Goal: Task Accomplishment & Management: Use online tool/utility

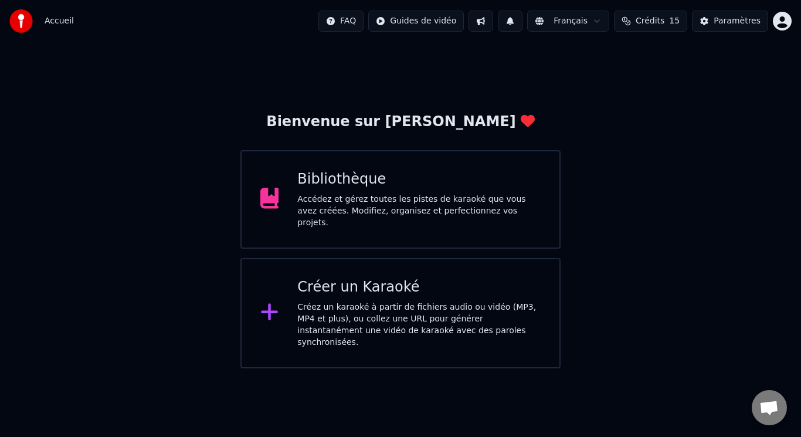
click at [388, 290] on div "Créer un Karaoké" at bounding box center [418, 287] width 243 height 19
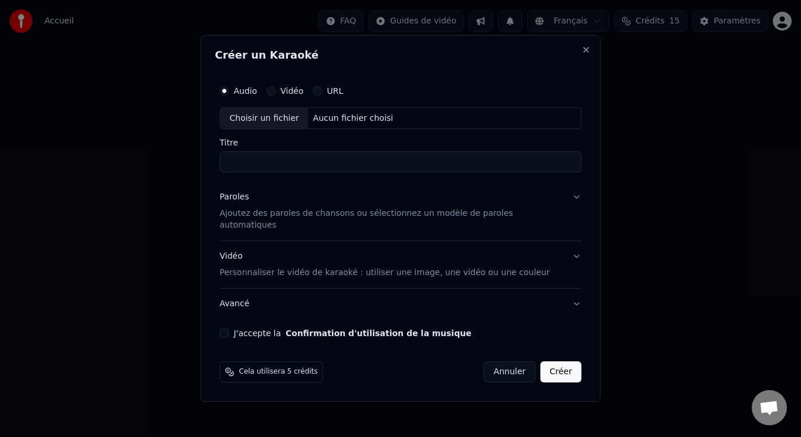
click at [285, 124] on div "Choisir un fichier" at bounding box center [265, 118] width 88 height 21
type input "**********"
click at [339, 219] on p "Ajoutez des paroles de chansons ou sélectionnez un modèle de paroles automatiqu…" at bounding box center [391, 219] width 343 height 23
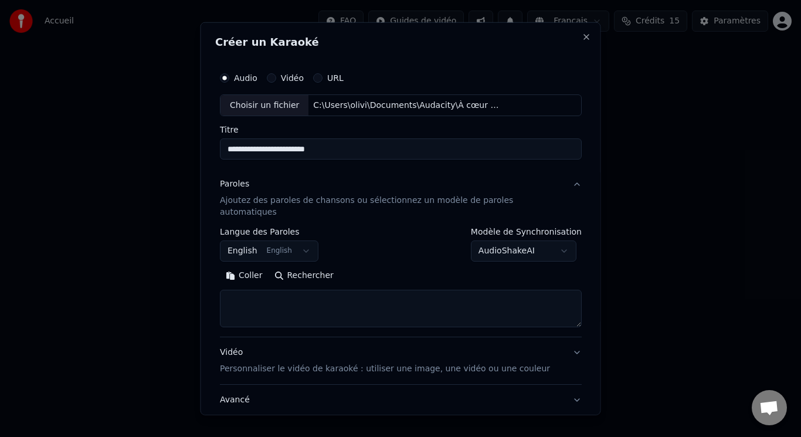
click at [300, 241] on button "English English" at bounding box center [269, 251] width 99 height 21
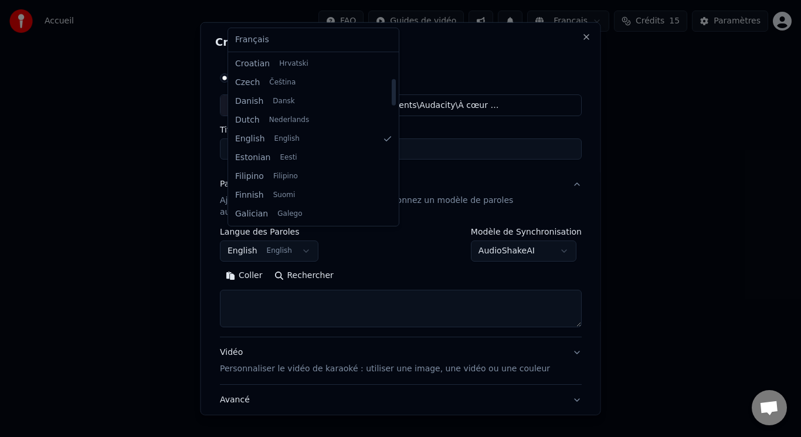
scroll to position [153, 0]
select select "**"
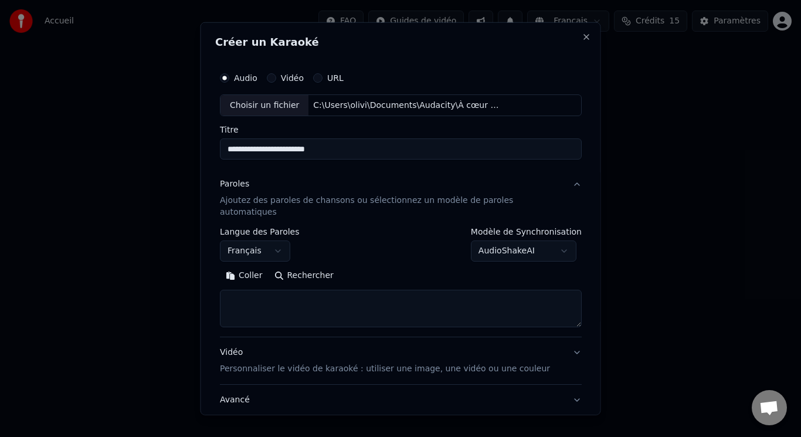
click at [254, 266] on button "Coller" at bounding box center [244, 275] width 49 height 19
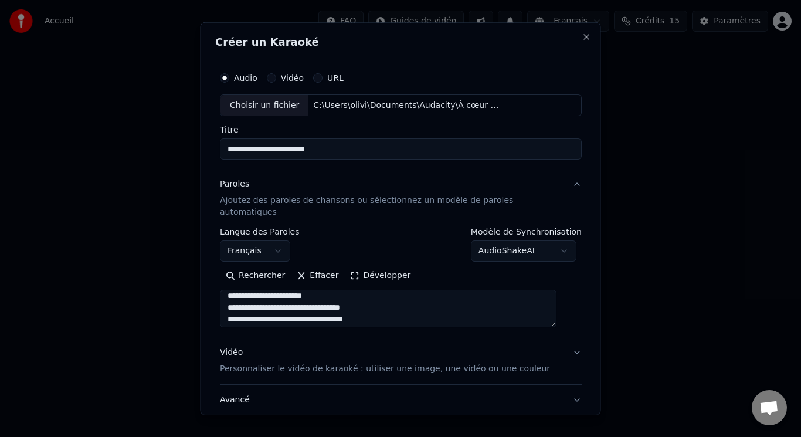
scroll to position [0, 0]
click at [232, 300] on textarea at bounding box center [388, 309] width 337 height 38
type textarea "**********"
click at [552, 238] on body "**********" at bounding box center [400, 184] width 801 height 368
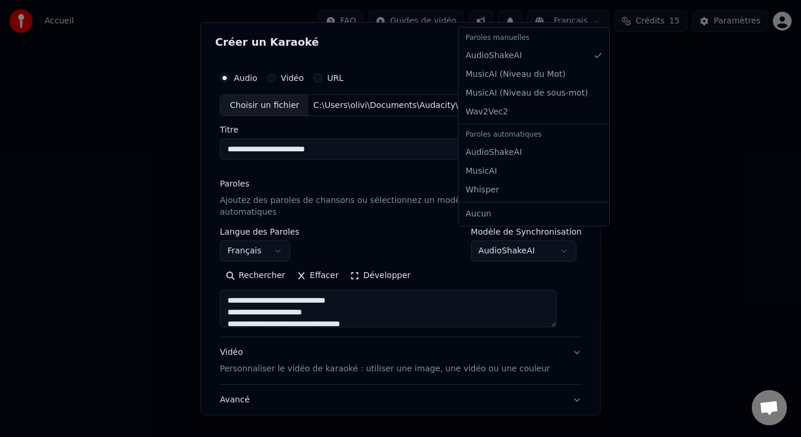
click at [552, 238] on body "**********" at bounding box center [400, 184] width 801 height 368
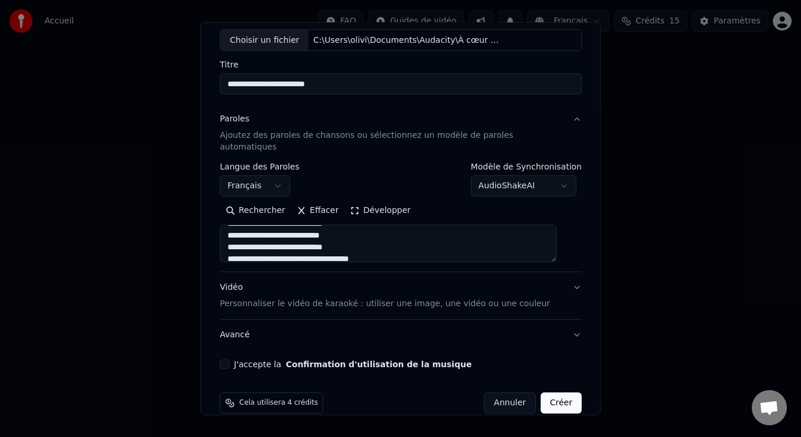
scroll to position [71, 0]
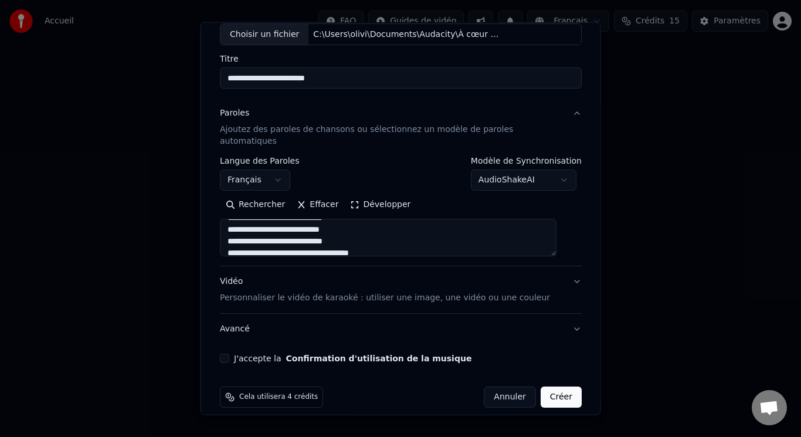
click at [229, 354] on button "J'accepte la Confirmation d'utilisation de la musique" at bounding box center [224, 358] width 9 height 9
click at [442, 292] on p "Personnaliser le vidéo de karaoké : utiliser une image, une vidéo ou une couleur" at bounding box center [385, 298] width 330 height 12
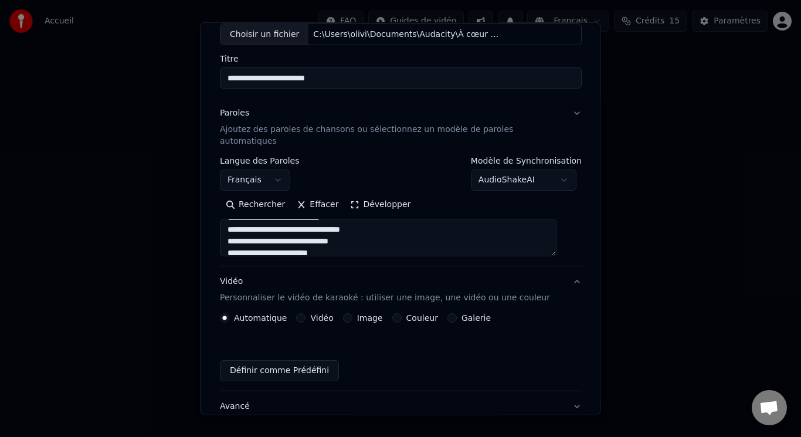
scroll to position [39, 0]
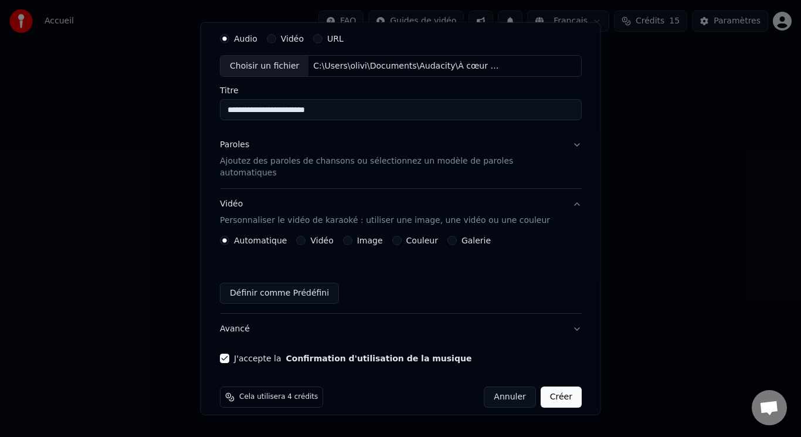
click at [363, 236] on label "Image" at bounding box center [370, 240] width 26 height 8
click at [352, 236] on button "Image" at bounding box center [347, 240] width 9 height 9
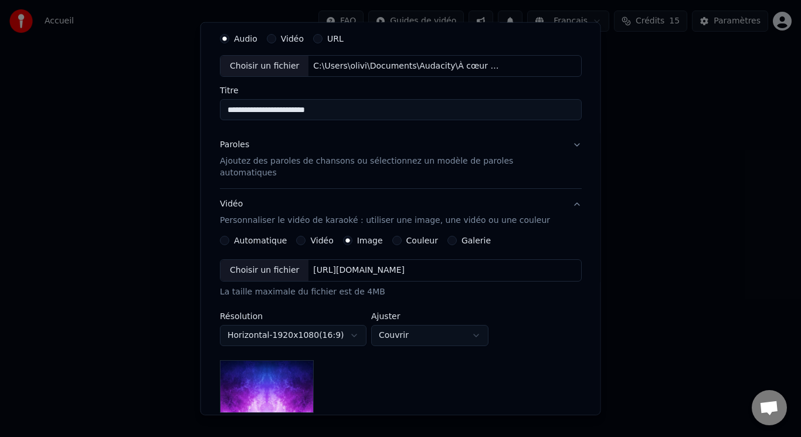
scroll to position [98, 0]
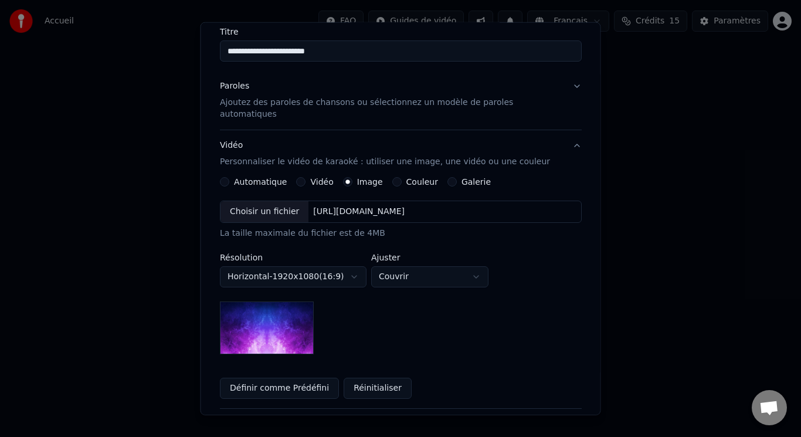
click at [473, 178] on label "Galerie" at bounding box center [475, 182] width 29 height 8
click at [456, 177] on button "Galerie" at bounding box center [451, 181] width 9 height 9
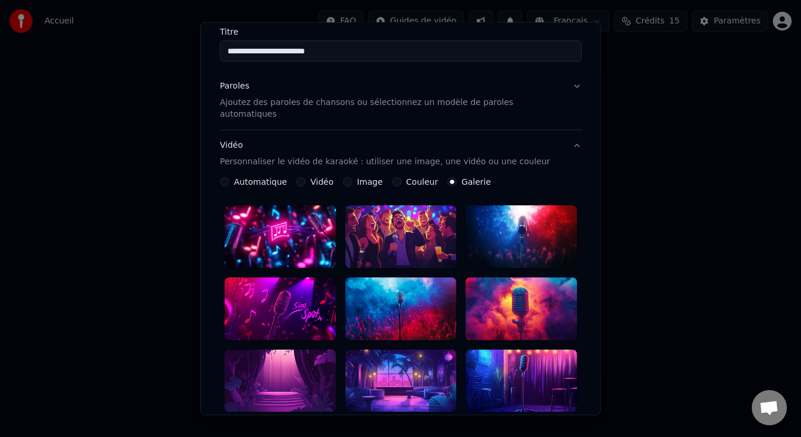
click at [364, 178] on label "Image" at bounding box center [370, 182] width 26 height 8
click at [352, 177] on button "Image" at bounding box center [347, 181] width 9 height 9
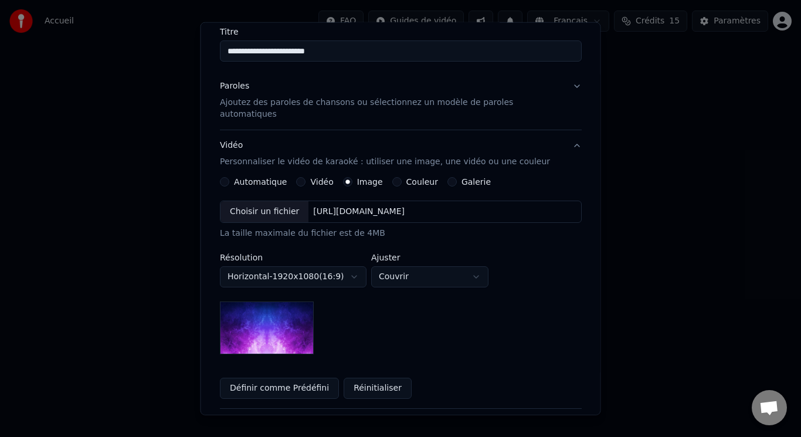
click at [406, 178] on label "Couleur" at bounding box center [422, 182] width 32 height 8
click at [401, 177] on button "Couleur" at bounding box center [396, 181] width 9 height 9
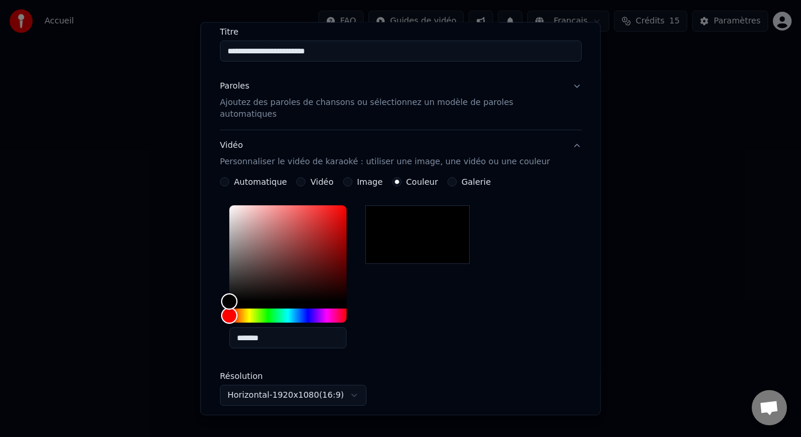
click at [461, 178] on label "Galerie" at bounding box center [475, 182] width 29 height 8
click at [456, 177] on button "Galerie" at bounding box center [451, 181] width 9 height 9
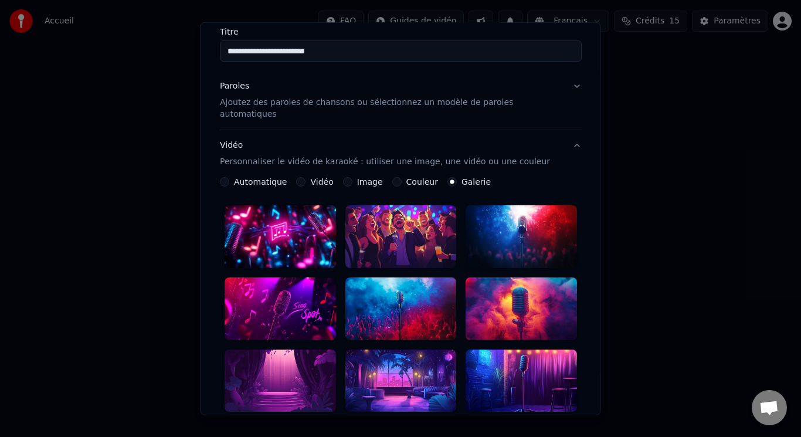
click at [309, 218] on div at bounding box center [280, 236] width 111 height 63
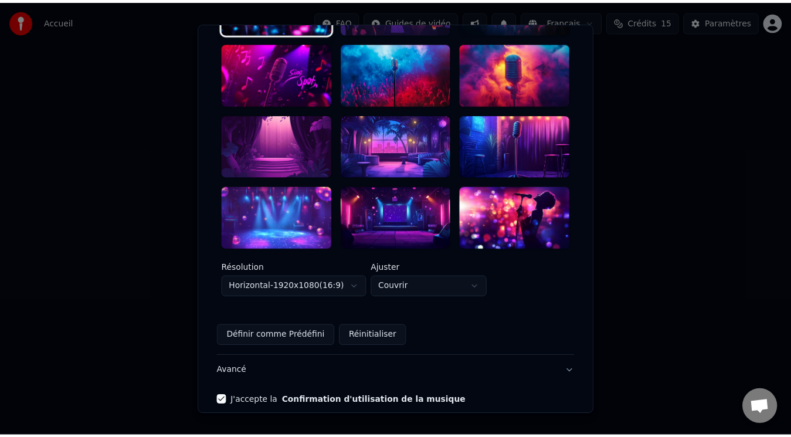
scroll to position [356, 0]
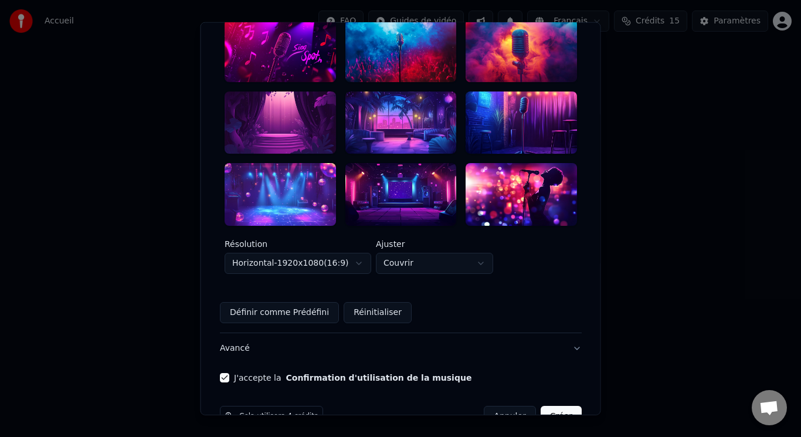
click at [547, 406] on button "Créer" at bounding box center [560, 416] width 41 height 21
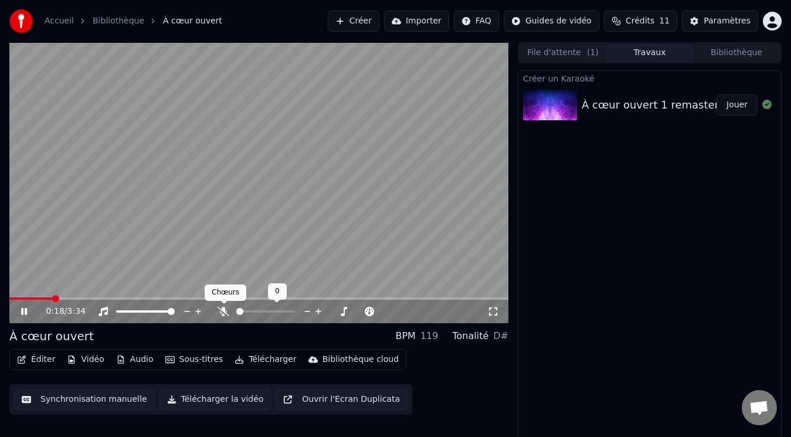
click at [226, 308] on icon at bounding box center [224, 311] width 12 height 9
click at [9, 297] on span at bounding box center [12, 298] width 7 height 7
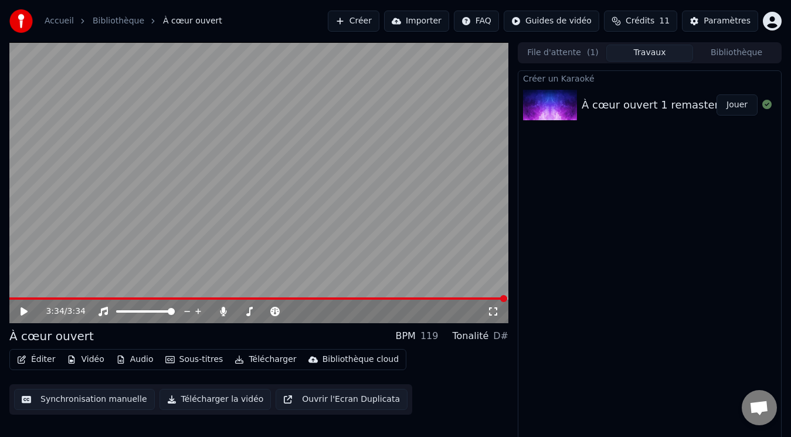
click at [41, 356] on button "Éditer" at bounding box center [36, 359] width 48 height 16
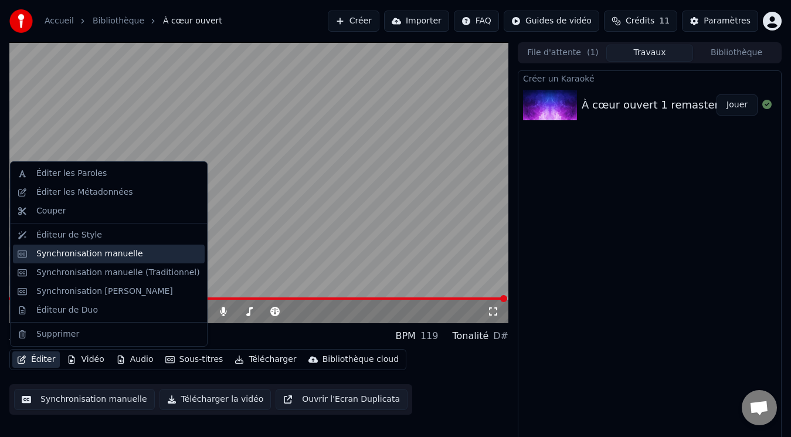
click at [67, 253] on div "Synchronisation manuelle" at bounding box center [89, 254] width 107 height 12
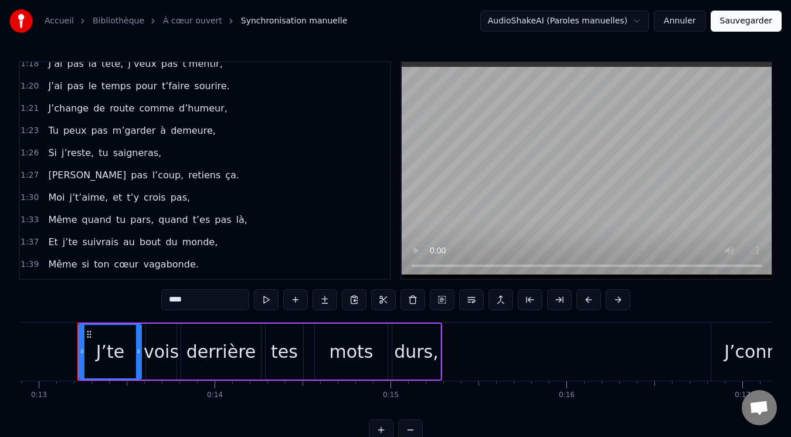
scroll to position [469, 0]
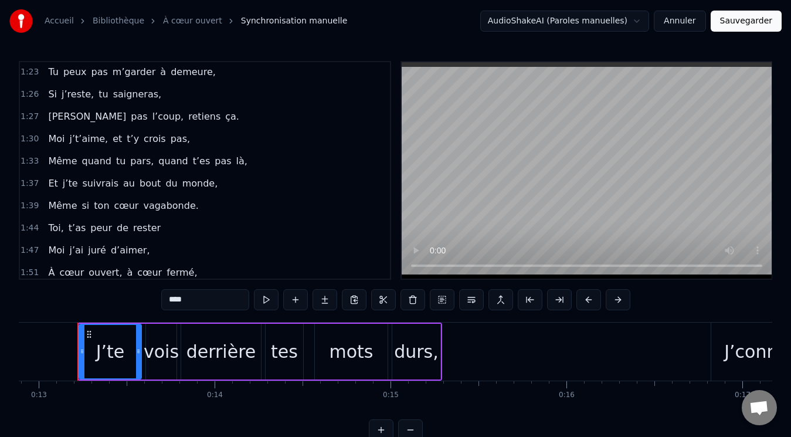
click at [142, 228] on span "rester" at bounding box center [147, 227] width 30 height 13
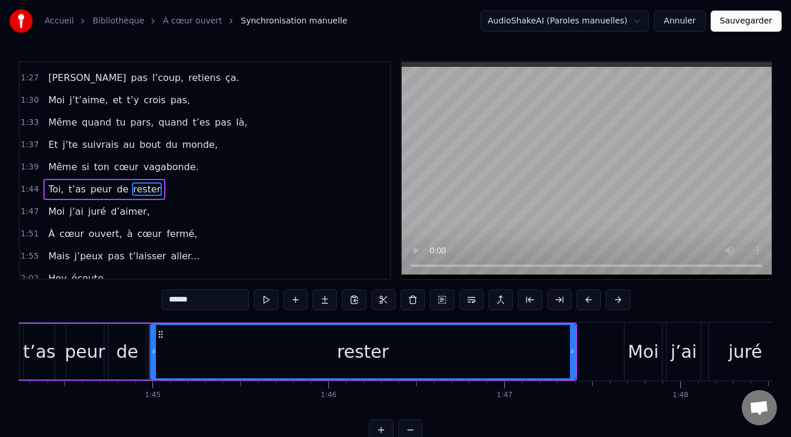
scroll to position [0, 18419]
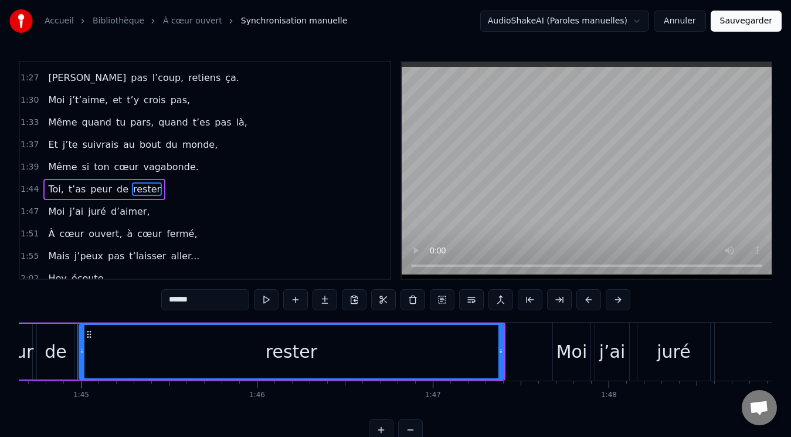
click at [192, 303] on input "******" at bounding box center [205, 299] width 88 height 21
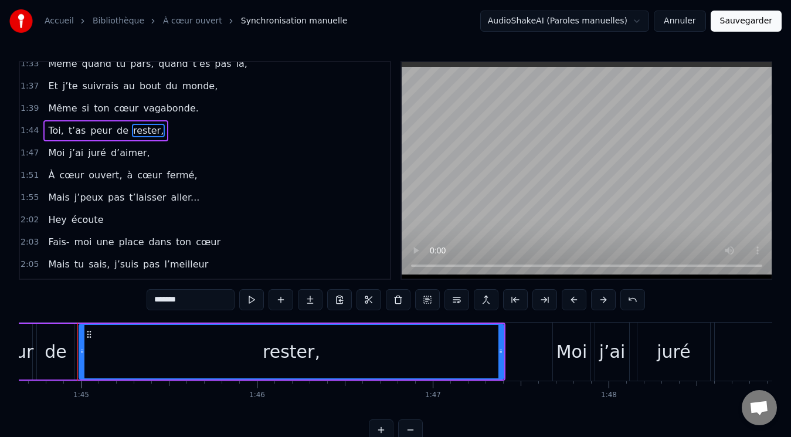
scroll to position [625, 0]
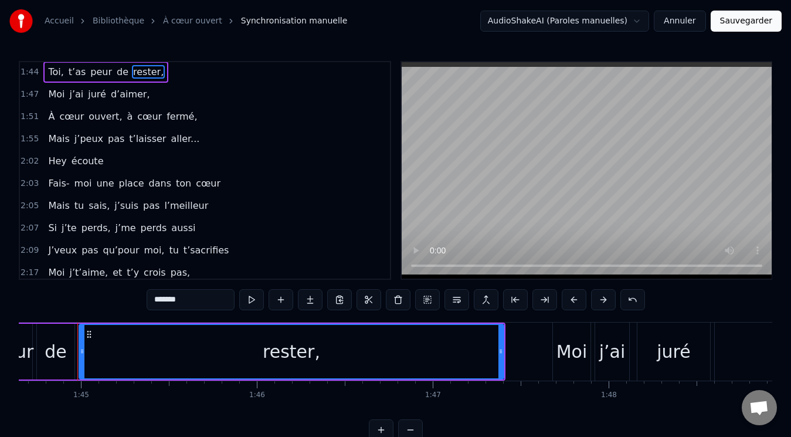
click at [90, 160] on span "écoute" at bounding box center [87, 160] width 35 height 13
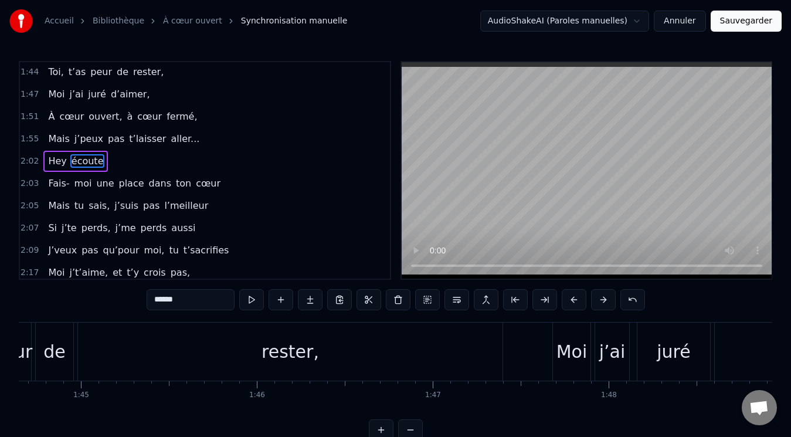
scroll to position [616, 0]
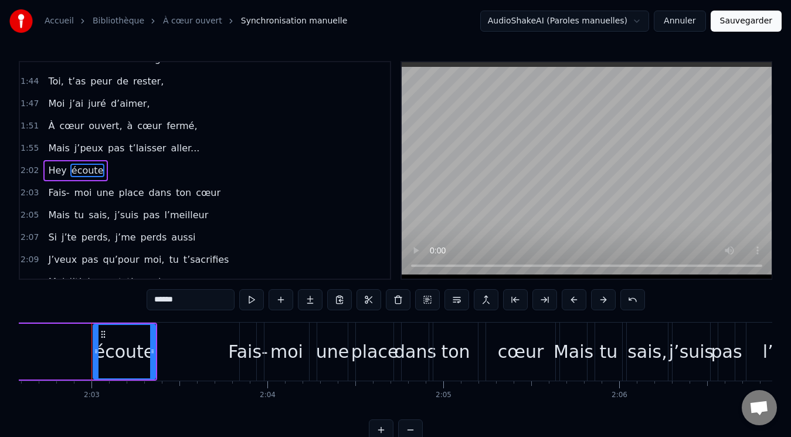
click at [189, 292] on input "******" at bounding box center [191, 299] width 88 height 21
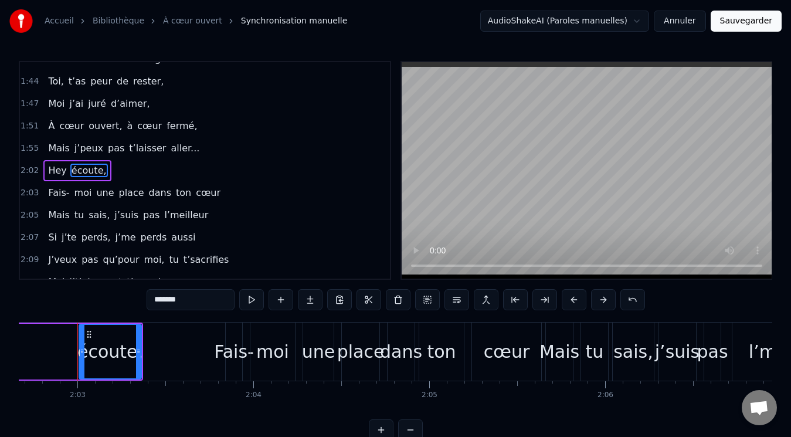
click at [55, 167] on span "Hey" at bounding box center [57, 170] width 21 height 13
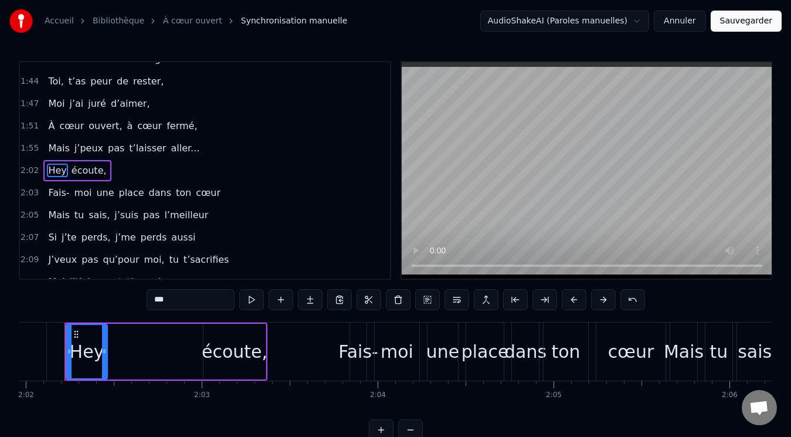
scroll to position [0, 21454]
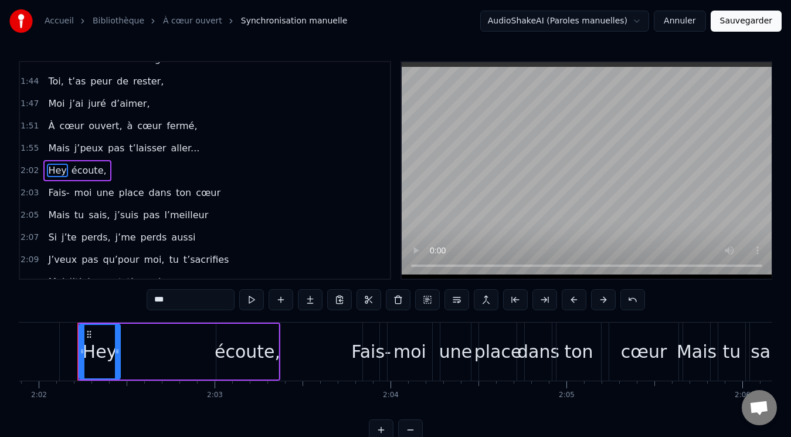
click at [173, 300] on input "***" at bounding box center [191, 299] width 88 height 21
type input "*"
click at [65, 193] on span "Fais-" at bounding box center [58, 192] width 23 height 13
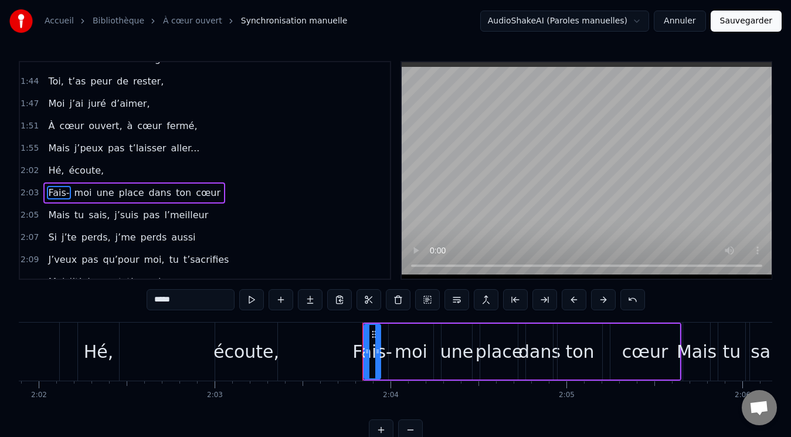
scroll to position [638, 0]
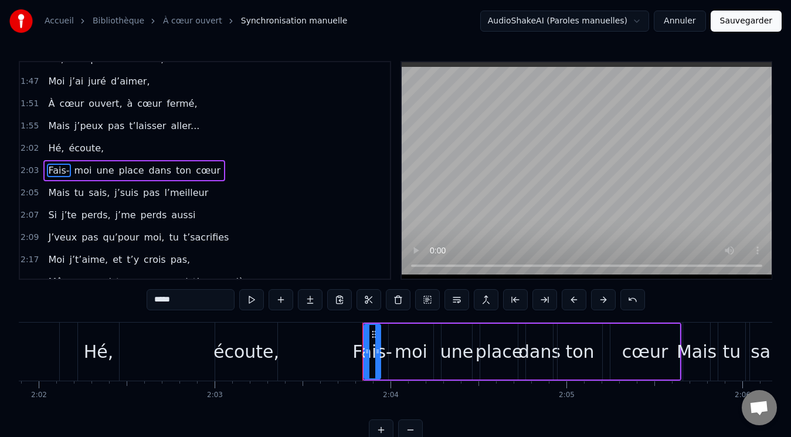
click at [197, 302] on input "*****" at bounding box center [191, 299] width 88 height 21
click at [93, 173] on span "moi" at bounding box center [100, 170] width 20 height 13
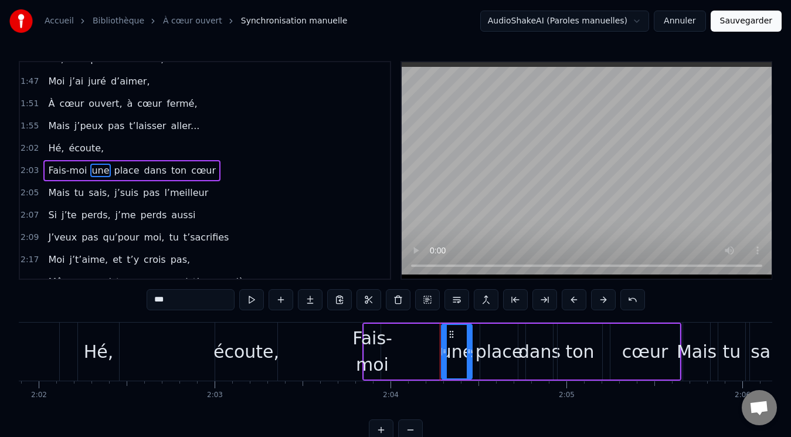
click at [182, 188] on span "l’meilleur" at bounding box center [186, 192] width 46 height 13
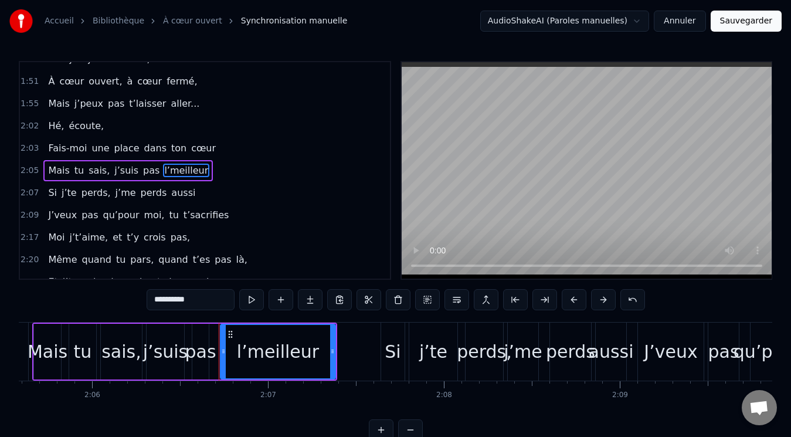
click at [189, 296] on input "**********" at bounding box center [191, 299] width 88 height 21
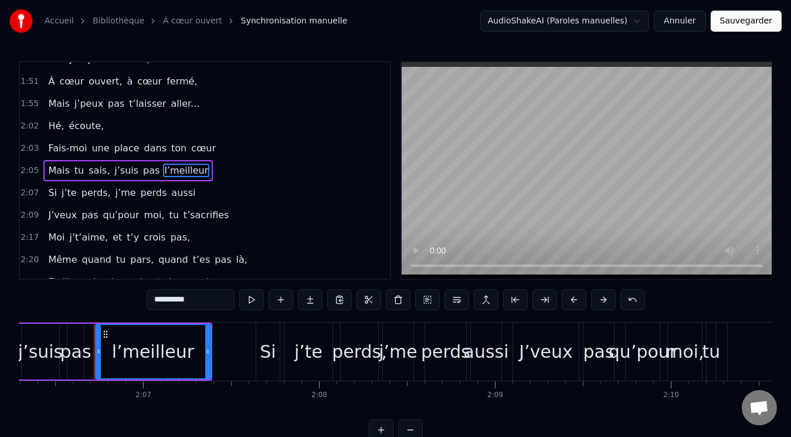
scroll to position [0, 22246]
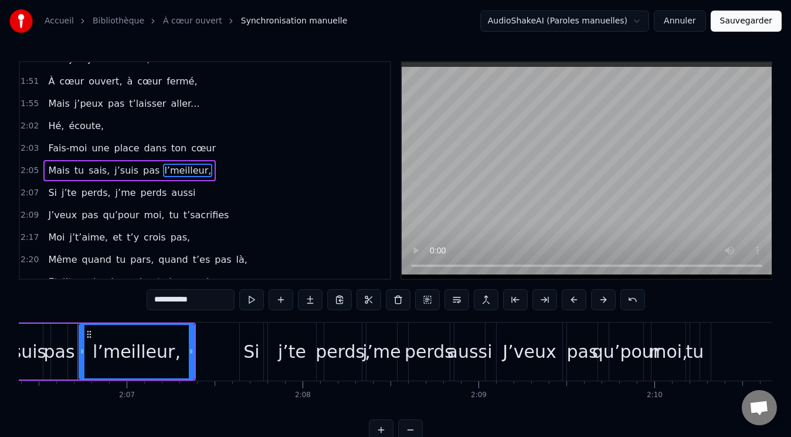
click at [170, 190] on span "aussi" at bounding box center [183, 192] width 26 height 13
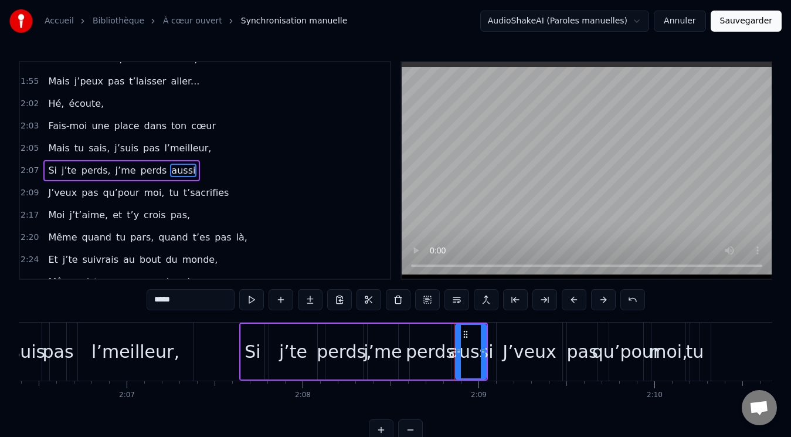
click at [179, 295] on input "*****" at bounding box center [191, 299] width 88 height 21
click at [185, 147] on span "l’meilleur," at bounding box center [187, 147] width 49 height 13
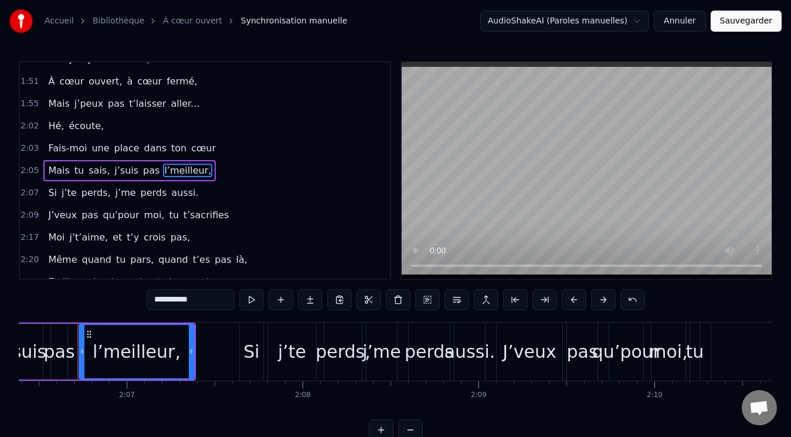
click at [198, 297] on input "**********" at bounding box center [191, 299] width 88 height 21
click at [194, 215] on span "t’sacrifies" at bounding box center [206, 214] width 48 height 13
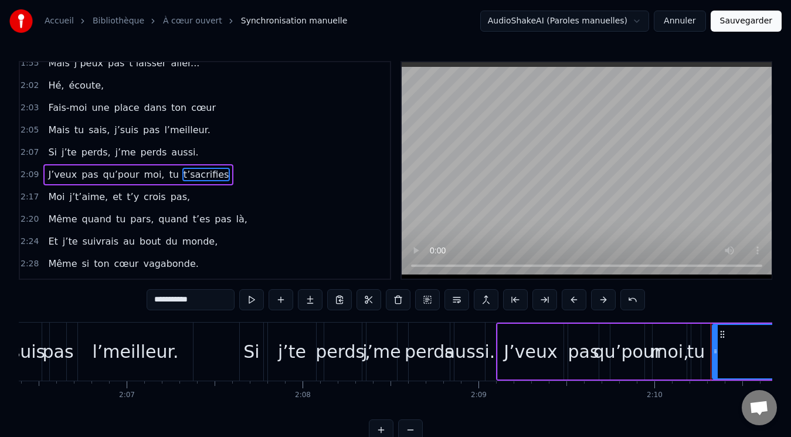
scroll to position [705, 0]
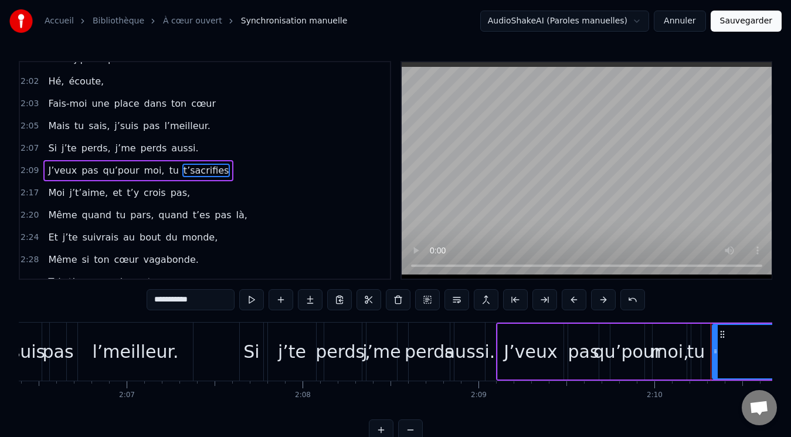
click at [199, 290] on input "**********" at bounding box center [191, 299] width 88 height 21
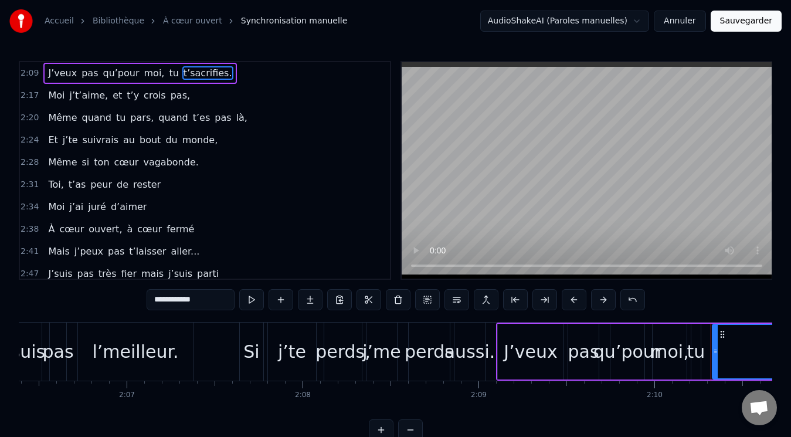
scroll to position [823, 0]
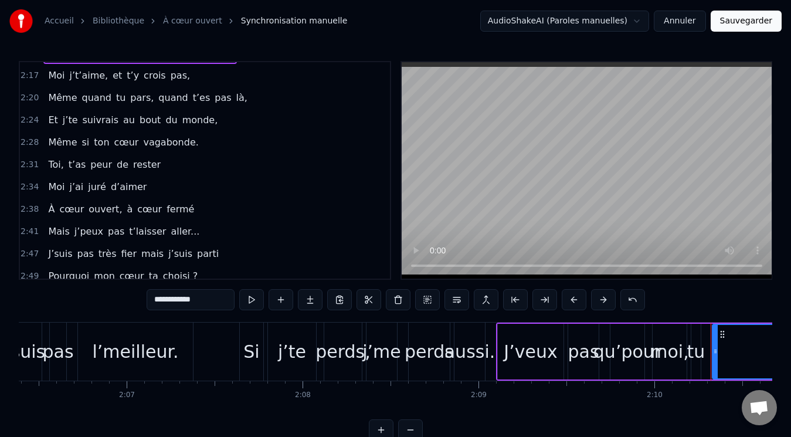
click at [143, 167] on span "rester" at bounding box center [147, 164] width 30 height 13
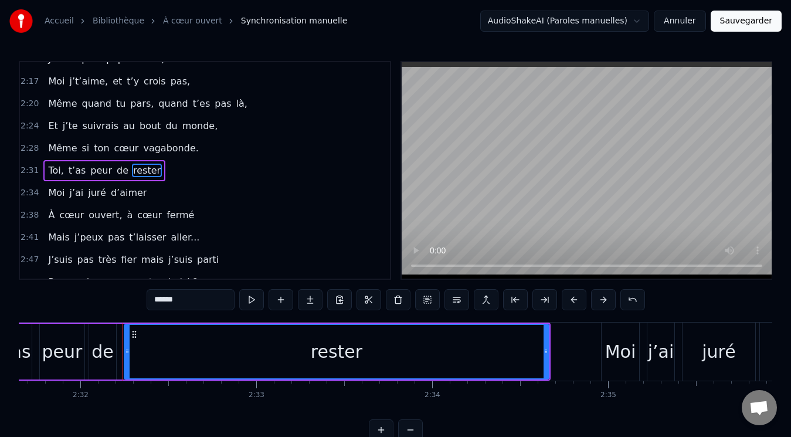
scroll to position [0, 26738]
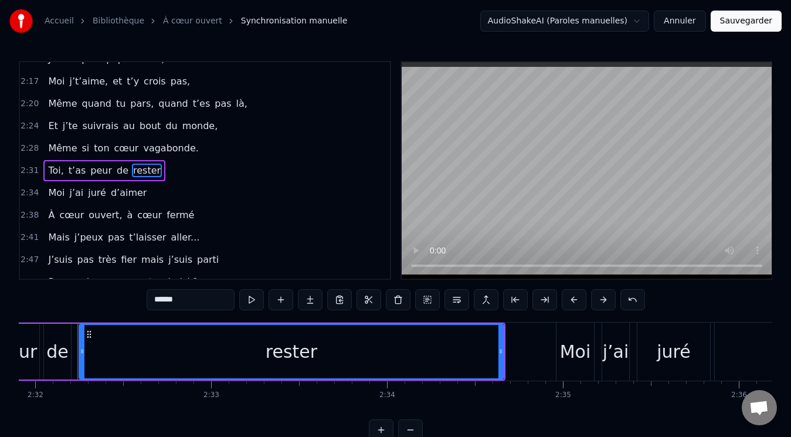
click at [181, 301] on input "******" at bounding box center [191, 299] width 88 height 21
click at [123, 197] on span "d’aimer" at bounding box center [129, 192] width 39 height 13
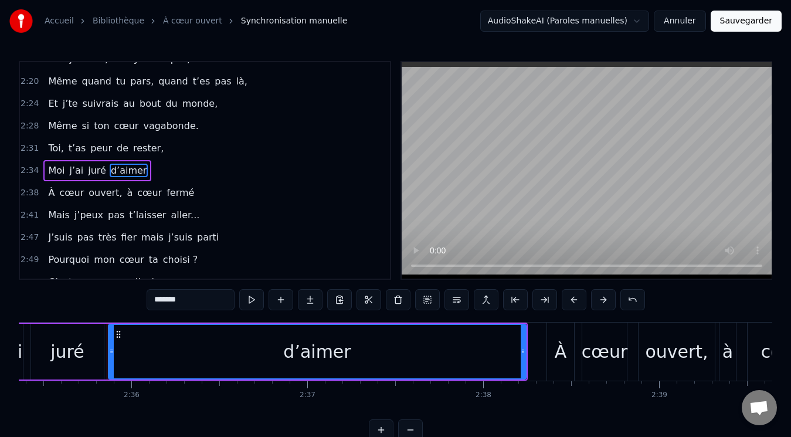
scroll to position [0, 27375]
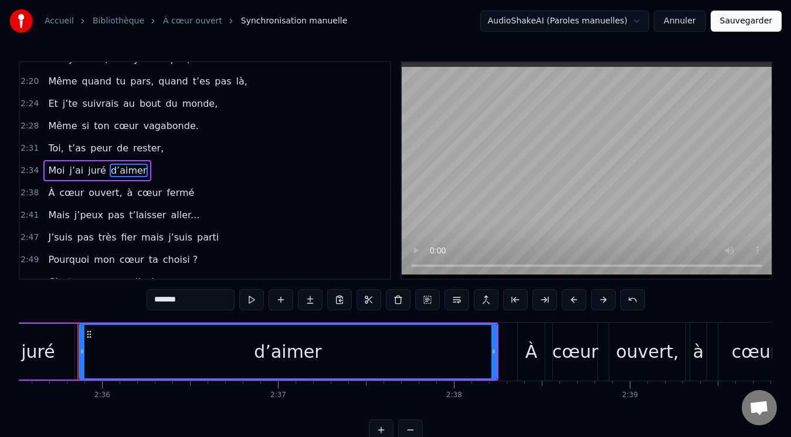
click at [181, 302] on input "*******" at bounding box center [191, 299] width 88 height 21
click at [165, 195] on span "fermé" at bounding box center [180, 192] width 30 height 13
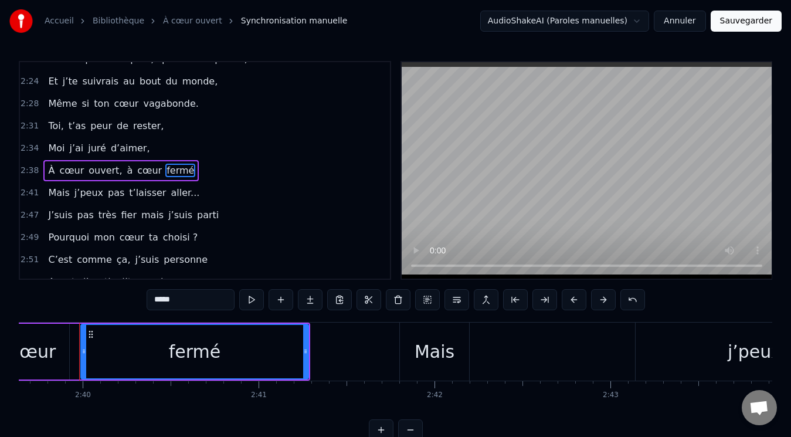
scroll to position [0, 28100]
click at [181, 293] on input "*****" at bounding box center [191, 299] width 88 height 21
click at [196, 217] on span "parti" at bounding box center [208, 214] width 24 height 13
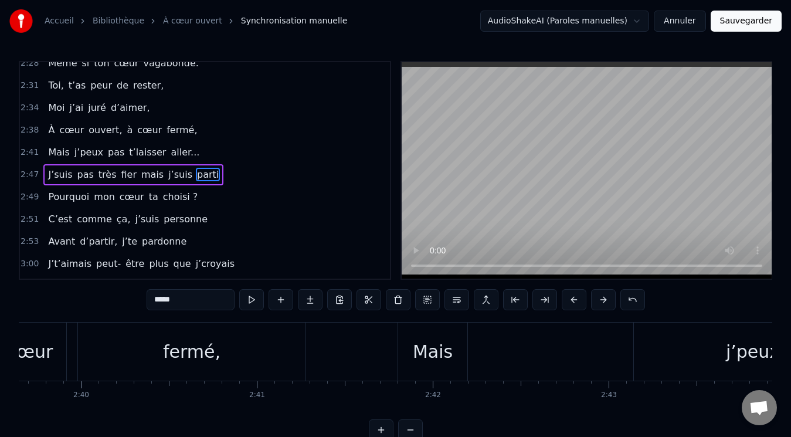
scroll to position [906, 0]
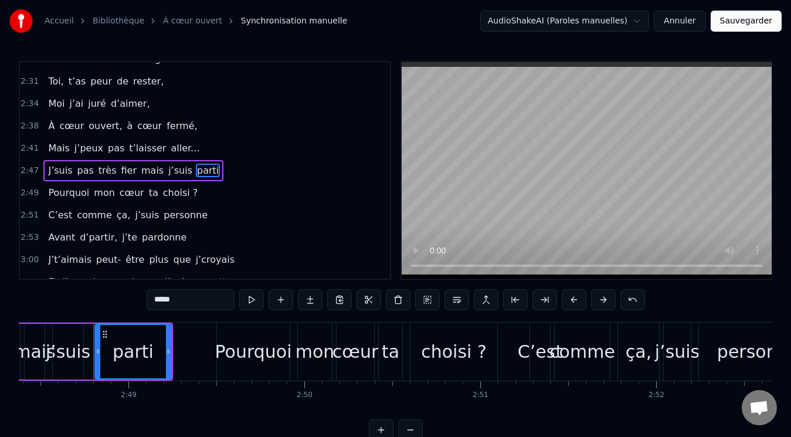
click at [179, 301] on input "*****" at bounding box center [191, 299] width 88 height 21
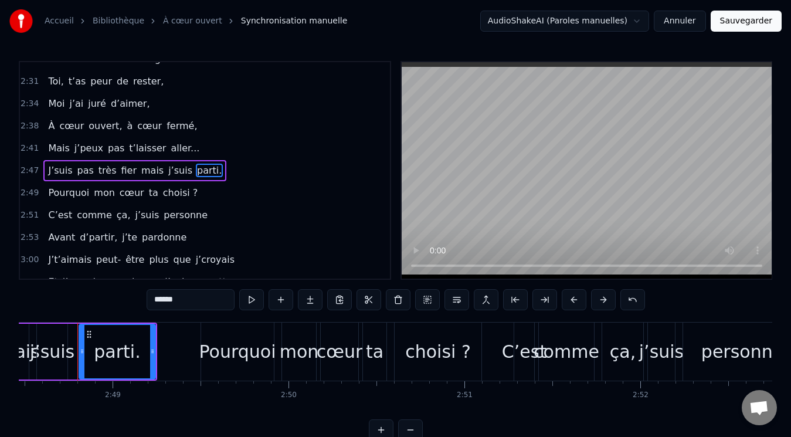
click at [178, 216] on span "personne" at bounding box center [186, 214] width 46 height 13
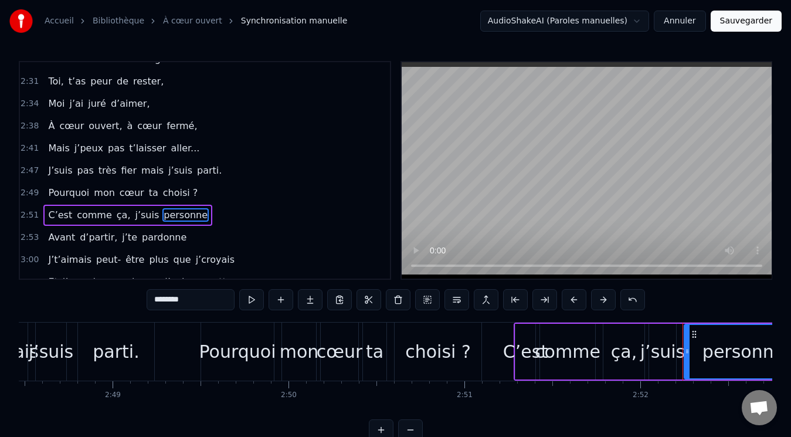
scroll to position [950, 0]
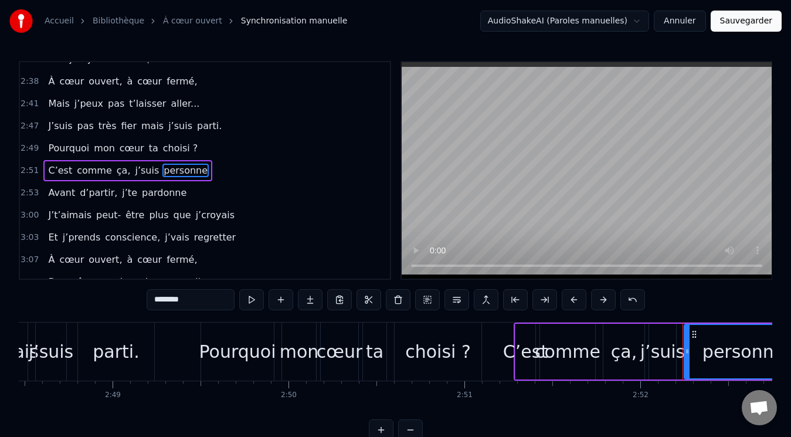
click at [197, 305] on input "********" at bounding box center [191, 299] width 88 height 21
click at [163, 194] on span "pardonne" at bounding box center [164, 192] width 47 height 13
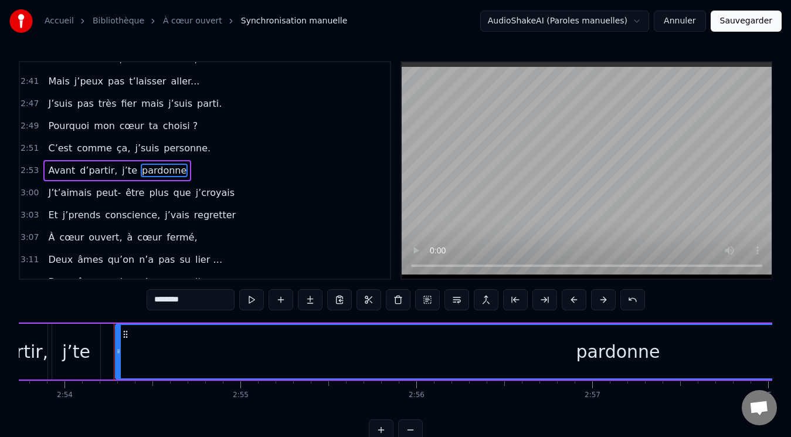
scroll to position [0, 30617]
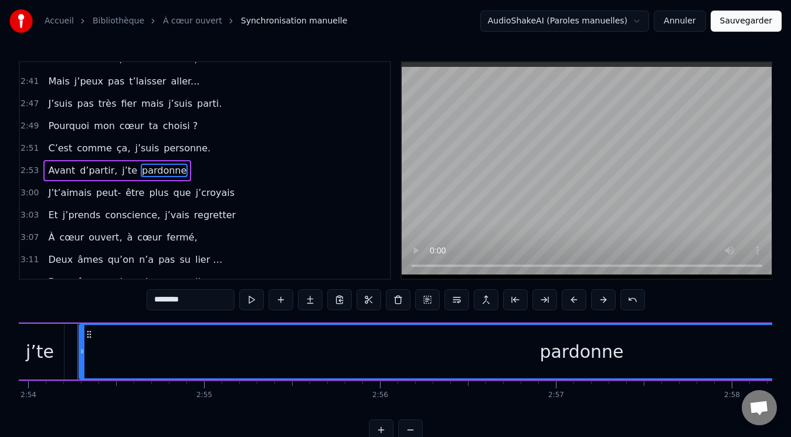
click at [201, 297] on input "********" at bounding box center [191, 299] width 88 height 21
click at [201, 188] on span "j’croyais" at bounding box center [215, 192] width 41 height 13
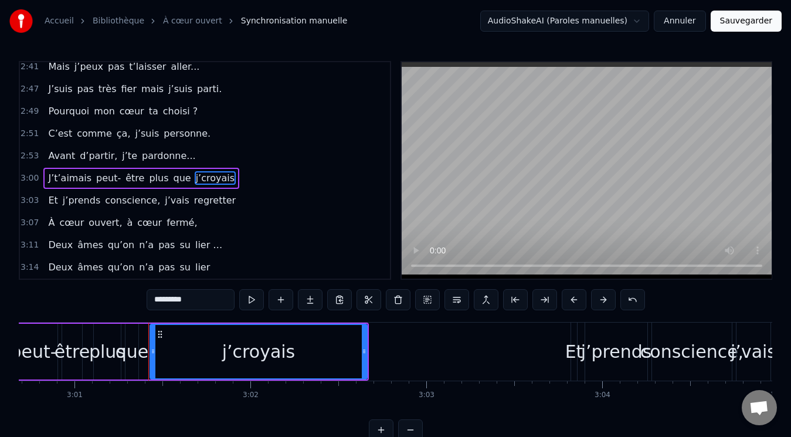
scroll to position [0, 31874]
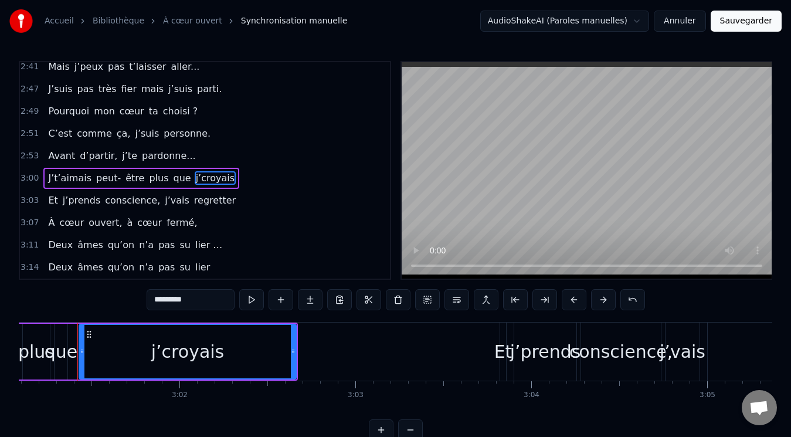
click at [196, 296] on input "*********" at bounding box center [191, 299] width 88 height 21
click at [194, 198] on span "regretter" at bounding box center [215, 200] width 44 height 13
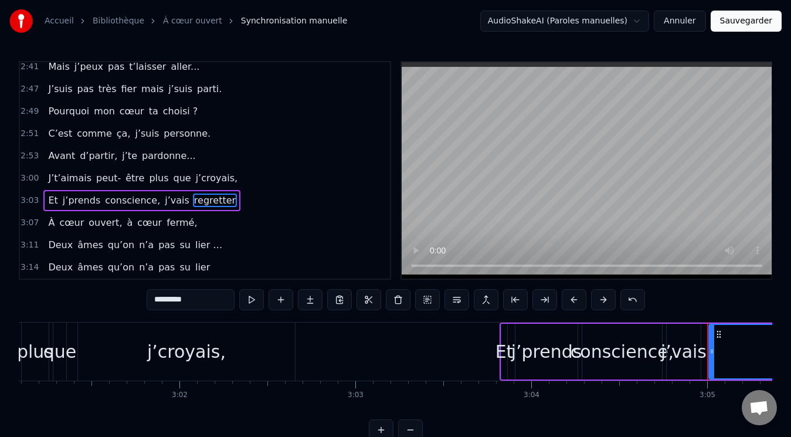
click at [207, 294] on input "*********" at bounding box center [191, 299] width 88 height 21
click at [194, 245] on span "lier …" at bounding box center [208, 244] width 29 height 13
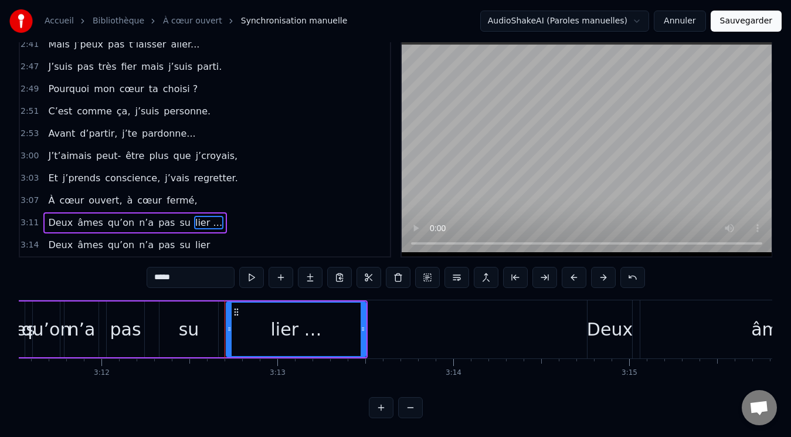
scroll to position [0, 33859]
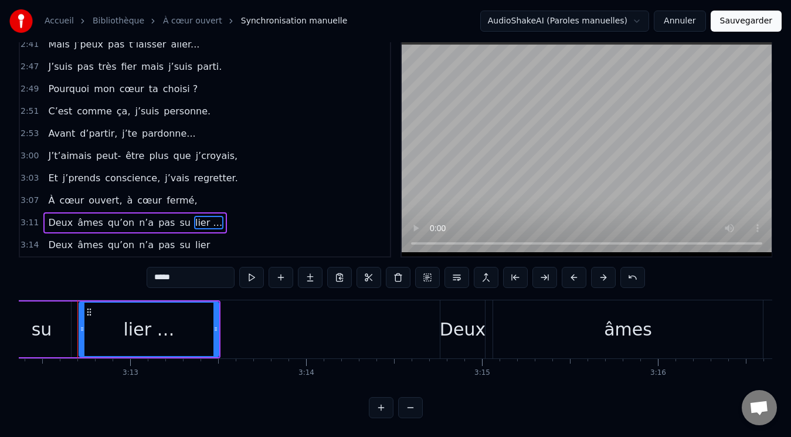
click at [194, 243] on span "lier" at bounding box center [202, 244] width 17 height 13
type input "****"
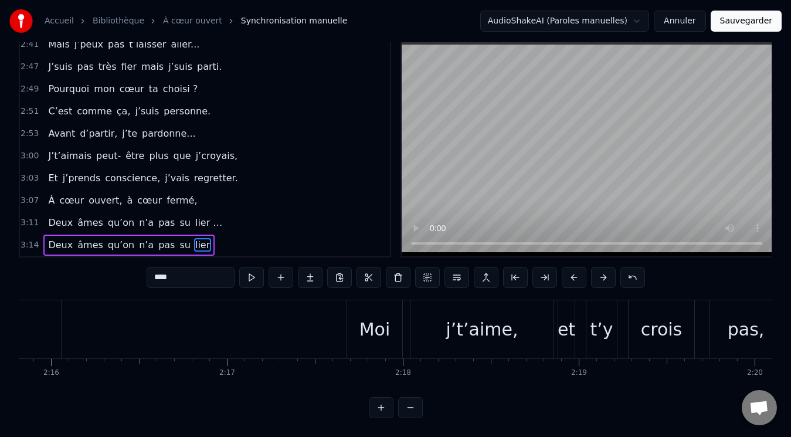
scroll to position [0, 23198]
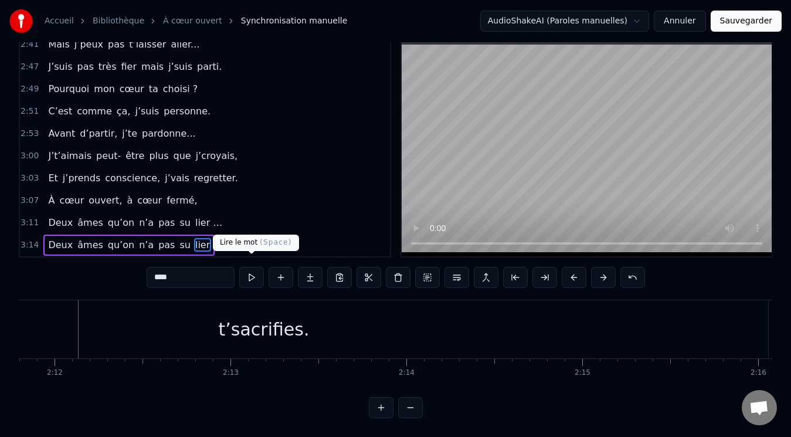
click at [253, 268] on button at bounding box center [251, 277] width 25 height 21
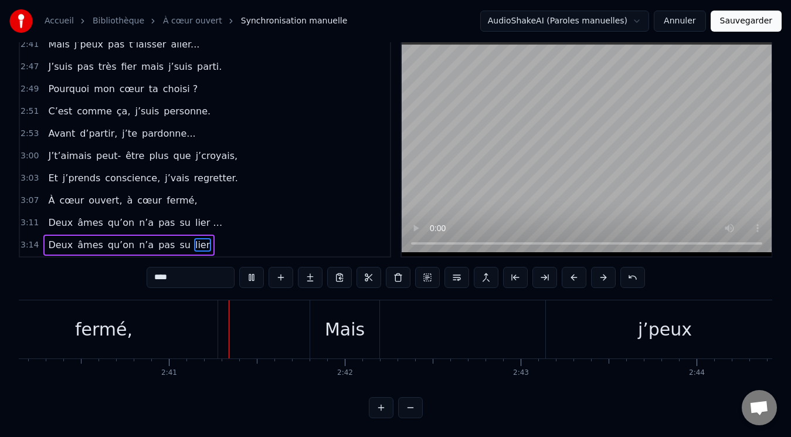
scroll to position [0, 28237]
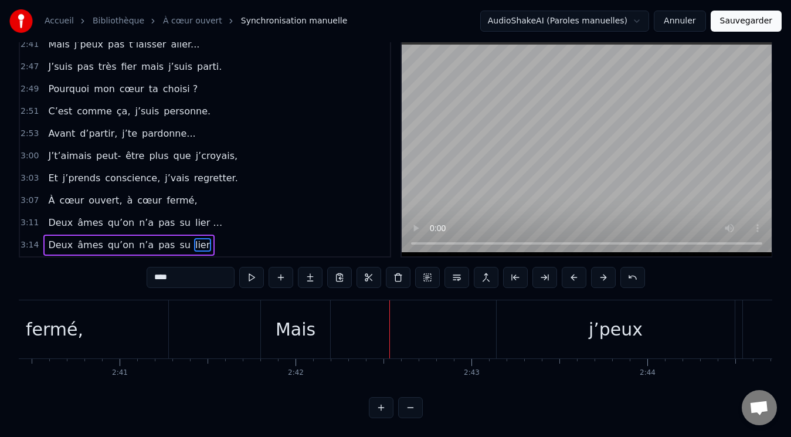
click at [311, 316] on div "Mais" at bounding box center [296, 329] width 40 height 26
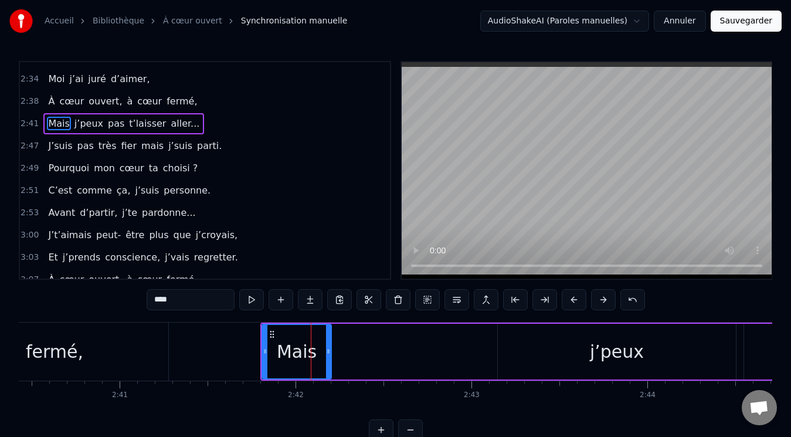
scroll to position [884, 0]
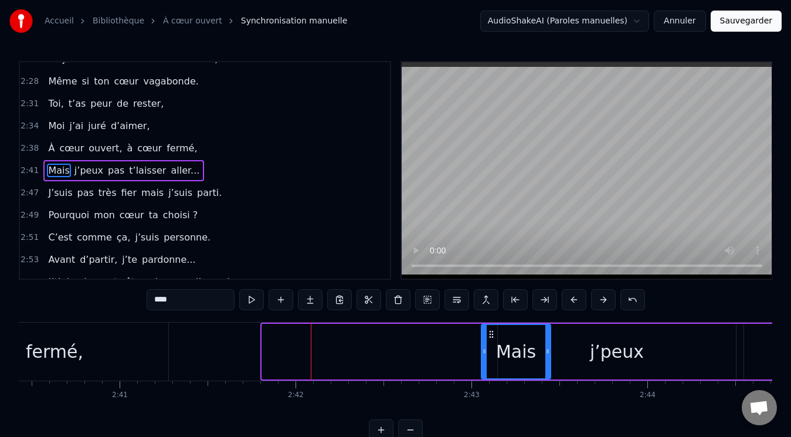
drag, startPoint x: 272, startPoint y: 333, endPoint x: 492, endPoint y: 338, distance: 219.5
click at [492, 338] on icon at bounding box center [491, 334] width 9 height 9
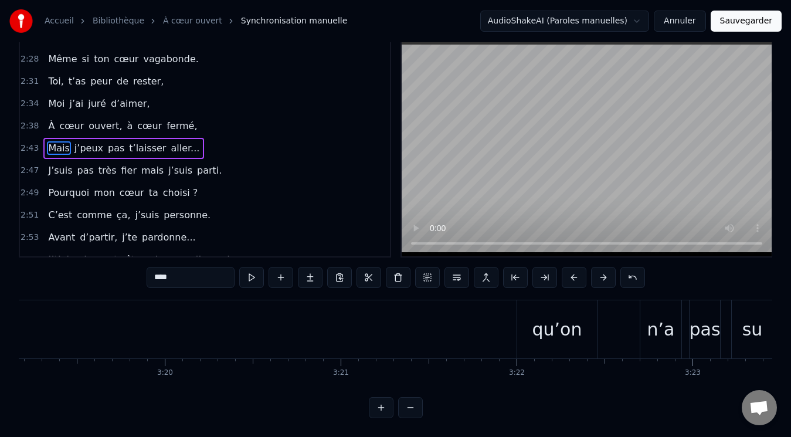
scroll to position [0, 35178]
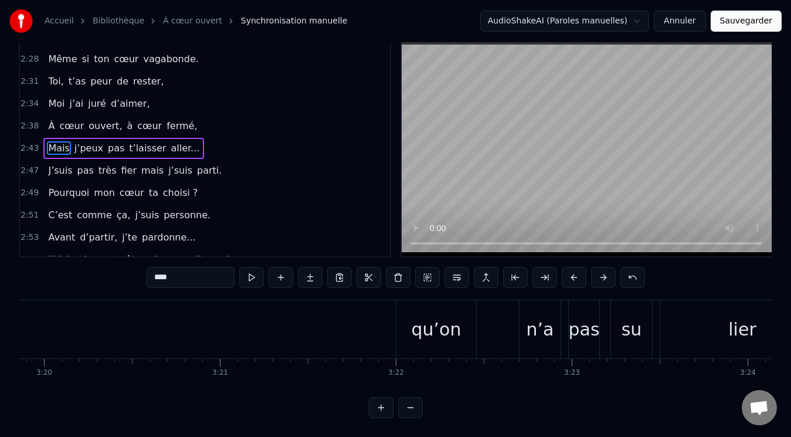
click at [442, 303] on div "qu’on" at bounding box center [437, 329] width 80 height 58
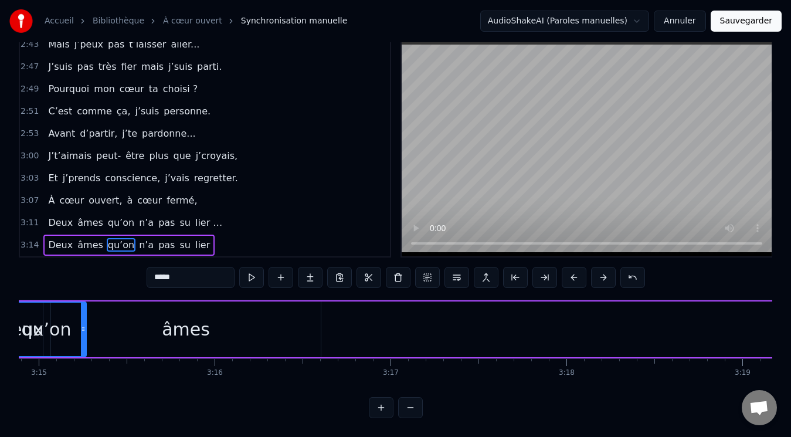
scroll to position [0, 34249]
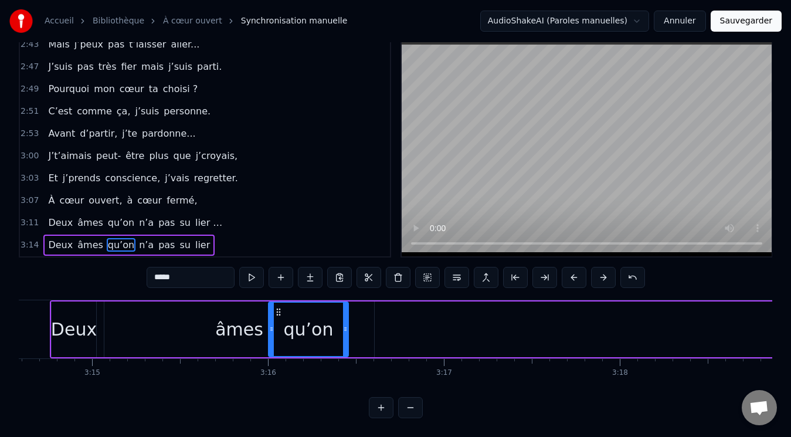
drag, startPoint x: 407, startPoint y: 301, endPoint x: 278, endPoint y: 327, distance: 131.6
click at [278, 327] on div "qu’on" at bounding box center [308, 329] width 79 height 53
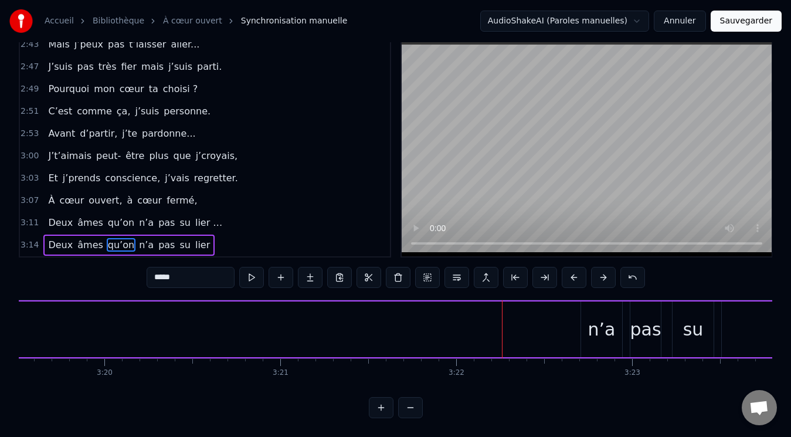
scroll to position [0, 35208]
click at [512, 316] on div "n’a" at bounding box center [512, 329] width 28 height 26
type input "***"
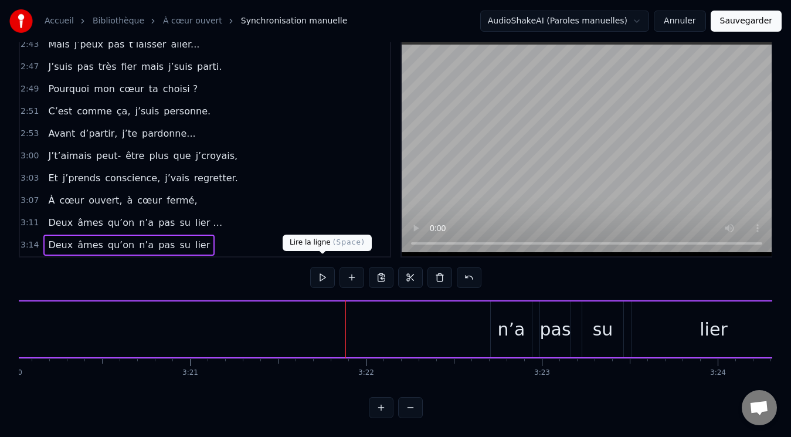
click at [324, 269] on button at bounding box center [322, 277] width 25 height 21
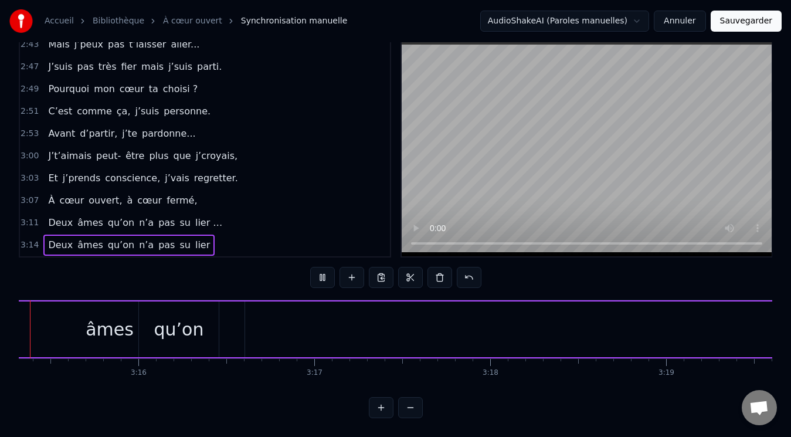
scroll to position [0, 34309]
click at [324, 269] on button at bounding box center [322, 277] width 25 height 21
click at [719, 316] on div "n’a" at bounding box center [723, 329] width 28 height 26
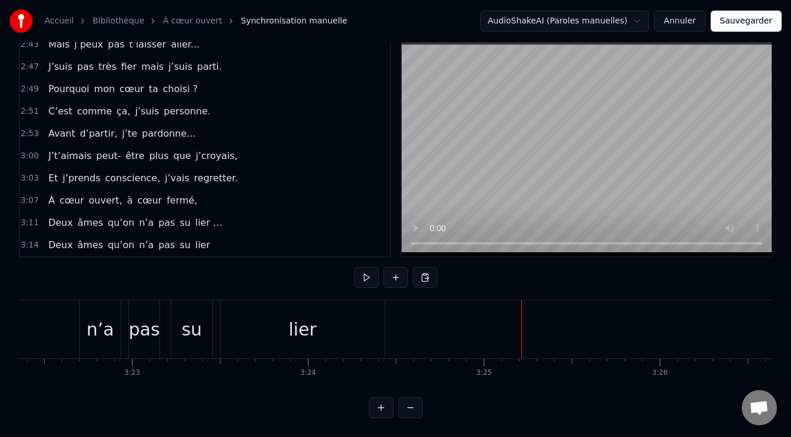
scroll to position [0, 35637]
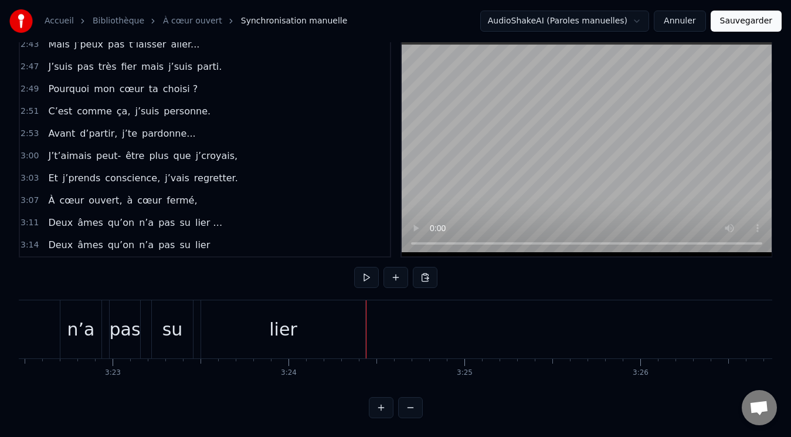
click at [73, 300] on div "n’a" at bounding box center [80, 329] width 41 height 58
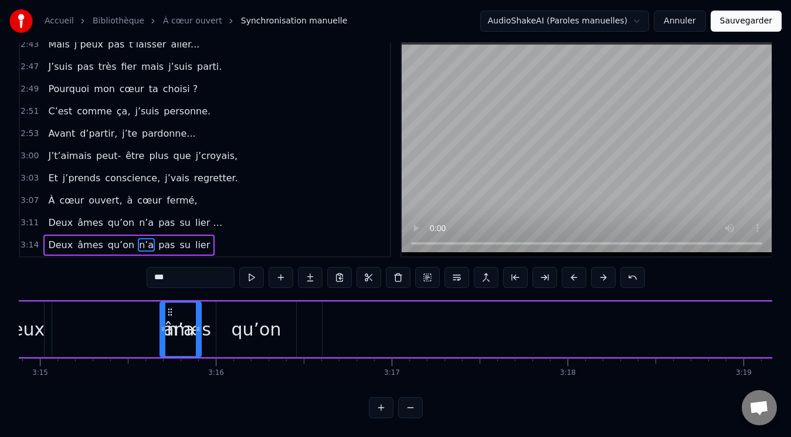
scroll to position [0, 34300]
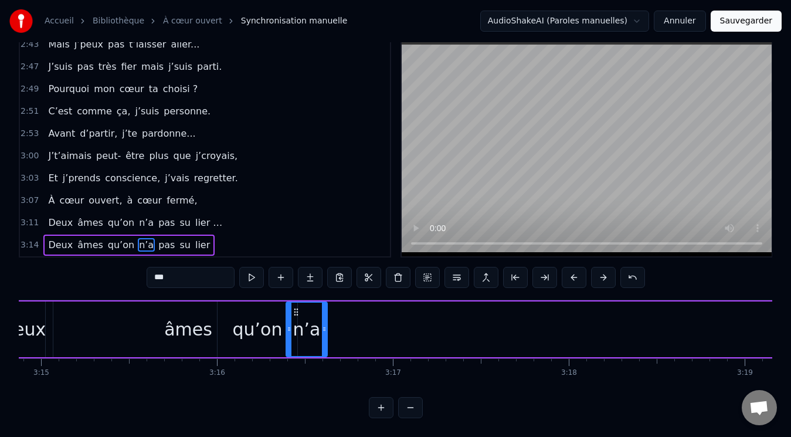
drag, startPoint x: 78, startPoint y: 300, endPoint x: 297, endPoint y: 313, distance: 219.8
click at [297, 313] on div "n’a" at bounding box center [307, 329] width 40 height 53
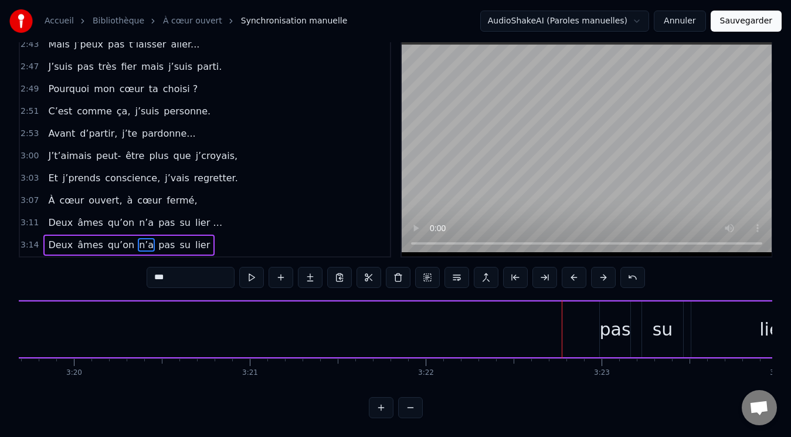
scroll to position [0, 35298]
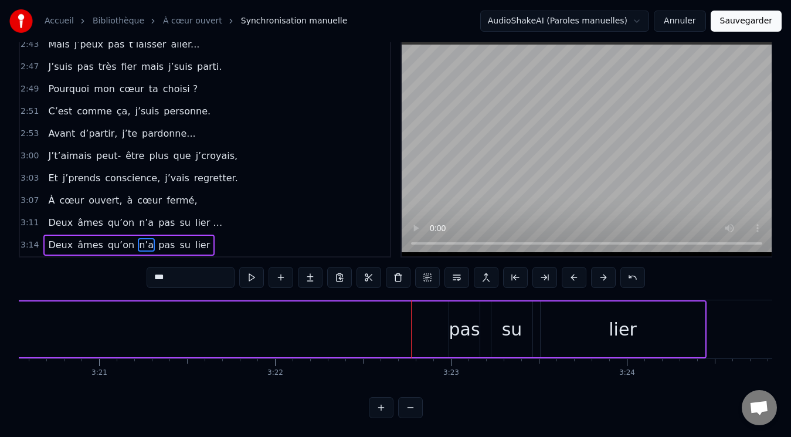
click at [456, 303] on div "pas" at bounding box center [464, 330] width 31 height 56
click at [517, 316] on div "su" at bounding box center [512, 329] width 21 height 26
click at [565, 316] on div "lier" at bounding box center [623, 330] width 164 height 56
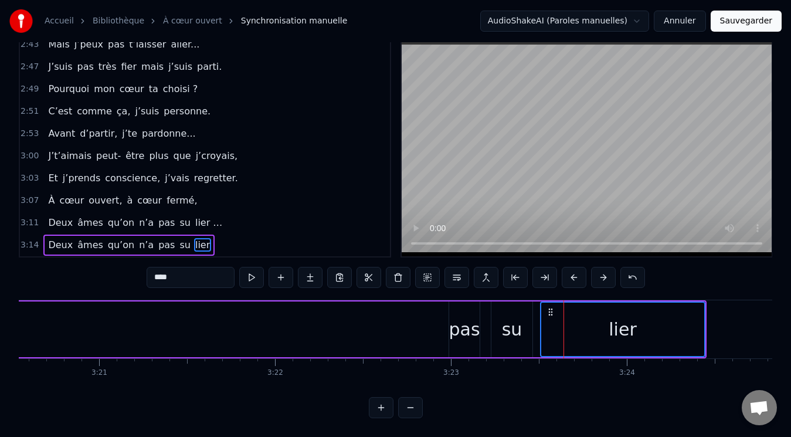
click at [515, 316] on div "su" at bounding box center [512, 329] width 21 height 26
click at [469, 316] on div "pas" at bounding box center [464, 329] width 31 height 26
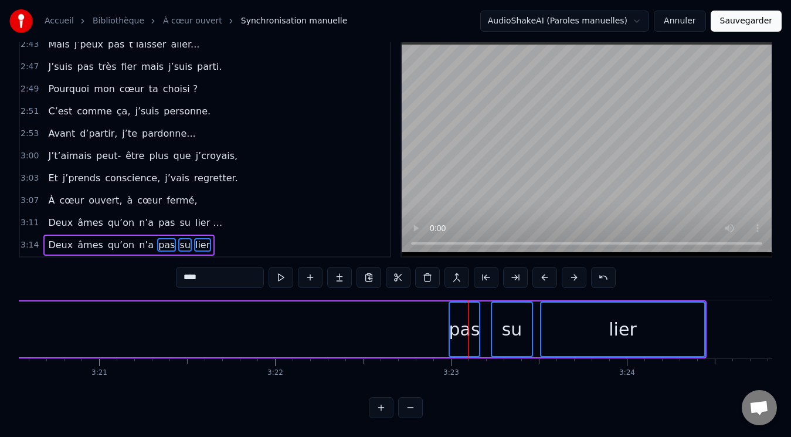
click at [449, 303] on div "pas" at bounding box center [465, 330] width 32 height 56
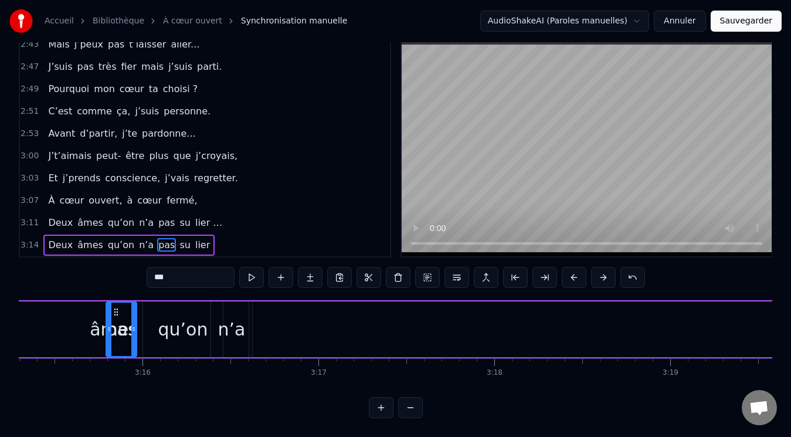
scroll to position [0, 34361]
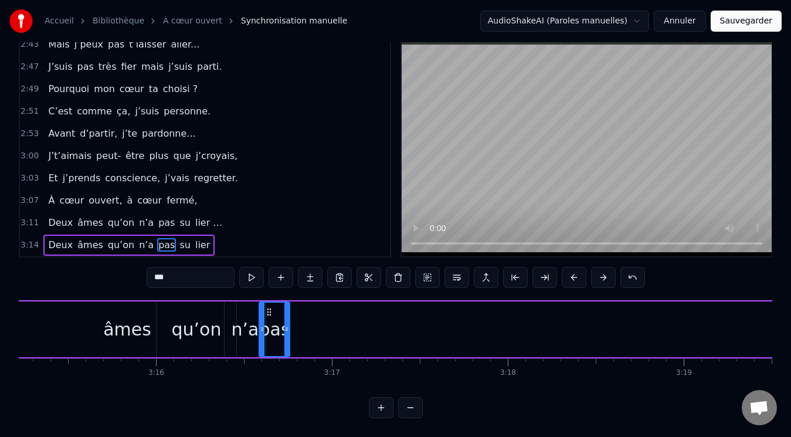
drag, startPoint x: 459, startPoint y: 303, endPoint x: 269, endPoint y: 322, distance: 191.0
click at [269, 322] on div "pas" at bounding box center [274, 329] width 29 height 53
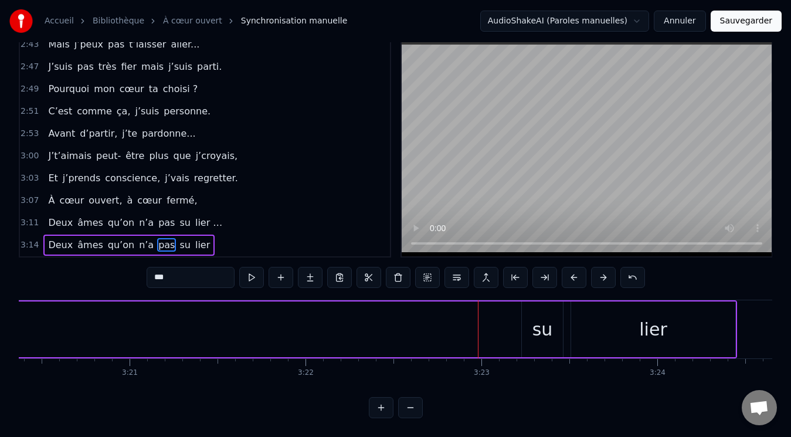
scroll to position [0, 35178]
click at [621, 314] on div "su" at bounding box center [633, 330] width 41 height 56
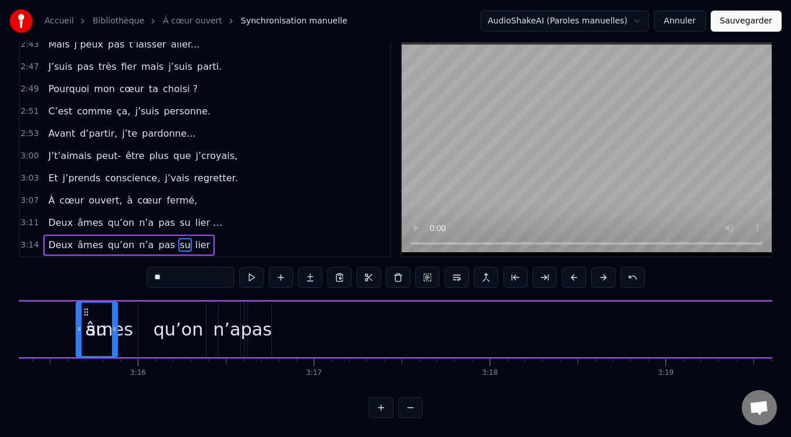
scroll to position [0, 34352]
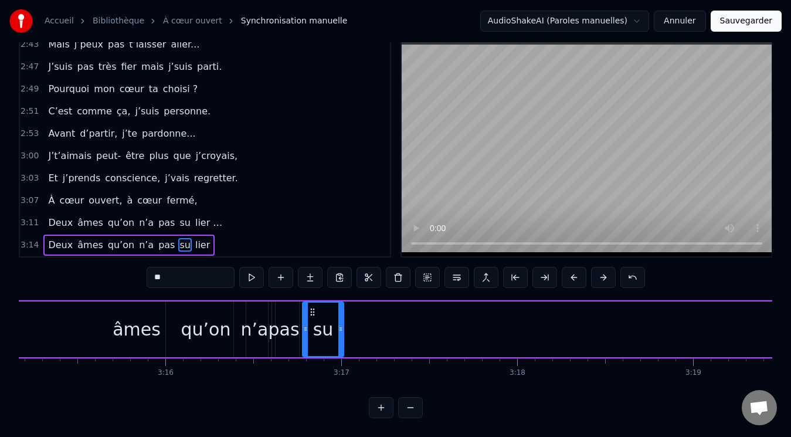
drag, startPoint x: 623, startPoint y: 304, endPoint x: 313, endPoint y: 324, distance: 310.4
click at [313, 324] on div "su" at bounding box center [323, 329] width 40 height 53
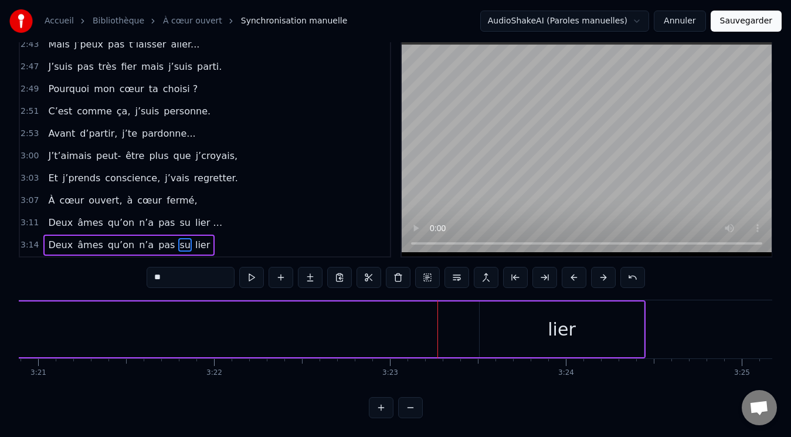
scroll to position [0, 35269]
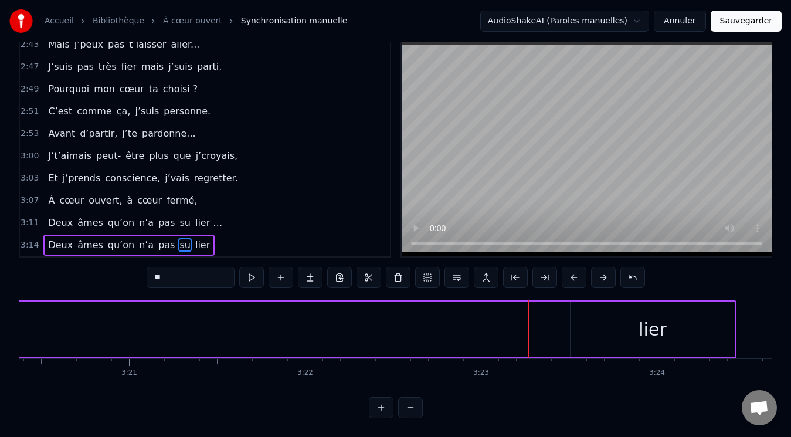
click at [628, 325] on div "lier" at bounding box center [653, 330] width 164 height 56
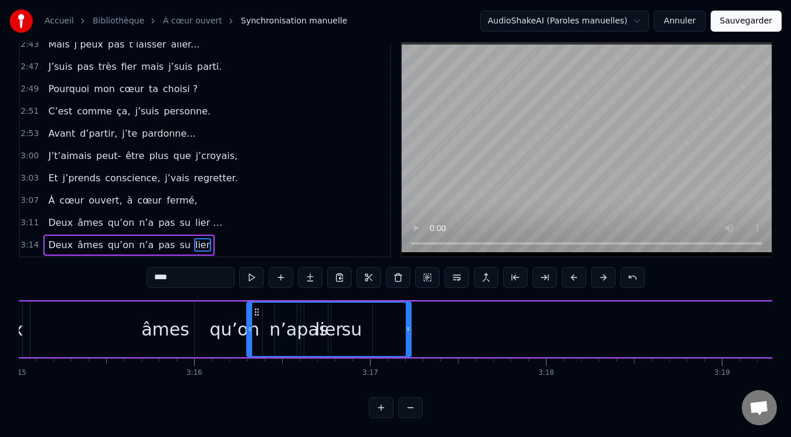
scroll to position [0, 34318]
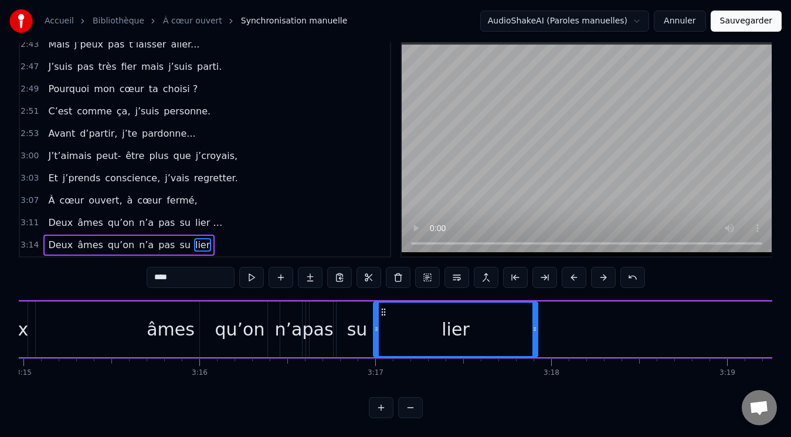
drag, startPoint x: 580, startPoint y: 305, endPoint x: 383, endPoint y: 327, distance: 198.4
click at [383, 327] on div "lier" at bounding box center [455, 329] width 163 height 53
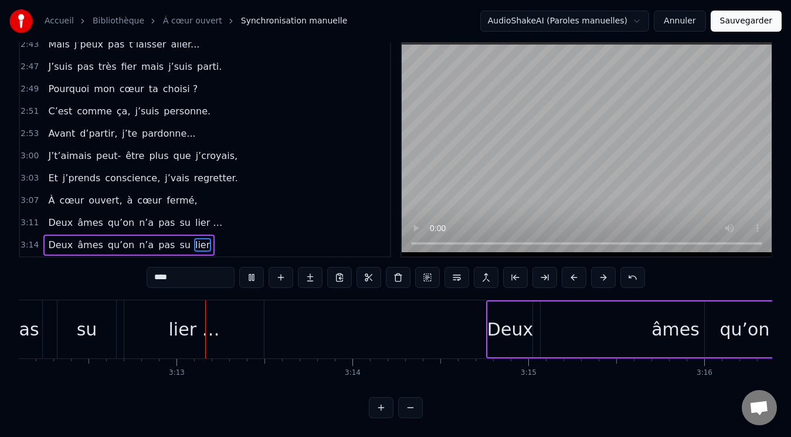
scroll to position [0, 33848]
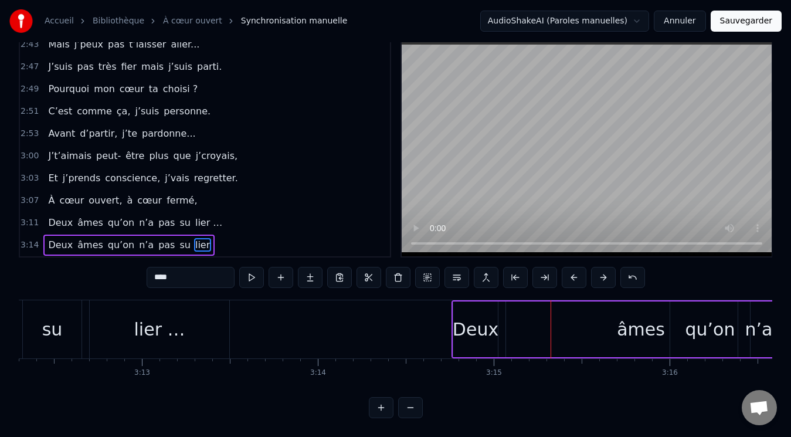
click at [627, 316] on div "âmes" at bounding box center [641, 329] width 48 height 26
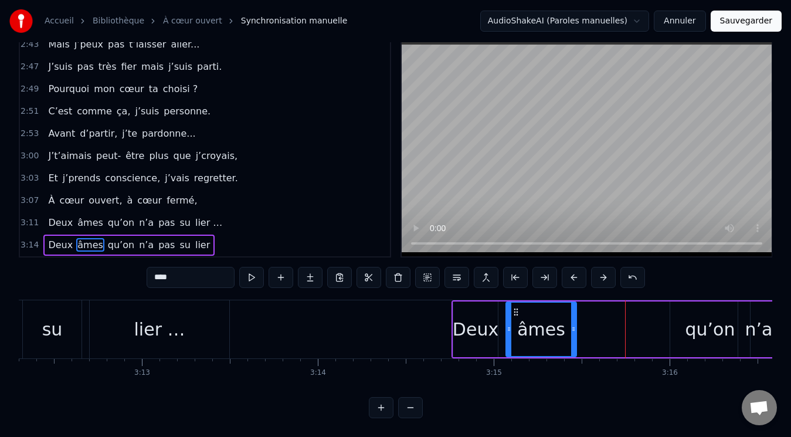
drag, startPoint x: 771, startPoint y: 306, endPoint x: 571, endPoint y: 319, distance: 199.9
click at [571, 319] on div at bounding box center [573, 329] width 5 height 53
click at [703, 316] on div "qu’on" at bounding box center [711, 329] width 50 height 26
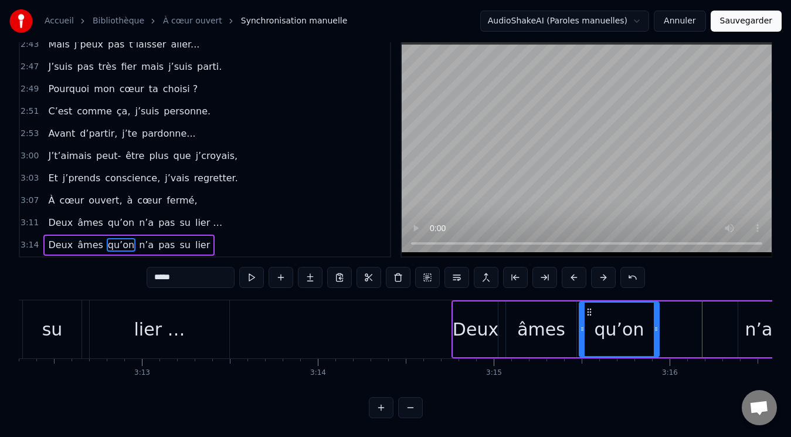
drag, startPoint x: 682, startPoint y: 299, endPoint x: 591, endPoint y: 301, distance: 91.0
click at [591, 307] on icon at bounding box center [589, 311] width 9 height 9
click at [748, 316] on div "n’a" at bounding box center [760, 329] width 28 height 26
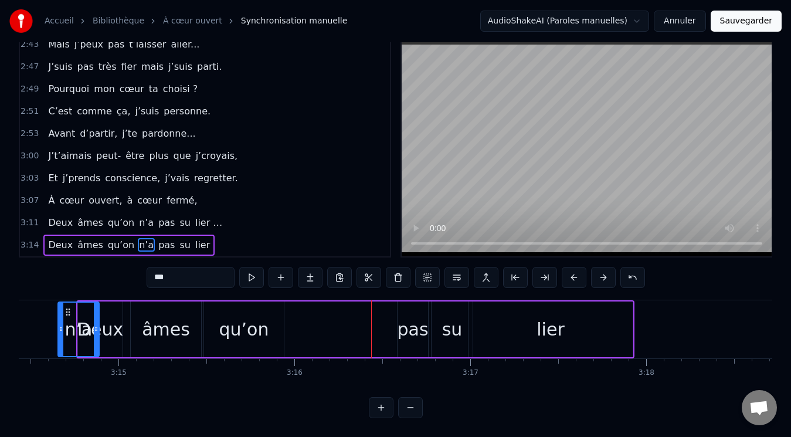
scroll to position [0, 34173]
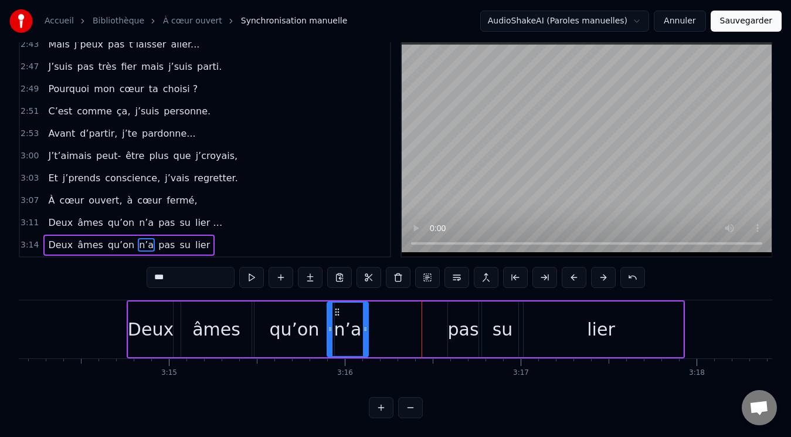
drag, startPoint x: 80, startPoint y: 303, endPoint x: 339, endPoint y: 311, distance: 258.3
click at [339, 311] on div "n’a" at bounding box center [348, 329] width 40 height 53
click at [466, 316] on div "pas" at bounding box center [463, 329] width 31 height 26
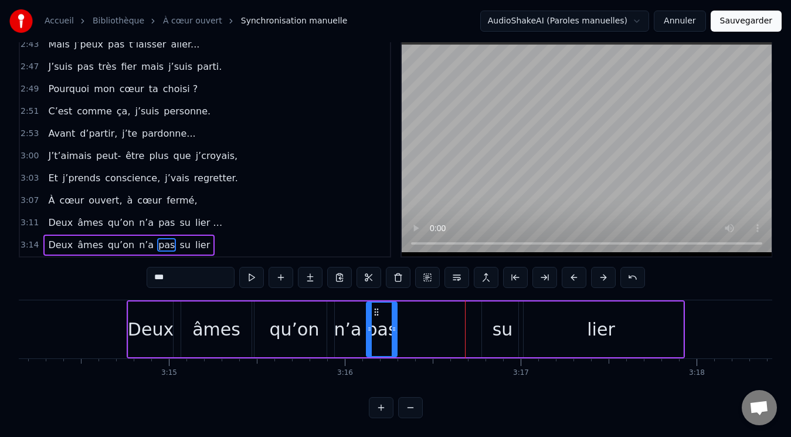
drag, startPoint x: 459, startPoint y: 301, endPoint x: 377, endPoint y: 303, distance: 82.2
click at [377, 307] on icon at bounding box center [376, 311] width 9 height 9
click at [488, 307] on div "su" at bounding box center [502, 330] width 41 height 56
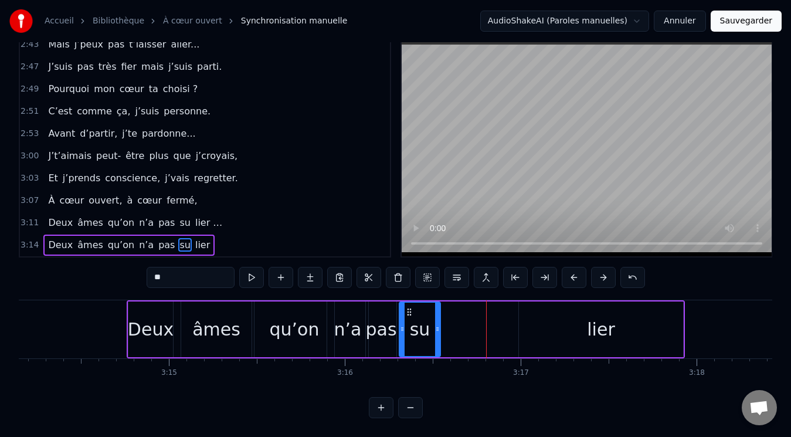
drag, startPoint x: 490, startPoint y: 304, endPoint x: 408, endPoint y: 303, distance: 82.7
click at [408, 307] on icon at bounding box center [409, 311] width 9 height 9
click at [554, 310] on div "lier" at bounding box center [601, 330] width 164 height 56
type input "****"
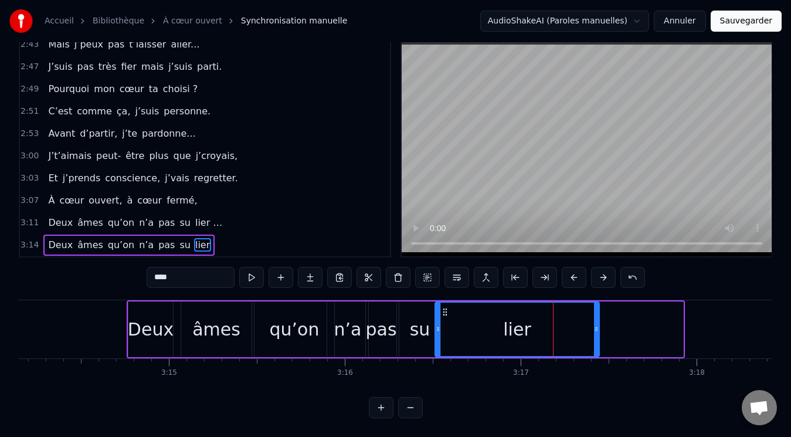
drag, startPoint x: 522, startPoint y: 302, endPoint x: 446, endPoint y: 306, distance: 76.4
click at [446, 307] on icon at bounding box center [445, 311] width 9 height 9
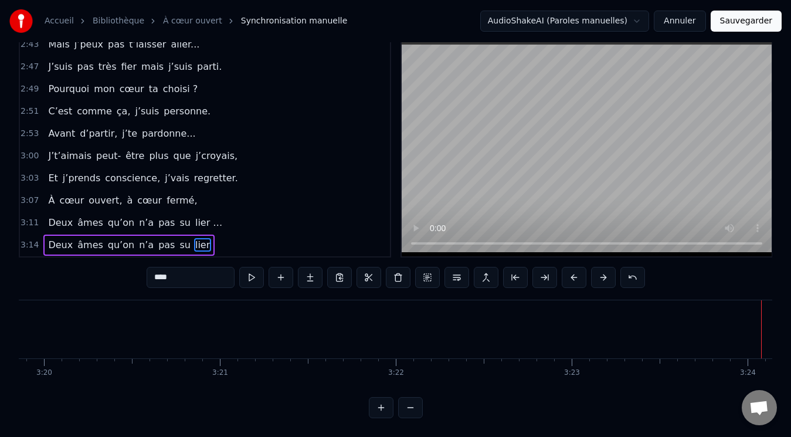
scroll to position [0, 35087]
click at [197, 234] on div "3:14 Deux âmes qu’on n’a pas su lier" at bounding box center [205, 245] width 370 height 22
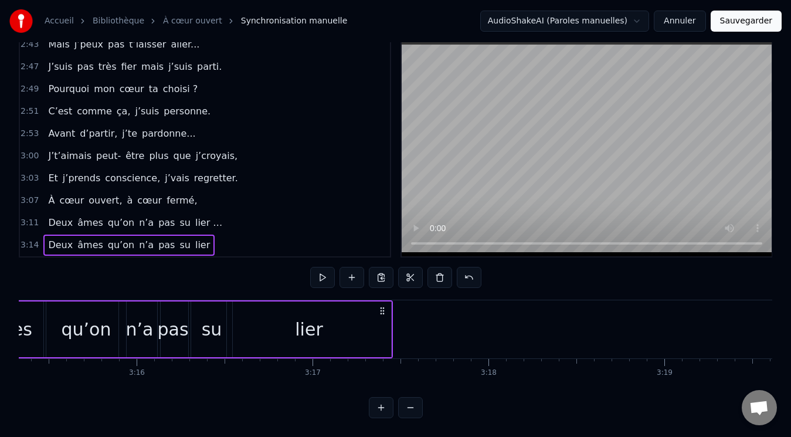
scroll to position [0, 34222]
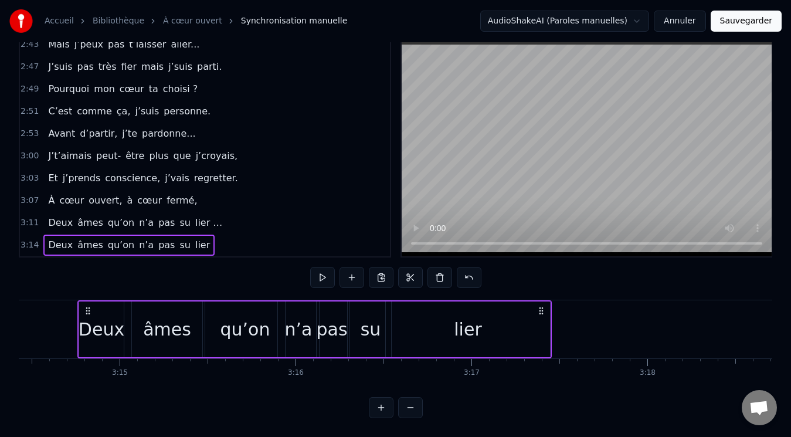
click at [190, 235] on div "Deux âmes qu’on n’a pas su lier" at bounding box center [128, 245] width 171 height 21
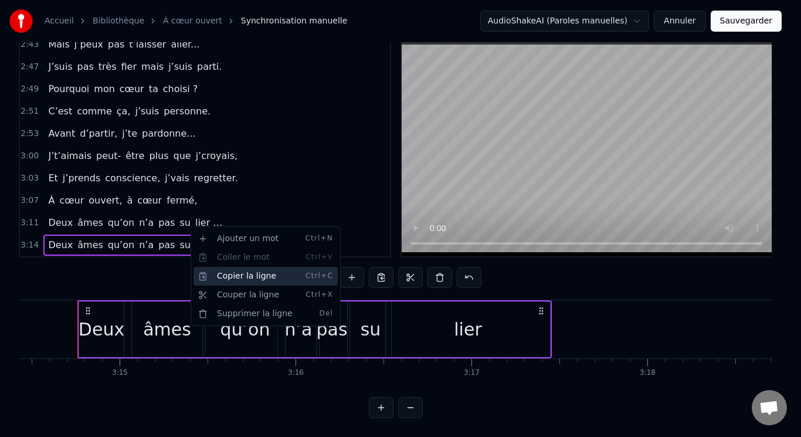
click at [242, 274] on div "Copier la ligne Ctrl+C" at bounding box center [266, 276] width 144 height 19
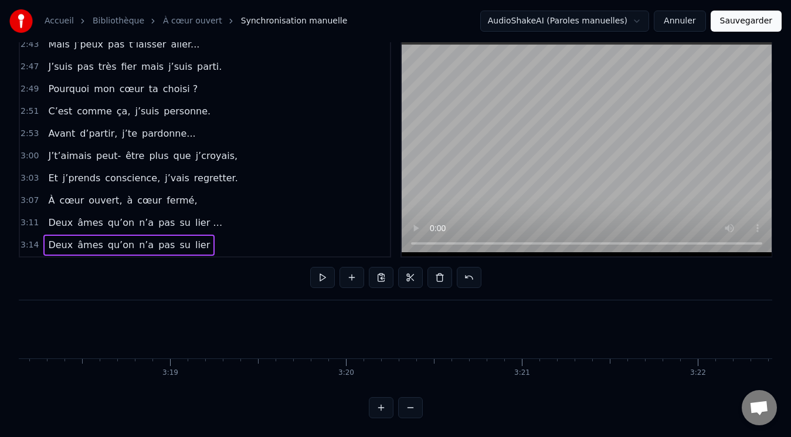
scroll to position [0, 35057]
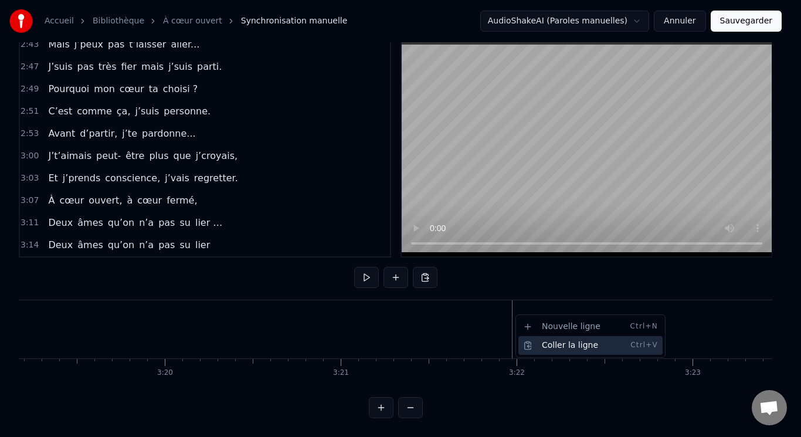
click at [565, 341] on div "Coller la ligne Ctrl+V" at bounding box center [591, 345] width 144 height 19
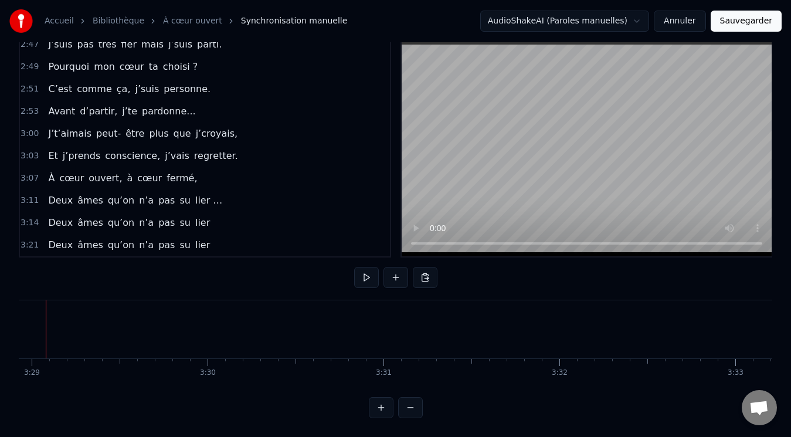
scroll to position [0, 36742]
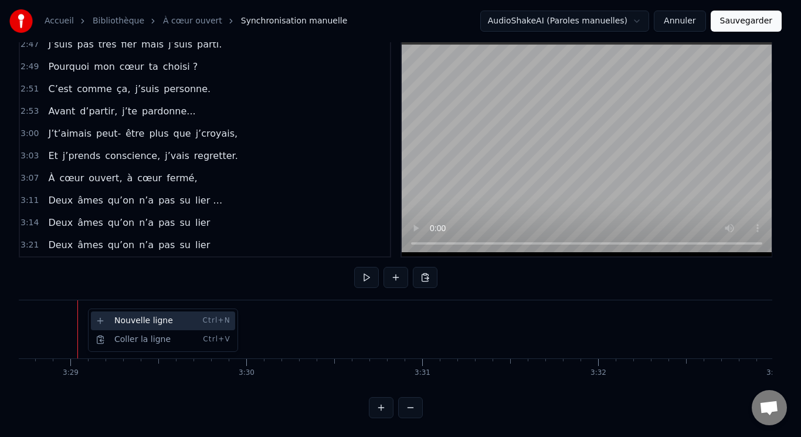
click at [132, 323] on div "Nouvelle ligne Ctrl+N" at bounding box center [163, 321] width 144 height 19
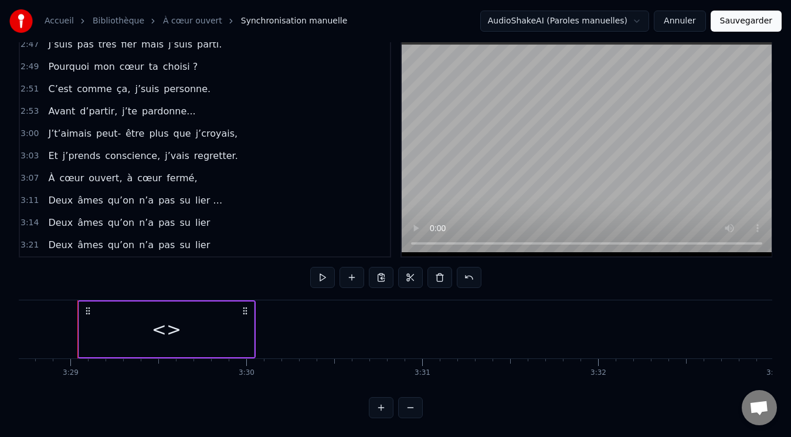
click at [164, 316] on div "<>" at bounding box center [166, 329] width 29 height 26
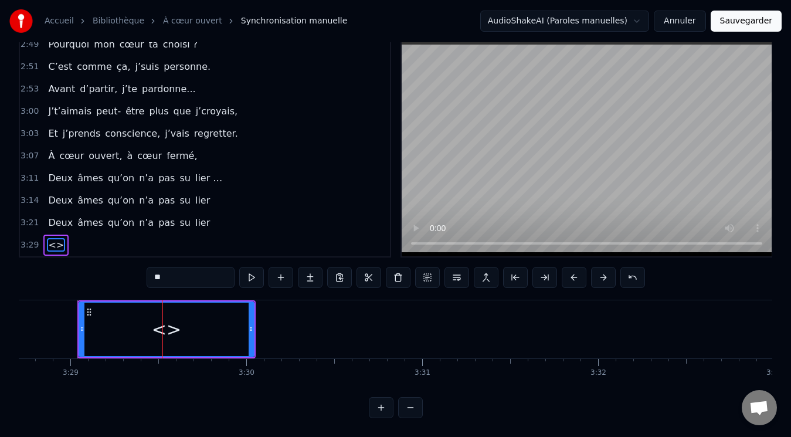
click at [180, 267] on input "**" at bounding box center [191, 277] width 88 height 21
type input "*"
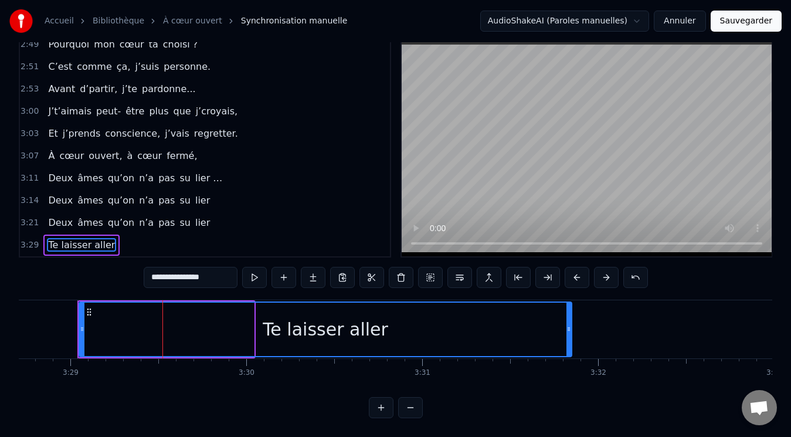
drag, startPoint x: 253, startPoint y: 316, endPoint x: 571, endPoint y: 321, distance: 318.0
click at [571, 324] on icon at bounding box center [569, 328] width 5 height 9
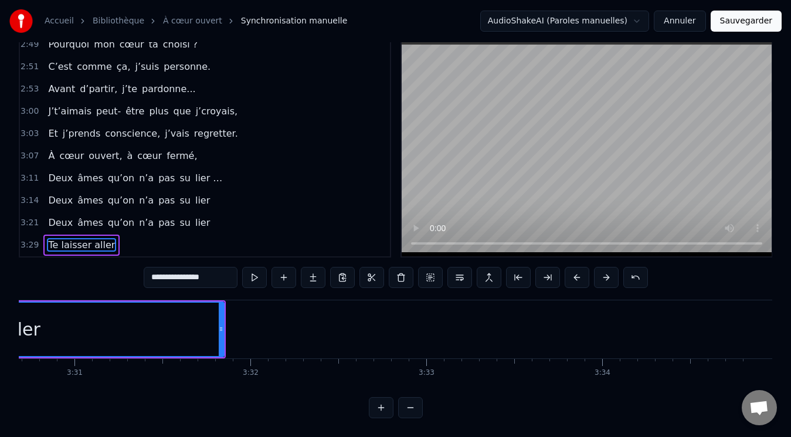
scroll to position [0, 37084]
click at [70, 238] on span "Te laisser aller" at bounding box center [81, 244] width 69 height 13
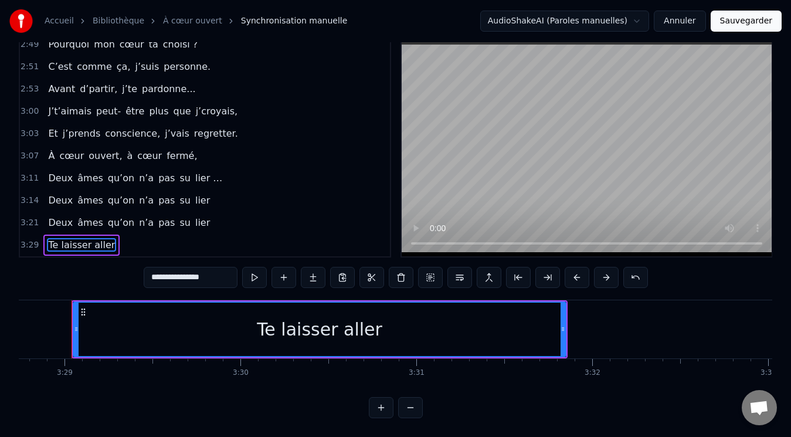
scroll to position [0, 36735]
drag, startPoint x: 160, startPoint y: 269, endPoint x: 165, endPoint y: 283, distance: 15.0
click at [158, 269] on input "**********" at bounding box center [191, 277] width 94 height 21
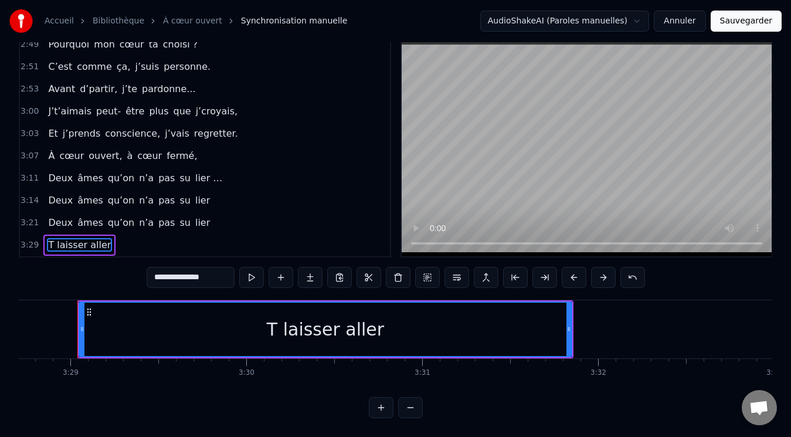
click at [160, 267] on input "**********" at bounding box center [191, 277] width 88 height 21
click at [157, 268] on input "**********" at bounding box center [191, 277] width 88 height 21
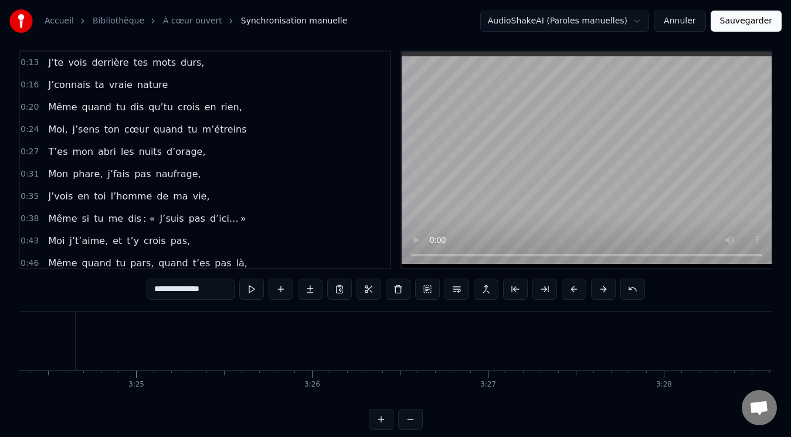
scroll to position [0, 0]
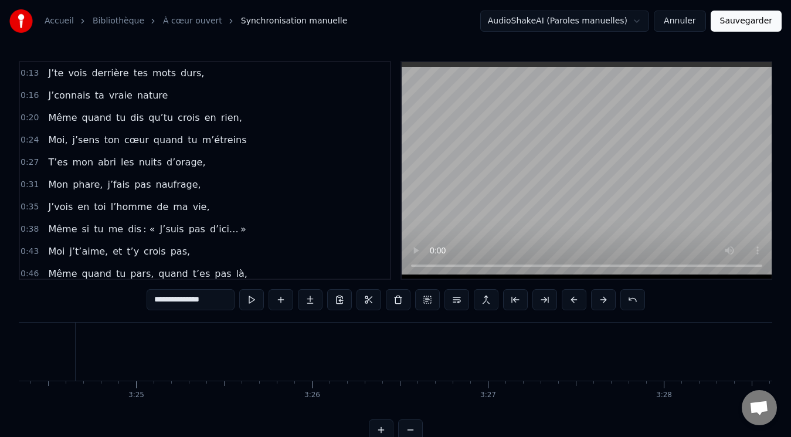
click at [130, 228] on span "dis : «" at bounding box center [141, 228] width 29 height 13
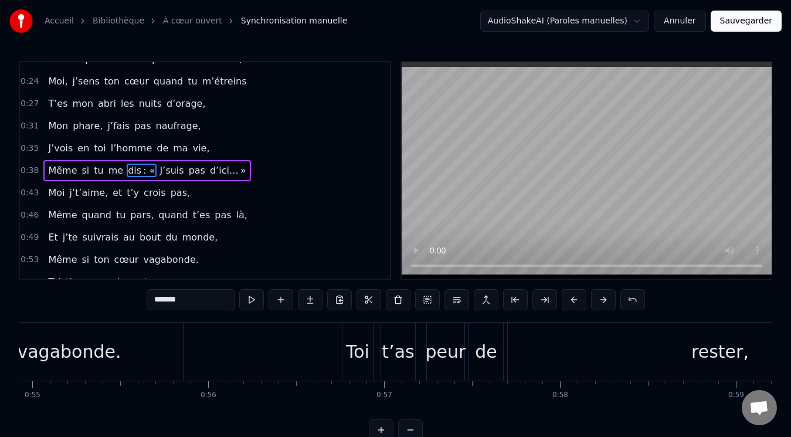
scroll to position [0, 6933]
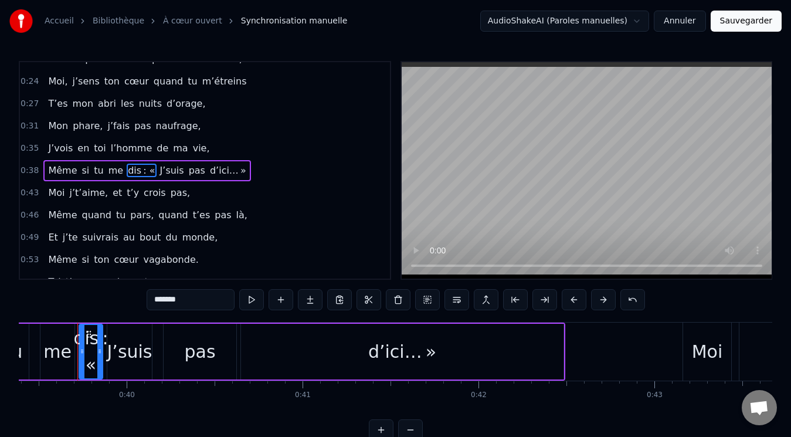
click at [177, 302] on input "*******" at bounding box center [191, 299] width 88 height 21
click at [111, 339] on div "J’suis" at bounding box center [129, 352] width 45 height 26
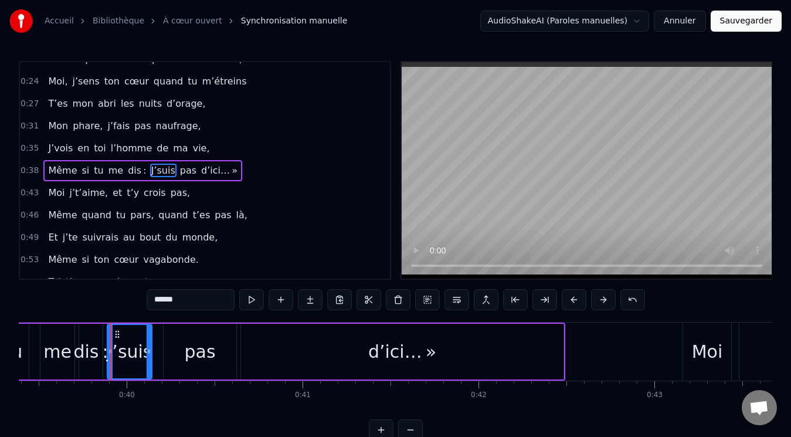
click at [153, 298] on input "******" at bounding box center [191, 299] width 88 height 21
click at [158, 299] on input "*******" at bounding box center [191, 299] width 88 height 21
click at [210, 170] on span "d’ici… »" at bounding box center [219, 170] width 39 height 13
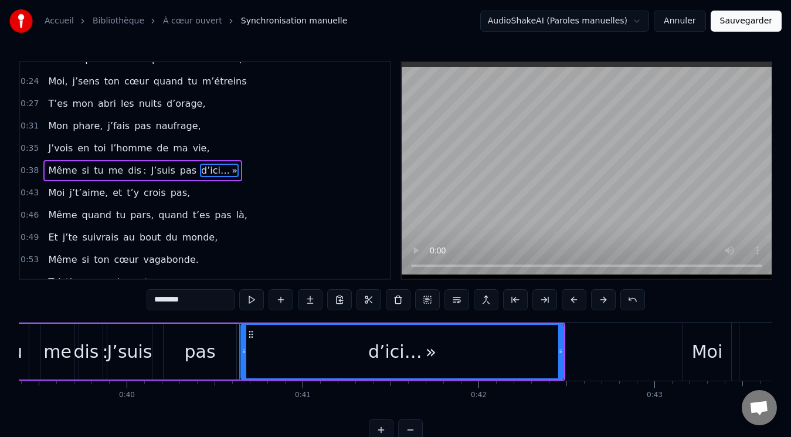
click at [189, 295] on input "********" at bounding box center [191, 299] width 88 height 21
click at [150, 170] on span "J’suis" at bounding box center [163, 170] width 26 height 13
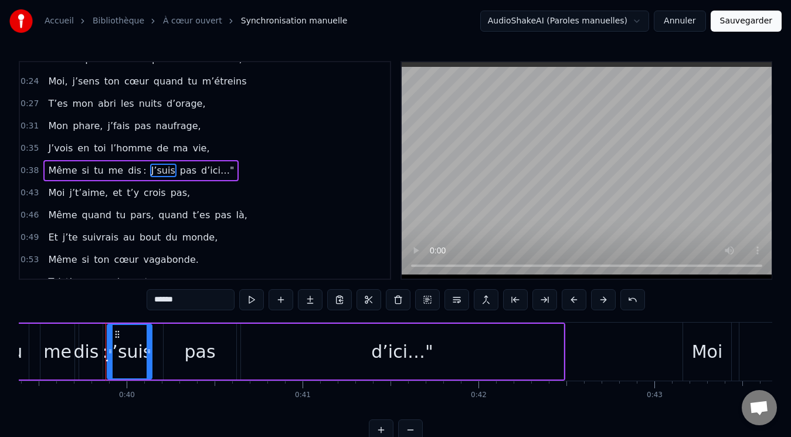
click at [153, 297] on input "******" at bounding box center [191, 299] width 88 height 21
paste input "*"
click at [423, 349] on div "d’ici…"" at bounding box center [402, 352] width 62 height 26
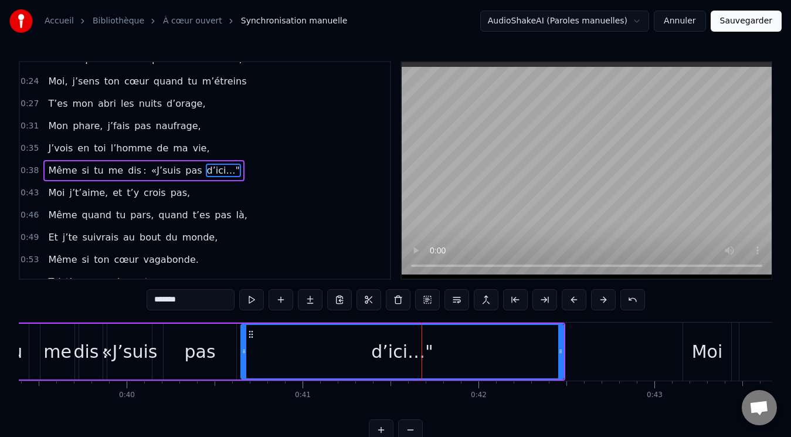
click at [212, 169] on span "d’ici…"" at bounding box center [223, 170] width 35 height 13
click at [182, 300] on input "*******" at bounding box center [191, 299] width 88 height 21
paste input "**"
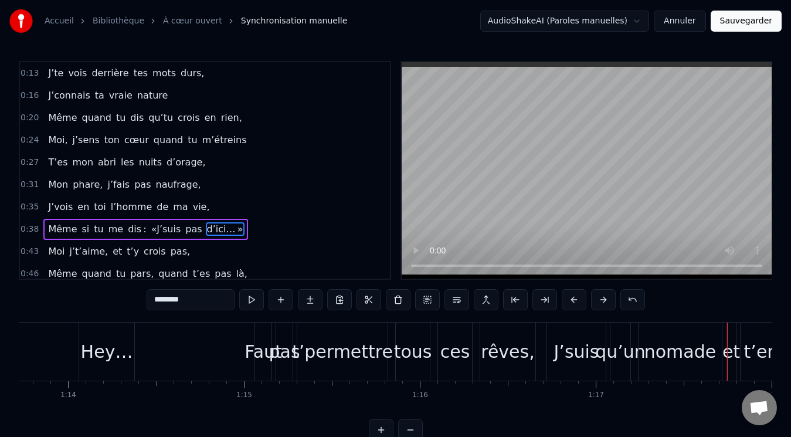
scroll to position [0, 12885]
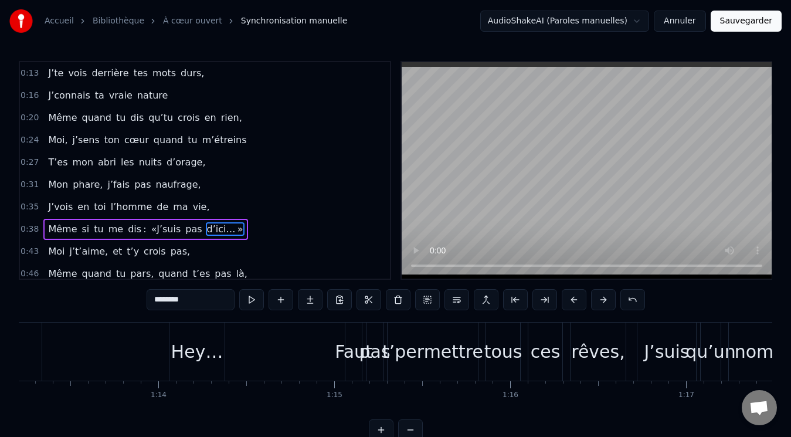
click at [203, 354] on div "Hey…" at bounding box center [197, 352] width 52 height 26
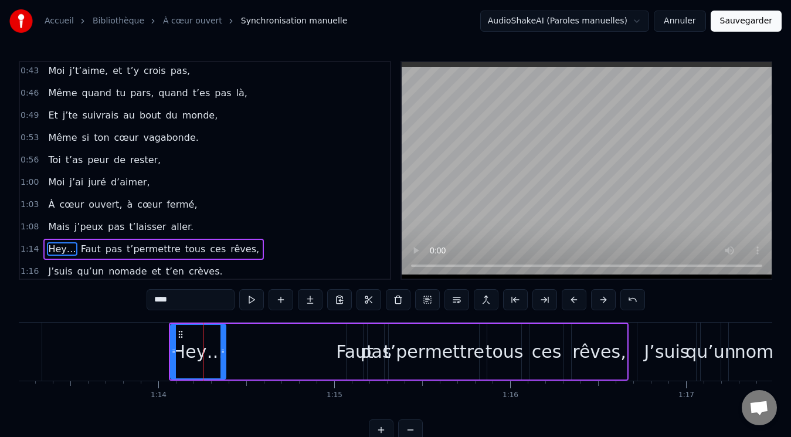
scroll to position [259, 0]
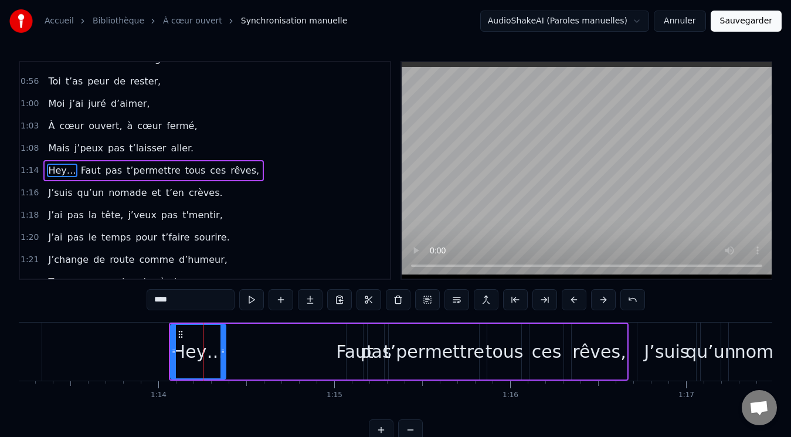
click at [167, 303] on input "****" at bounding box center [191, 299] width 88 height 21
type input "*"
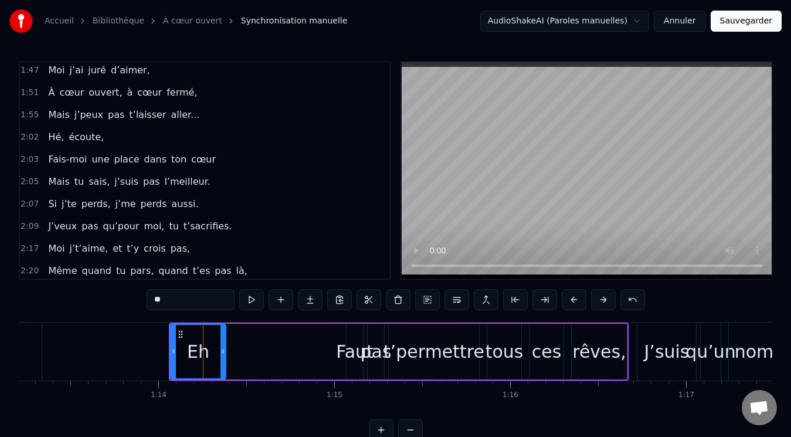
scroll to position [670, 0]
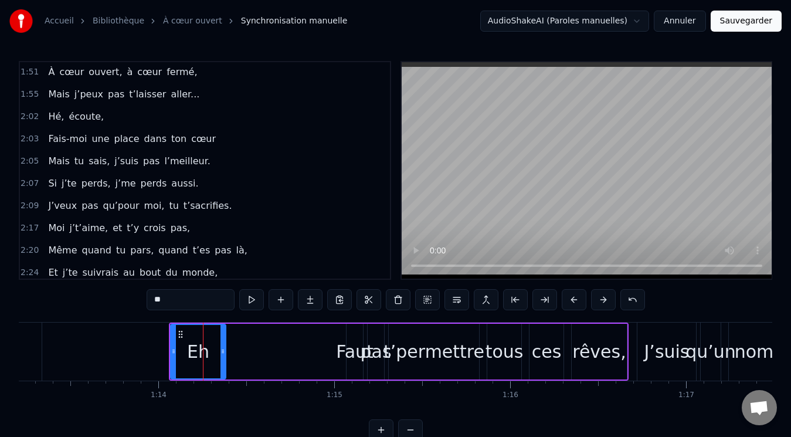
click at [53, 117] on span "Hé," at bounding box center [56, 116] width 18 height 13
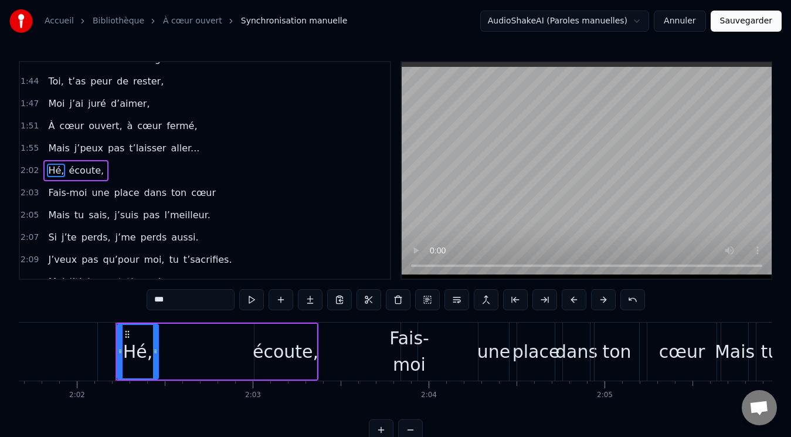
scroll to position [0, 21454]
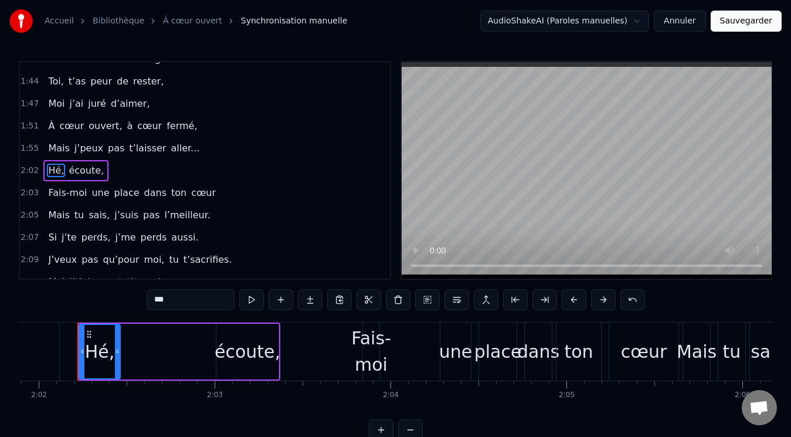
click at [163, 295] on input "***" at bounding box center [191, 299] width 88 height 21
type input "*"
type input "**"
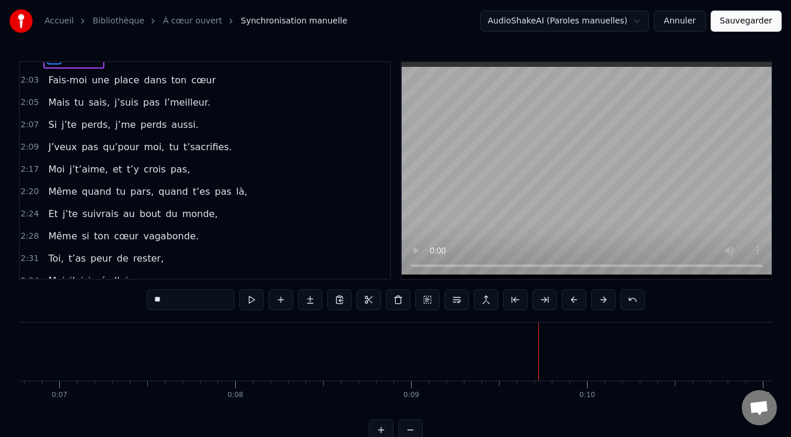
scroll to position [733, 0]
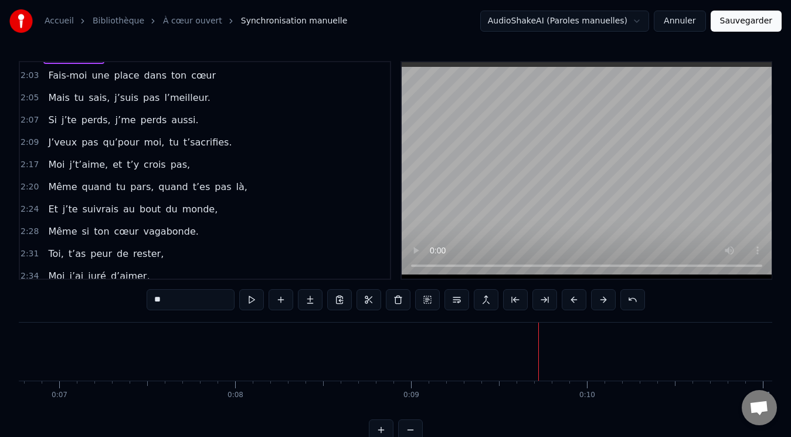
click at [741, 23] on button "Sauvegarder" at bounding box center [746, 21] width 71 height 21
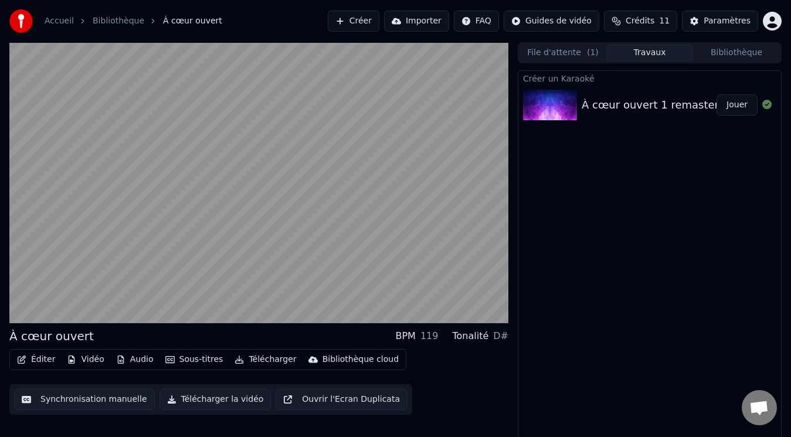
click at [90, 360] on button "Vidéo" at bounding box center [85, 359] width 46 height 16
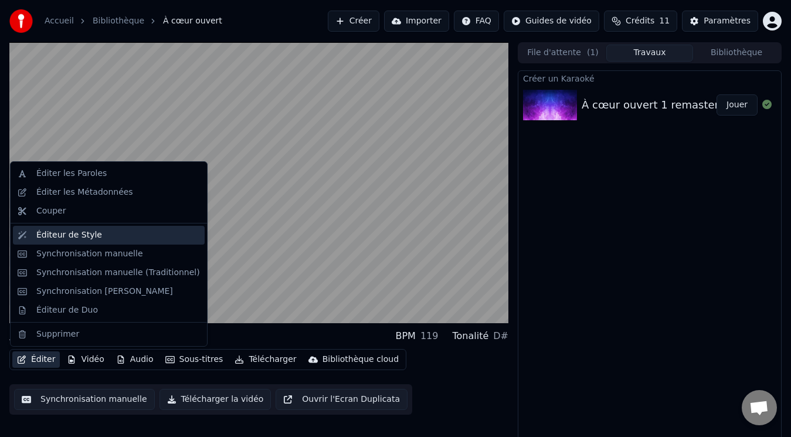
click at [100, 235] on div "Éditeur de Style" at bounding box center [118, 235] width 164 height 12
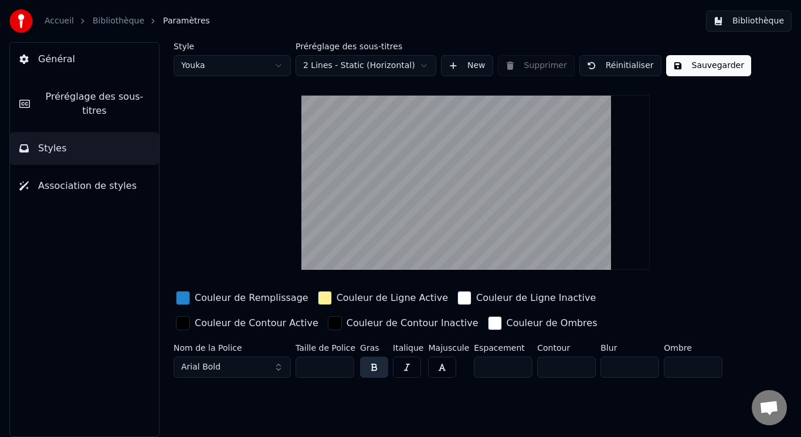
click at [109, 23] on link "Bibliothèque" at bounding box center [119, 21] width 52 height 12
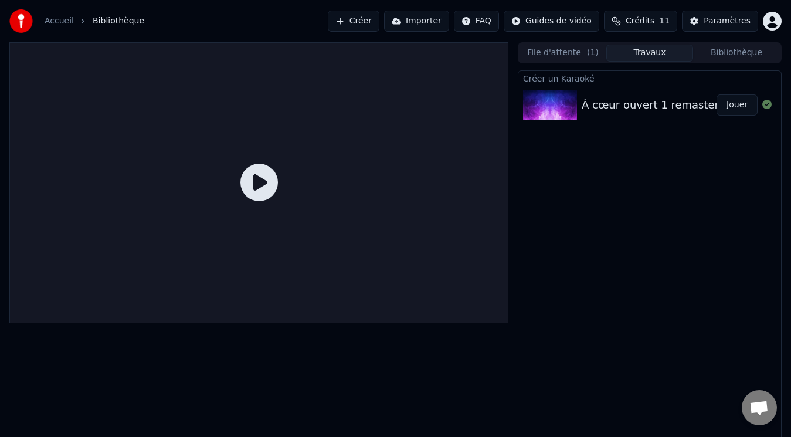
click at [537, 100] on img at bounding box center [550, 105] width 54 height 31
click at [742, 104] on button "Jouer" at bounding box center [737, 104] width 41 height 21
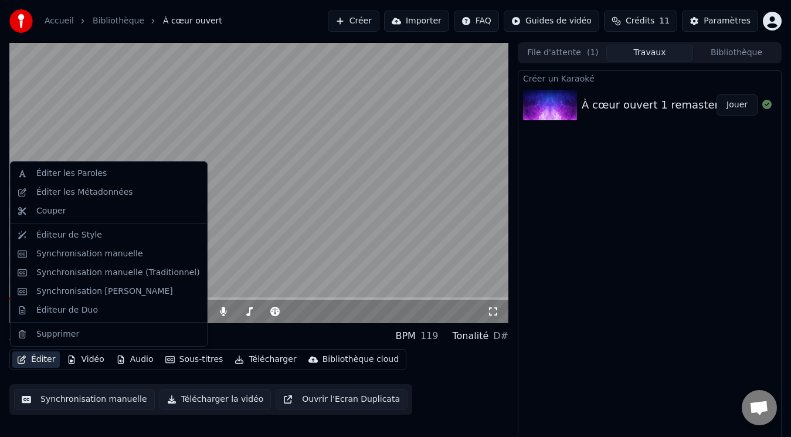
click at [42, 359] on button "Éditer" at bounding box center [36, 359] width 48 height 16
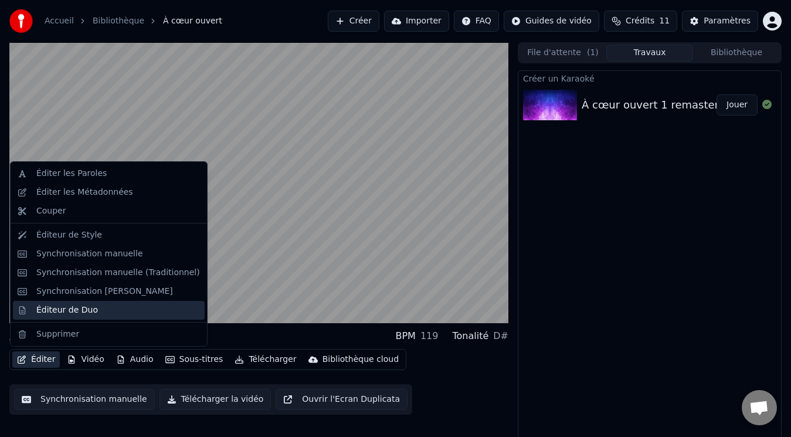
click at [62, 309] on div "Éditeur de Duo" at bounding box center [67, 311] width 62 height 12
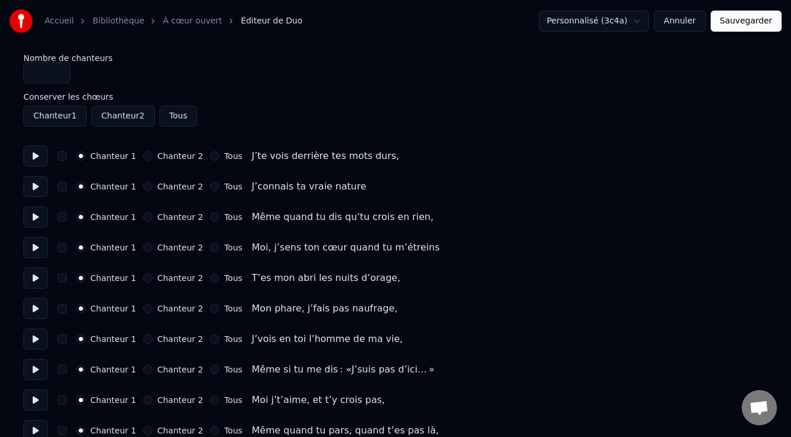
click at [143, 154] on button "Chanteur 2" at bounding box center [147, 155] width 9 height 9
click at [146, 154] on icon "button" at bounding box center [148, 156] width 5 height 5
click at [78, 157] on button "Chanteur 1" at bounding box center [80, 155] width 9 height 9
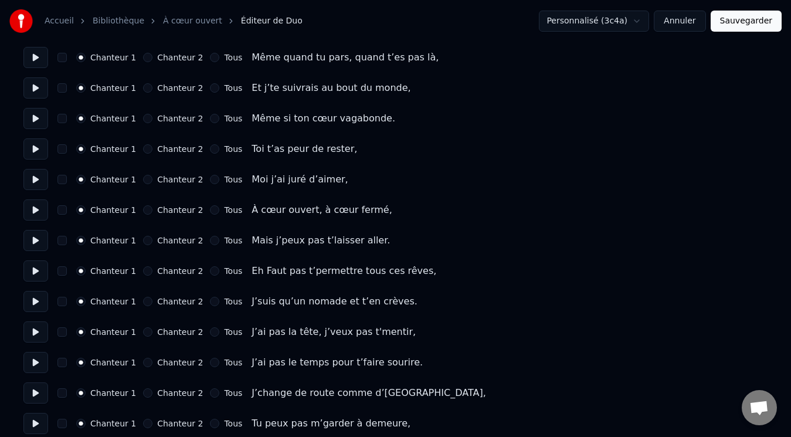
scroll to position [411, 0]
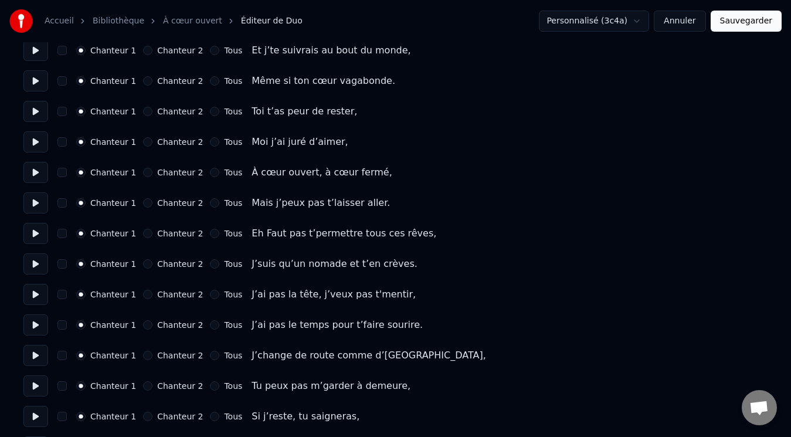
click at [145, 231] on button "Chanteur 2" at bounding box center [147, 233] width 9 height 9
click at [143, 265] on button "Chanteur 2" at bounding box center [147, 263] width 9 height 9
click at [143, 292] on button "Chanteur 2" at bounding box center [147, 294] width 9 height 9
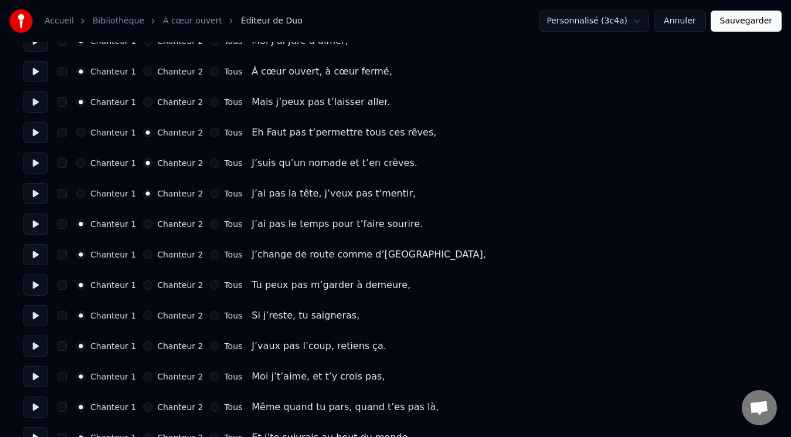
scroll to position [528, 0]
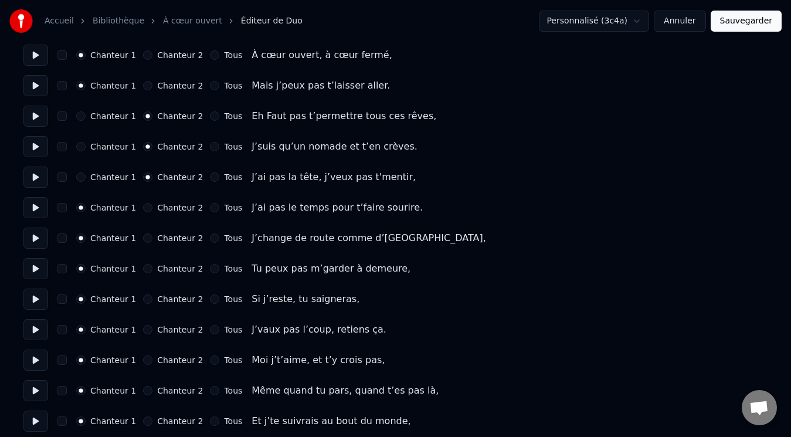
click at [143, 209] on button "Chanteur 2" at bounding box center [147, 207] width 9 height 9
click at [143, 239] on button "Chanteur 2" at bounding box center [147, 238] width 9 height 9
click at [143, 266] on button "Chanteur 2" at bounding box center [147, 268] width 9 height 9
click at [143, 296] on button "Chanteur 2" at bounding box center [147, 299] width 9 height 9
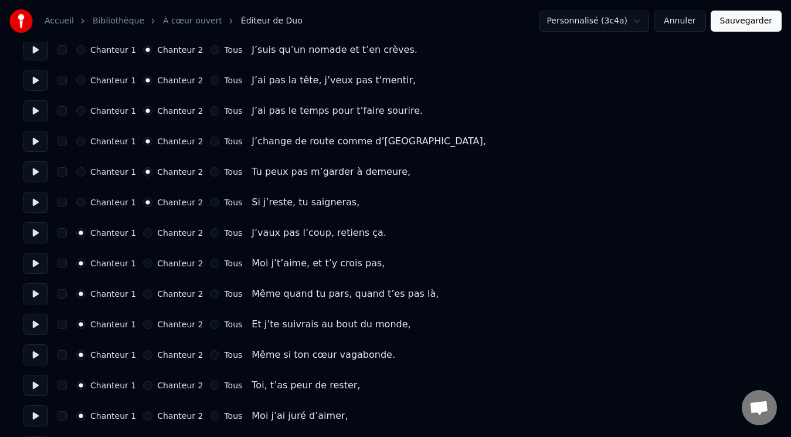
scroll to position [645, 0]
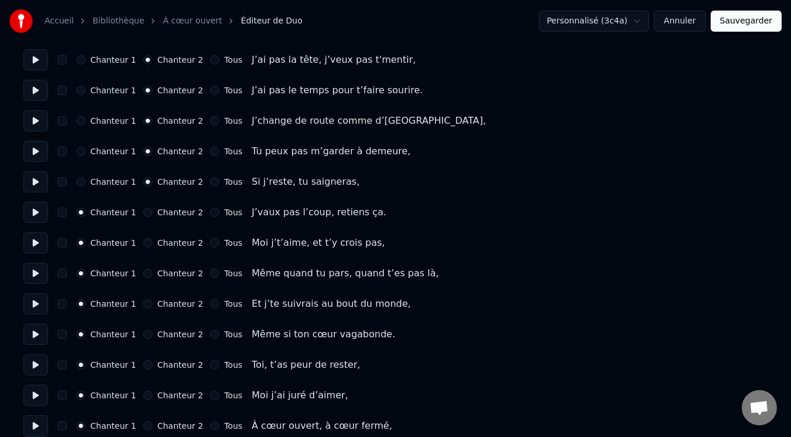
click at [144, 215] on button "Chanteur 2" at bounding box center [147, 212] width 9 height 9
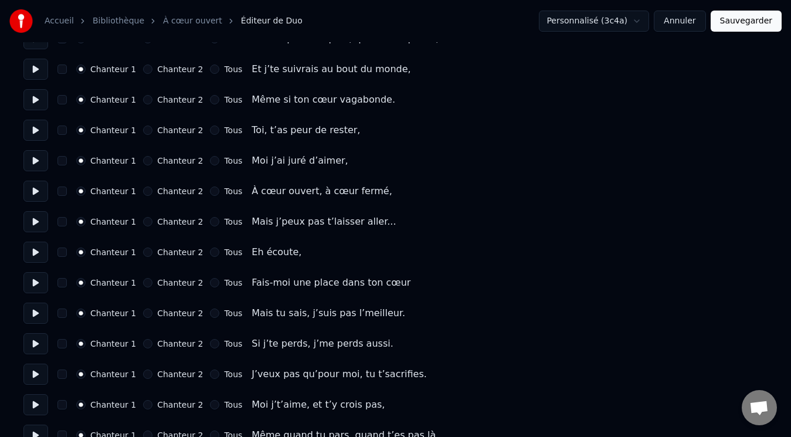
scroll to position [939, 0]
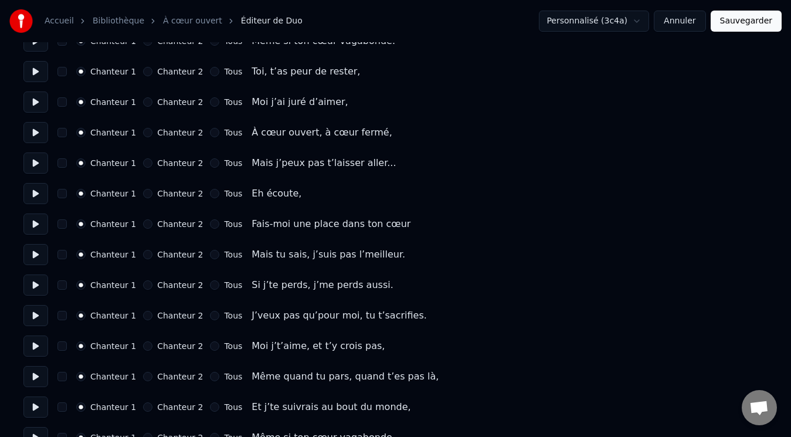
click at [143, 193] on button "Chanteur 2" at bounding box center [147, 193] width 9 height 9
click at [143, 256] on button "Chanteur 2" at bounding box center [147, 254] width 9 height 9
click at [143, 313] on button "Chanteur 2" at bounding box center [147, 315] width 9 height 9
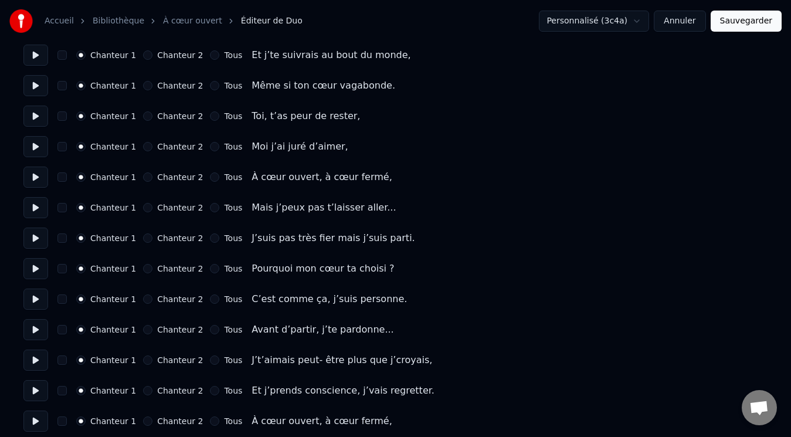
scroll to position [1349, 0]
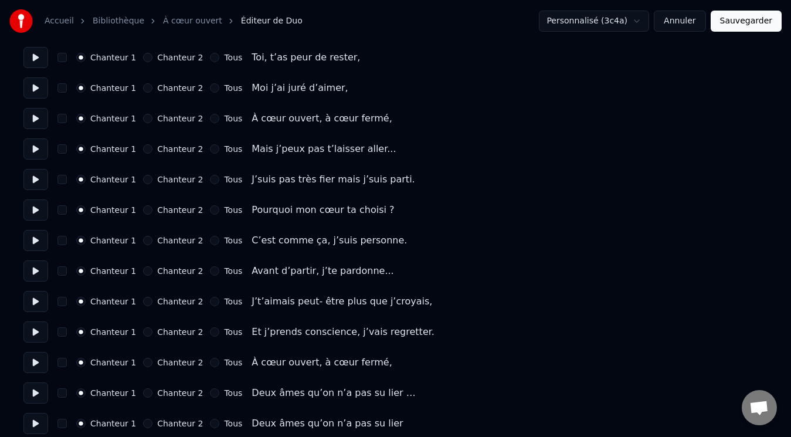
click at [143, 242] on button "Chanteur 2" at bounding box center [147, 240] width 9 height 9
click at [143, 181] on button "Chanteur 2" at bounding box center [147, 179] width 9 height 9
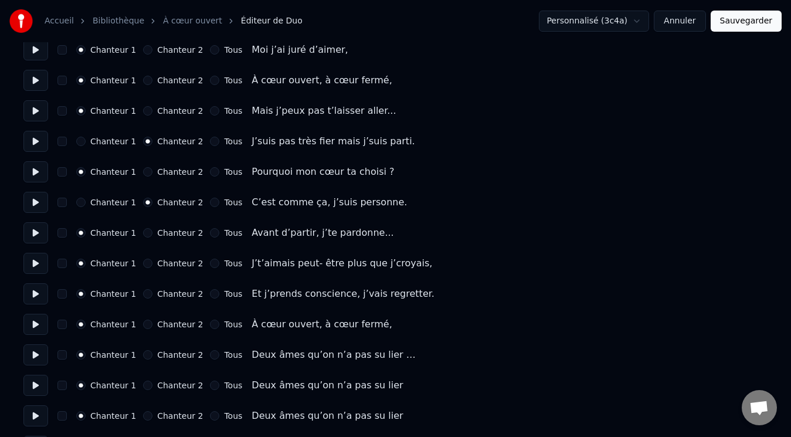
scroll to position [1408, 0]
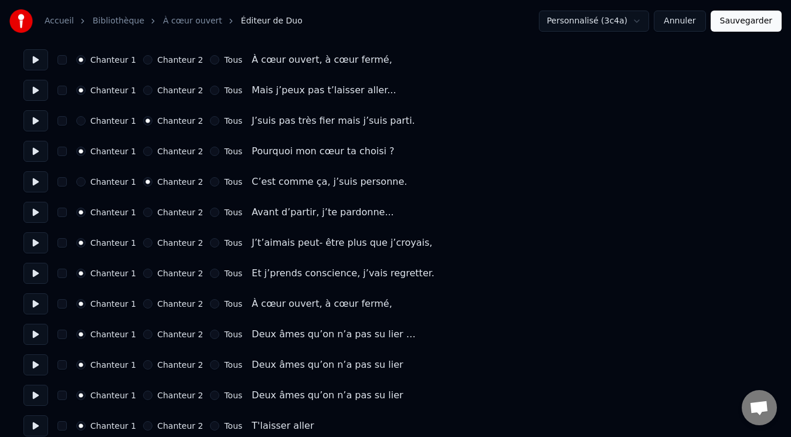
click at [143, 241] on button "Chanteur 2" at bounding box center [147, 242] width 9 height 9
click at [143, 273] on button "Chanteur 2" at bounding box center [147, 273] width 9 height 9
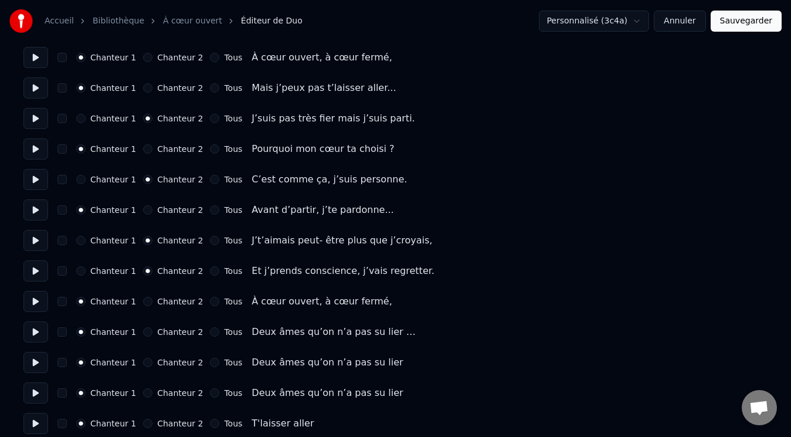
scroll to position [1419, 0]
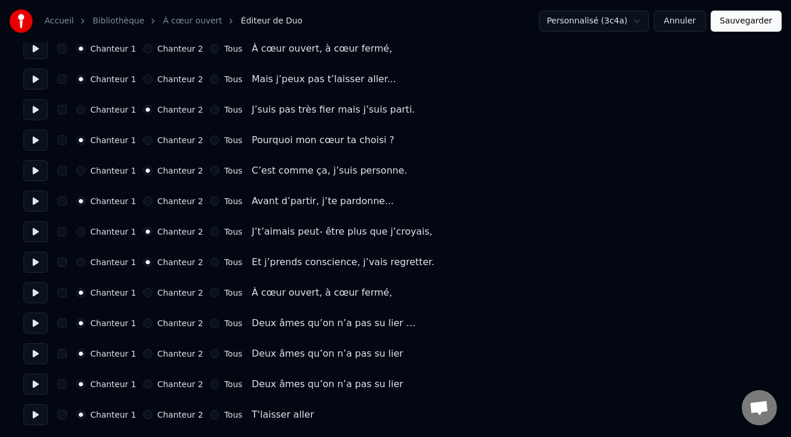
click at [144, 356] on button "Chanteur 2" at bounding box center [147, 353] width 9 height 9
click at [743, 19] on button "Sauvegarder" at bounding box center [746, 21] width 71 height 21
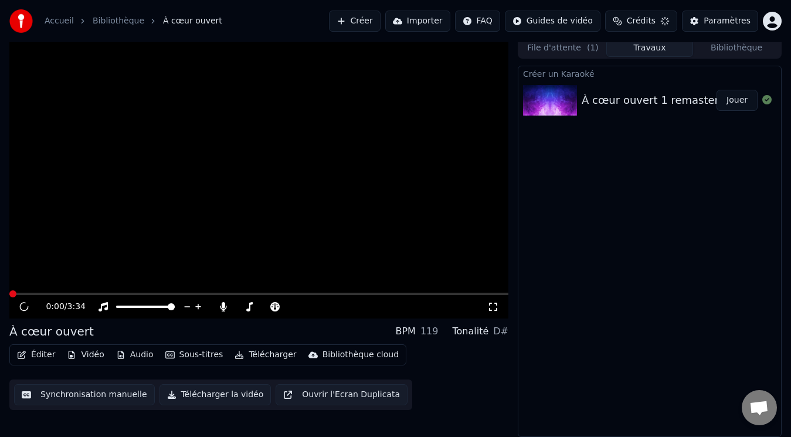
scroll to position [5, 0]
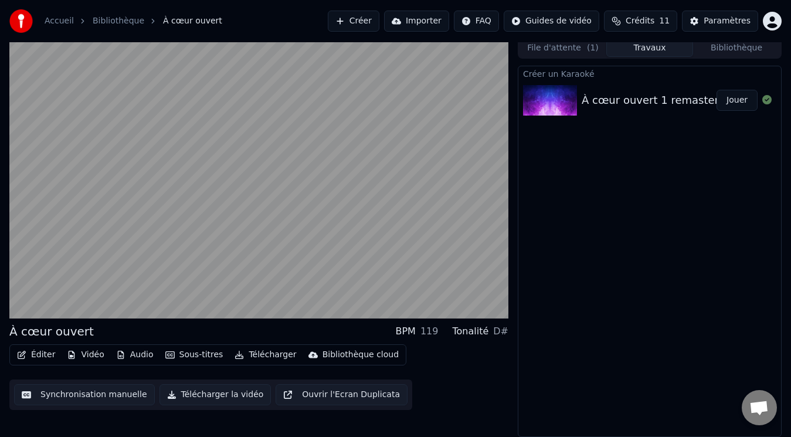
click at [45, 354] on button "Éditer" at bounding box center [36, 355] width 48 height 16
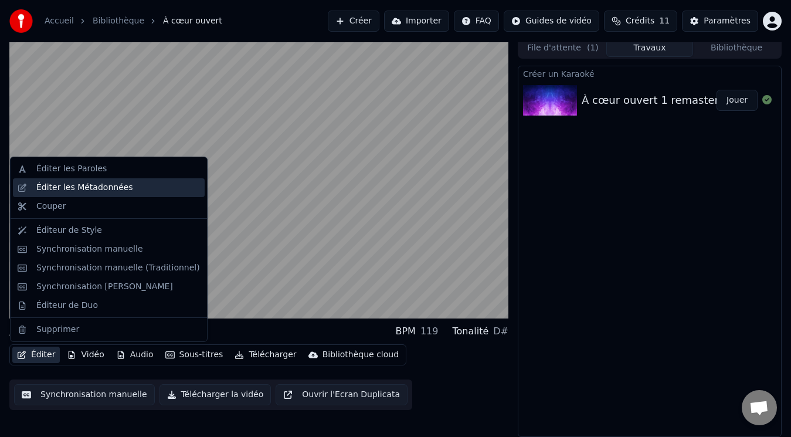
click at [77, 190] on div "Éditer les Métadonnées" at bounding box center [84, 188] width 97 height 12
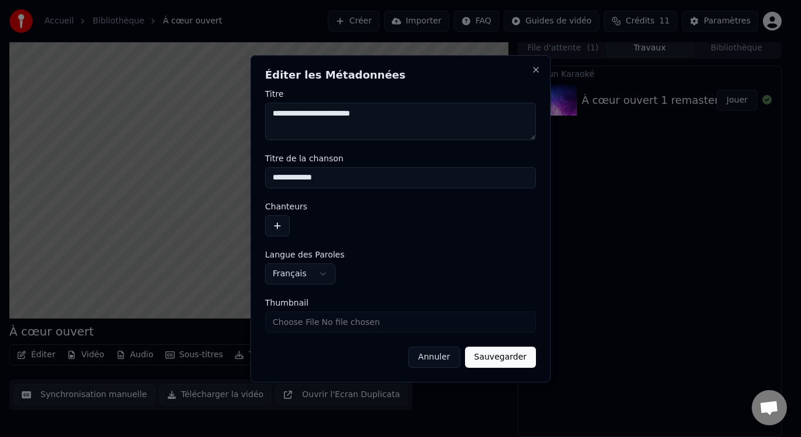
click at [380, 111] on textarea "**********" at bounding box center [400, 122] width 271 height 38
type textarea "**********"
click at [276, 222] on button "button" at bounding box center [277, 225] width 25 height 21
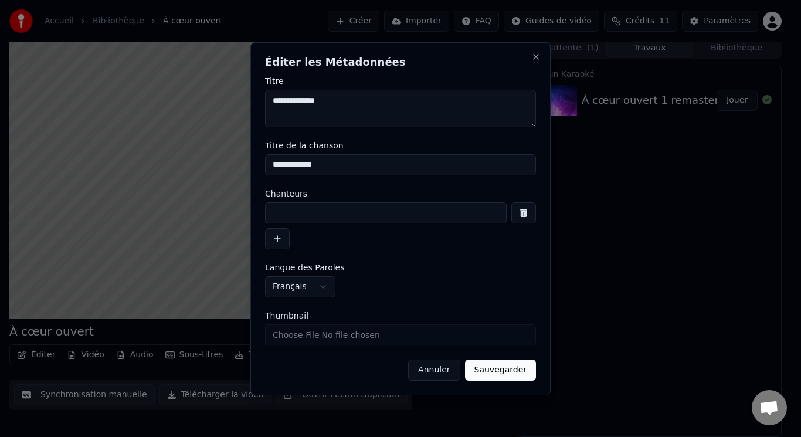
click at [331, 210] on input at bounding box center [386, 212] width 242 height 21
type input "*"
type input "**********"
click at [500, 373] on button "Sauvegarder" at bounding box center [500, 370] width 71 height 21
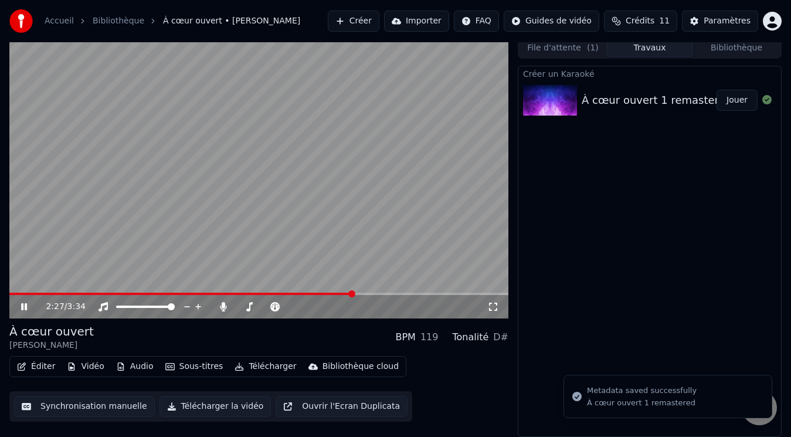
click at [16, 294] on span at bounding box center [181, 294] width 344 height 2
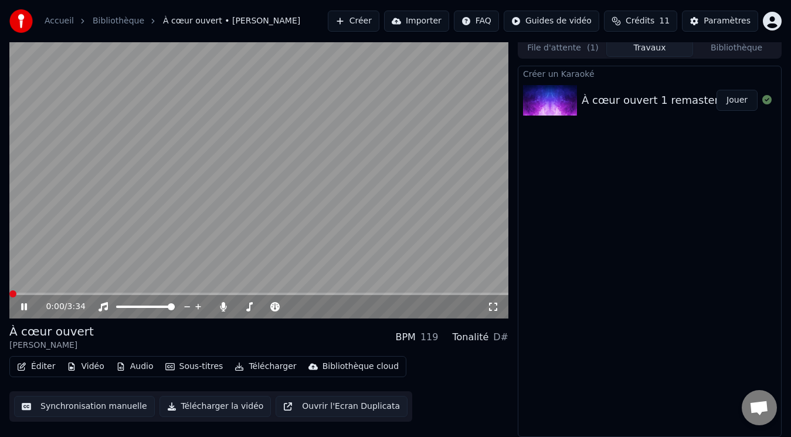
click at [9, 294] on span at bounding box center [12, 293] width 7 height 7
click at [104, 296] on div "0:43 / 3:34" at bounding box center [258, 306] width 499 height 23
click at [100, 293] on span at bounding box center [61, 294] width 104 height 2
click at [38, 366] on button "Éditer" at bounding box center [36, 366] width 48 height 16
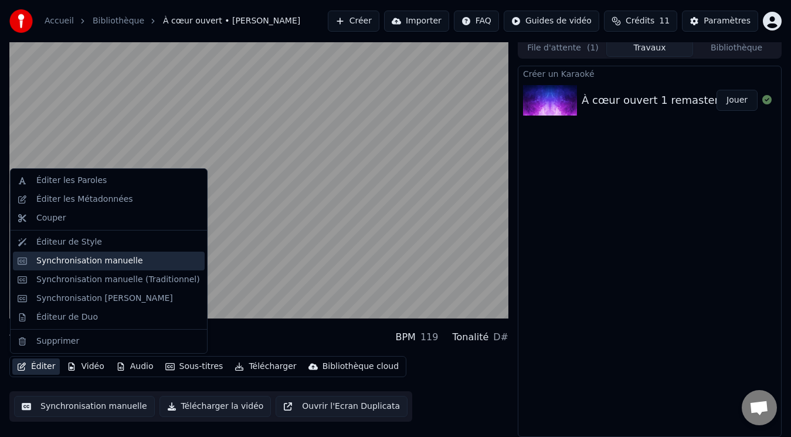
click at [71, 256] on div "Synchronisation manuelle" at bounding box center [89, 261] width 107 height 12
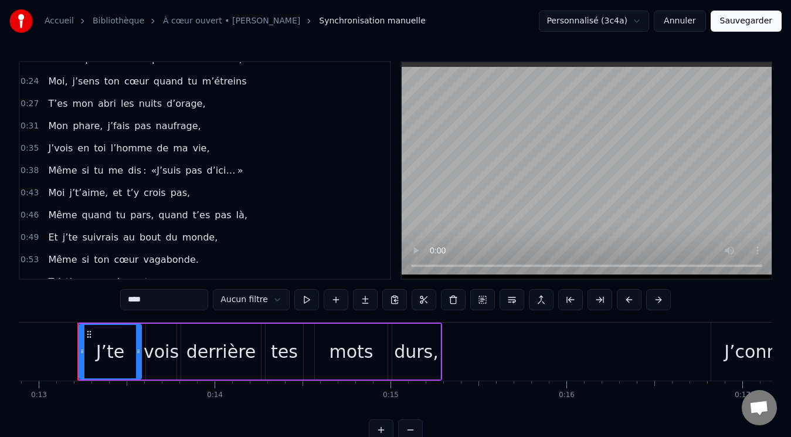
scroll to position [117, 0]
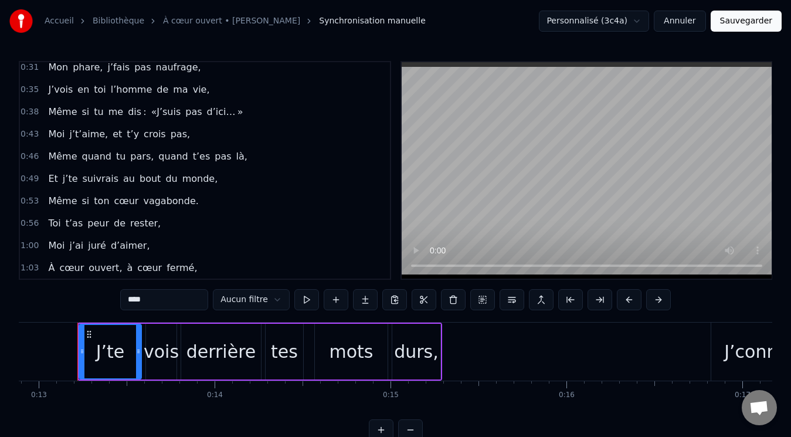
click at [235, 157] on span "là," at bounding box center [241, 156] width 13 height 13
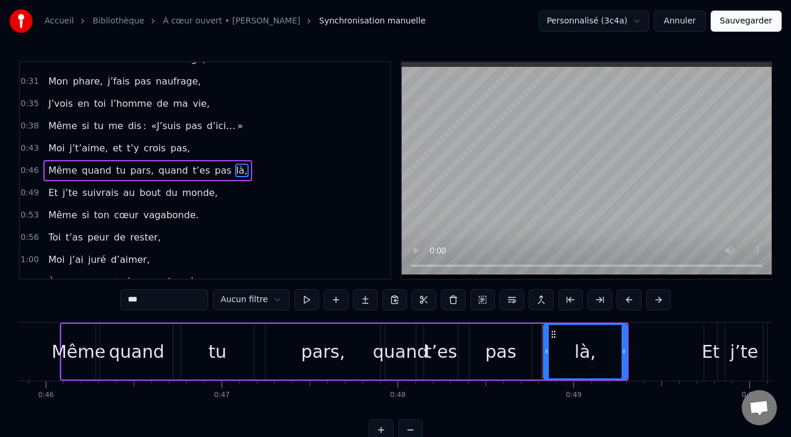
scroll to position [0, 8534]
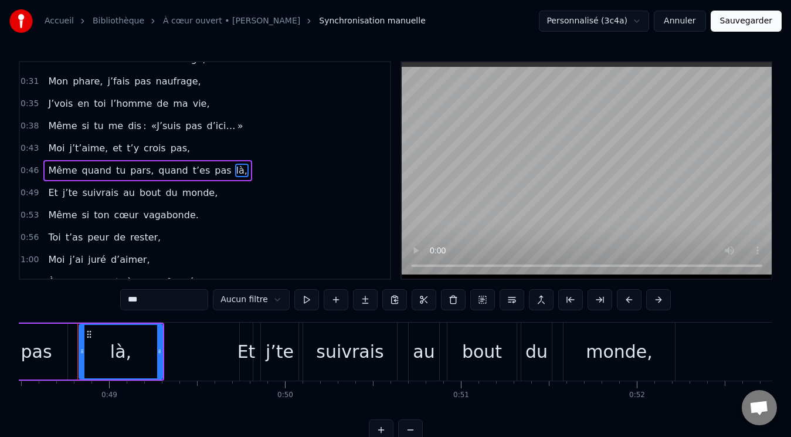
click at [147, 302] on input "***" at bounding box center [164, 299] width 88 height 21
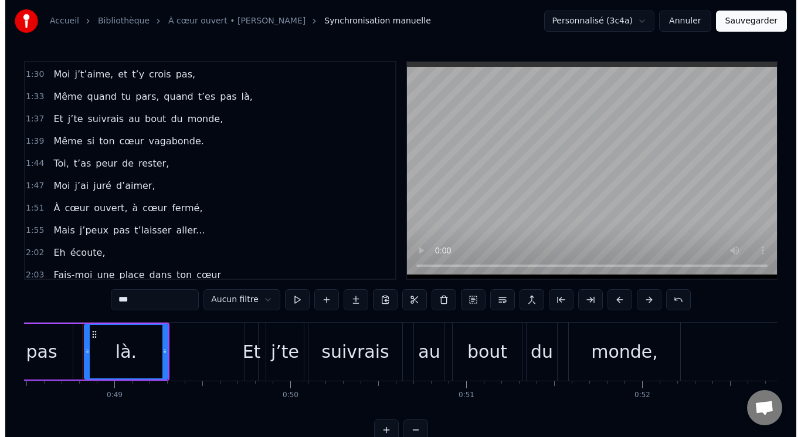
scroll to position [514, 0]
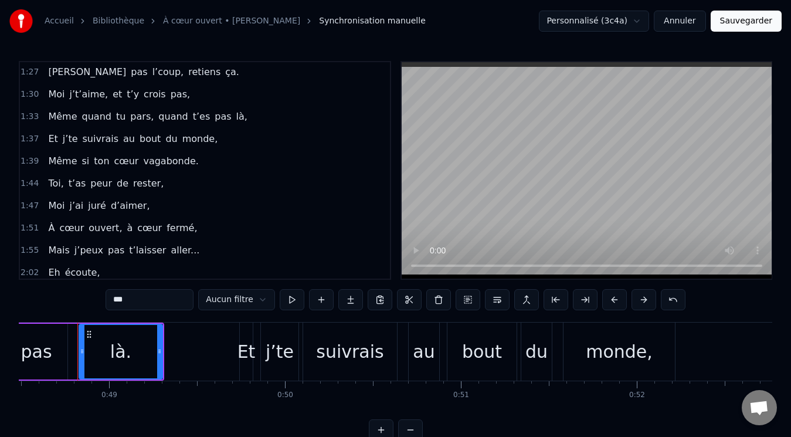
type input "***"
click at [743, 23] on button "Sauvegarder" at bounding box center [746, 21] width 71 height 21
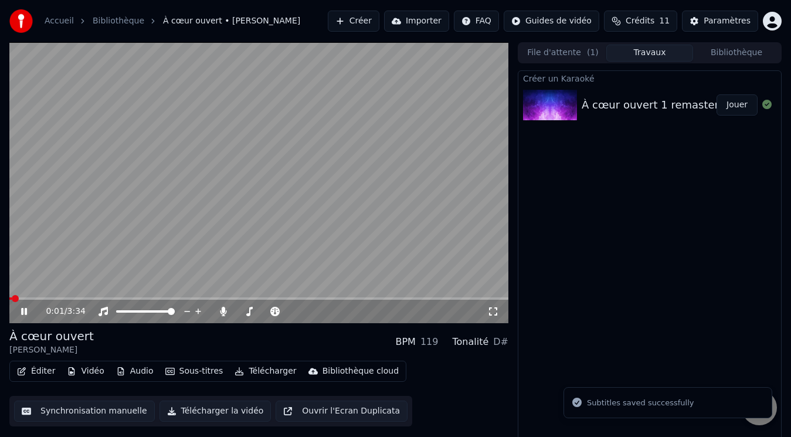
click at [58, 298] on span at bounding box center [258, 298] width 499 height 2
click at [116, 298] on span at bounding box center [258, 298] width 499 height 2
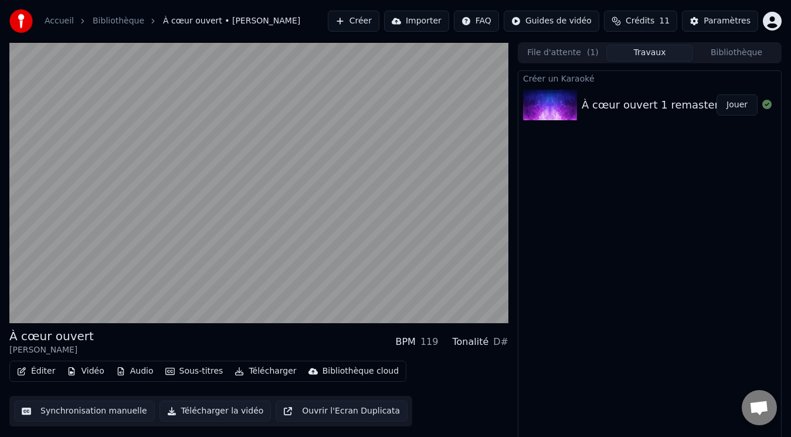
click at [87, 373] on button "Vidéo" at bounding box center [85, 371] width 46 height 16
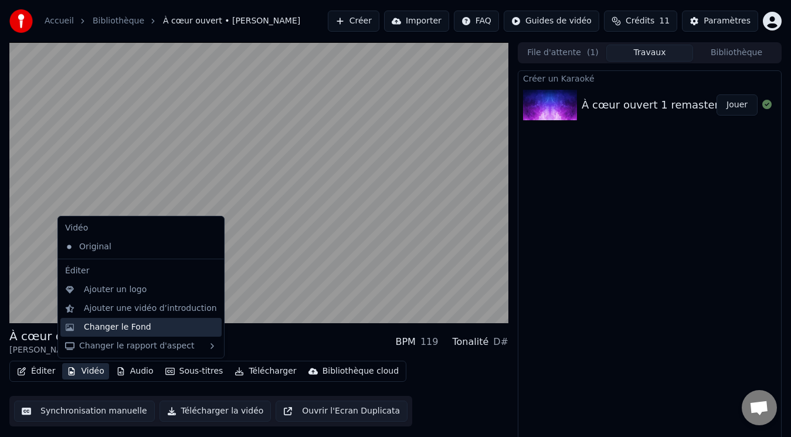
click at [129, 325] on div "Changer le Fond" at bounding box center [117, 328] width 67 height 12
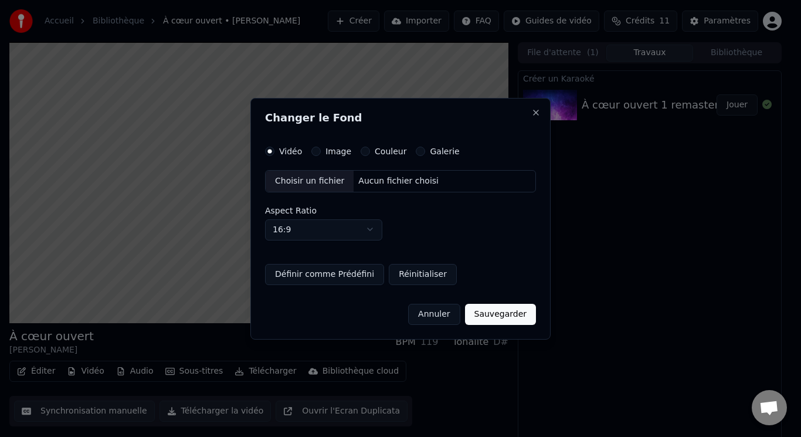
click at [321, 188] on div "Choisir un fichier" at bounding box center [310, 181] width 88 height 21
click at [329, 151] on label "Image" at bounding box center [339, 151] width 26 height 8
click at [321, 151] on button "Image" at bounding box center [316, 151] width 9 height 9
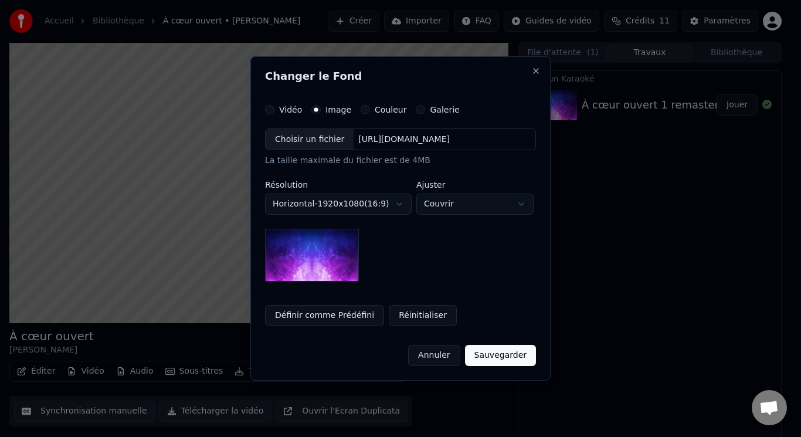
click at [320, 137] on div "Choisir un fichier" at bounding box center [310, 139] width 88 height 21
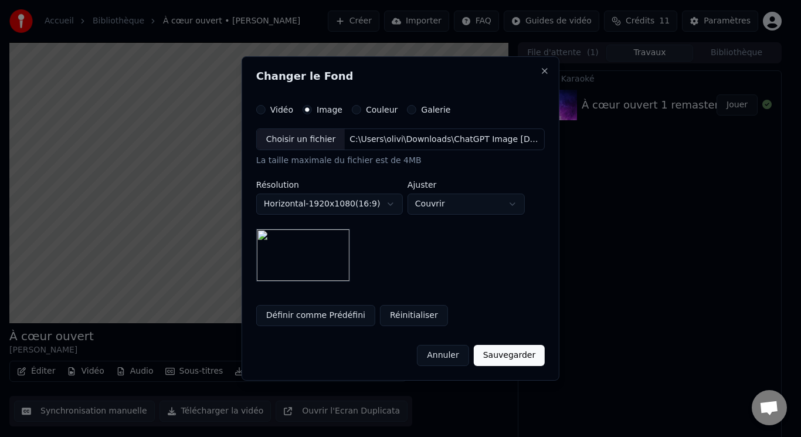
click at [523, 353] on button "Sauvegarder" at bounding box center [509, 355] width 71 height 21
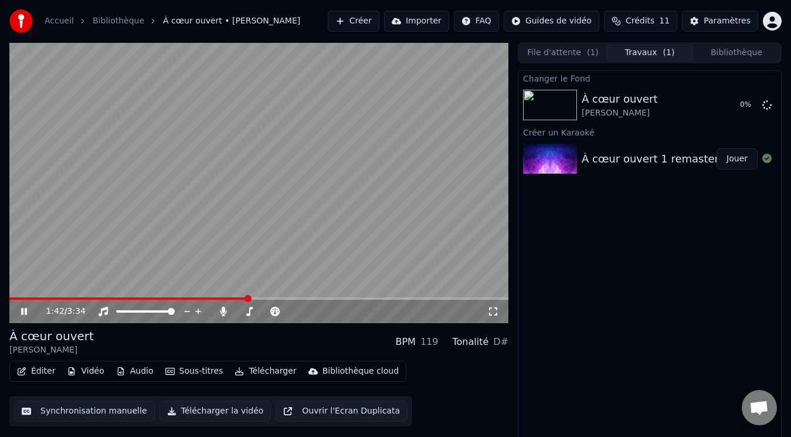
click at [21, 312] on icon at bounding box center [32, 311] width 27 height 9
click at [9, 296] on span at bounding box center [12, 298] width 7 height 7
click at [747, 110] on button "Jouer" at bounding box center [737, 104] width 41 height 21
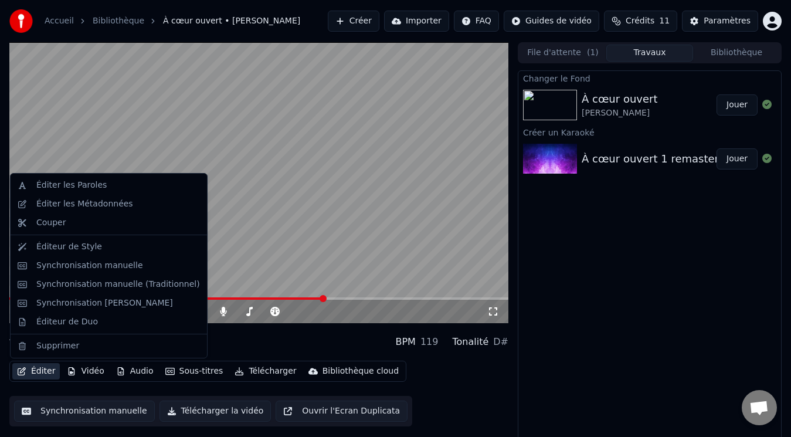
click at [47, 373] on button "Éditer" at bounding box center [36, 371] width 48 height 16
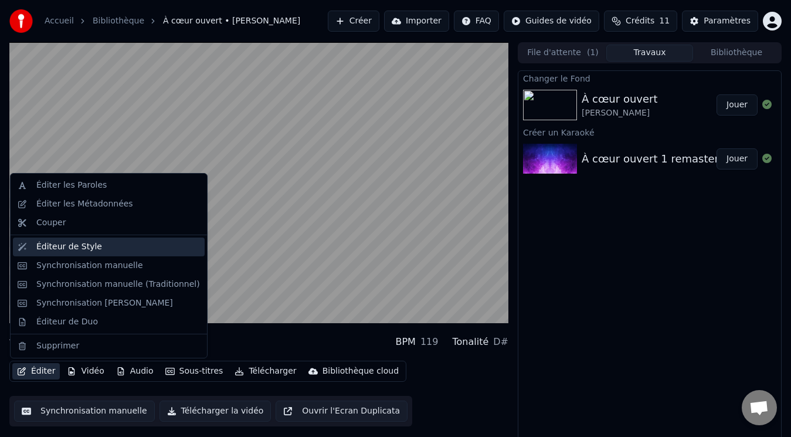
click at [80, 249] on div "Éditeur de Style" at bounding box center [69, 247] width 66 height 12
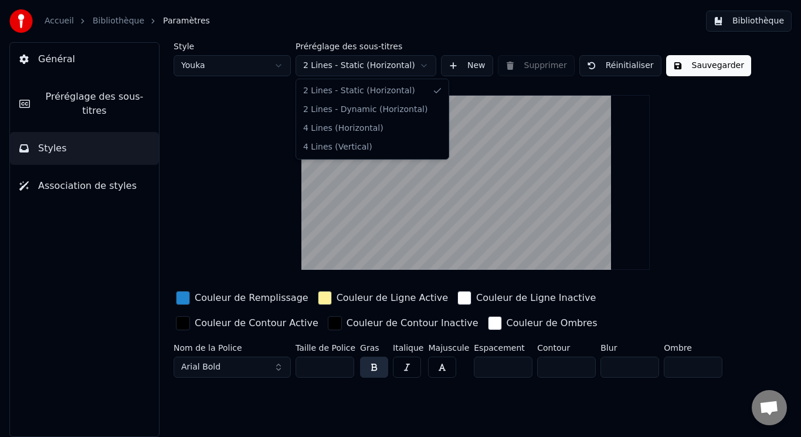
click at [420, 64] on html "Accueil Bibliothèque Paramètres Bibliothèque Général Préréglage des sous-titres…" at bounding box center [400, 218] width 801 height 437
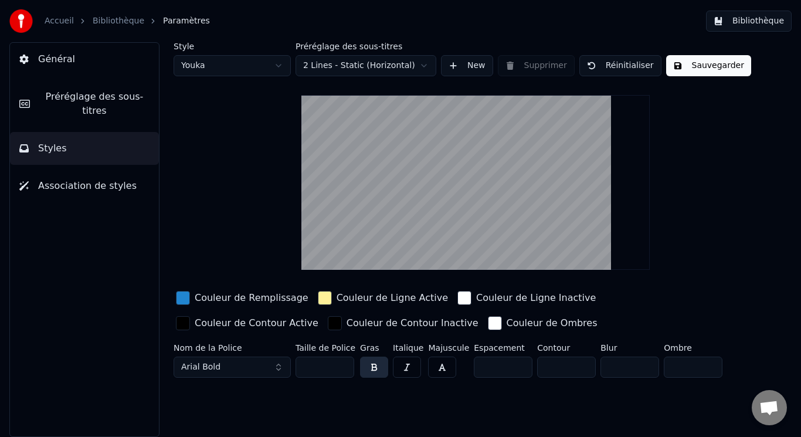
click at [420, 64] on html "Accueil Bibliothèque Paramètres Bibliothèque Général Préréglage des sous-titres…" at bounding box center [400, 218] width 801 height 437
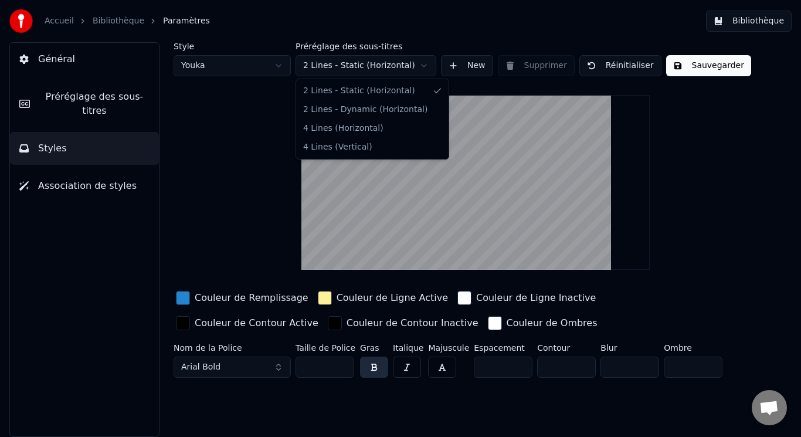
click at [420, 67] on html "Accueil Bibliothèque Paramètres Bibliothèque Général Préréglage des sous-titres…" at bounding box center [400, 218] width 801 height 437
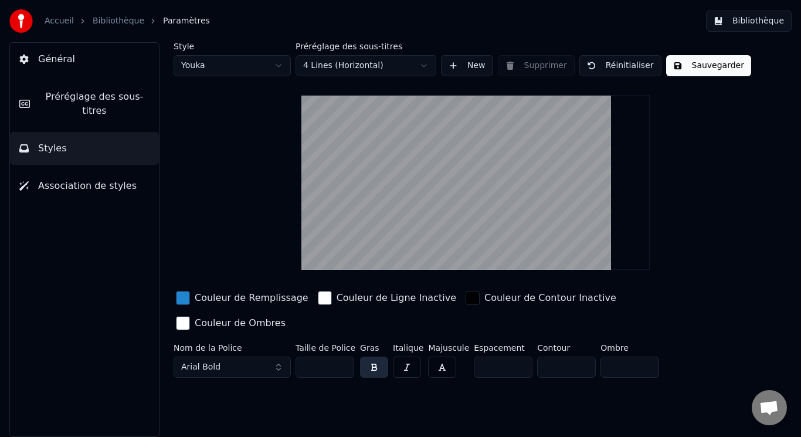
click at [425, 66] on html "Accueil Bibliothèque Paramètres Bibliothèque Général Préréglage des sous-titres…" at bounding box center [400, 218] width 801 height 437
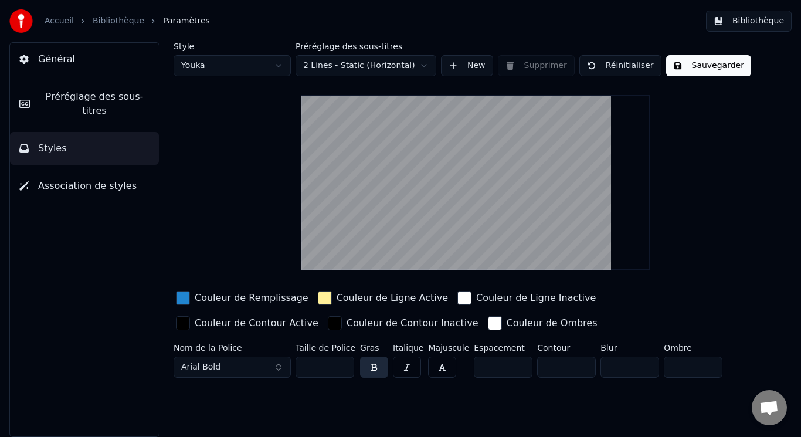
click at [451, 66] on button "New" at bounding box center [467, 65] width 52 height 21
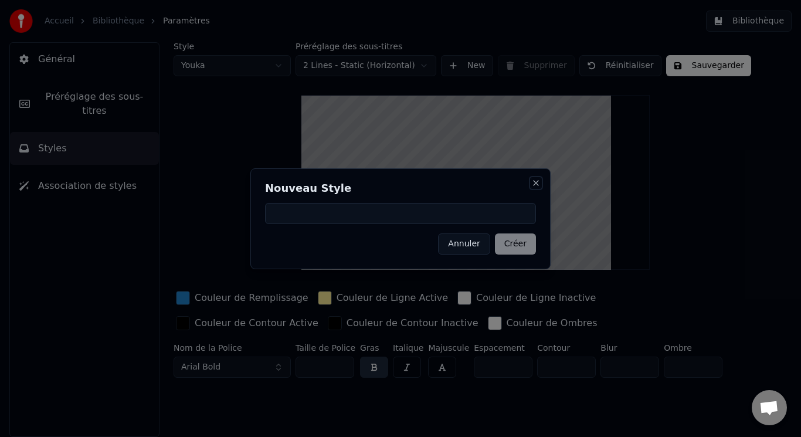
click at [539, 182] on button "Close" at bounding box center [536, 182] width 9 height 9
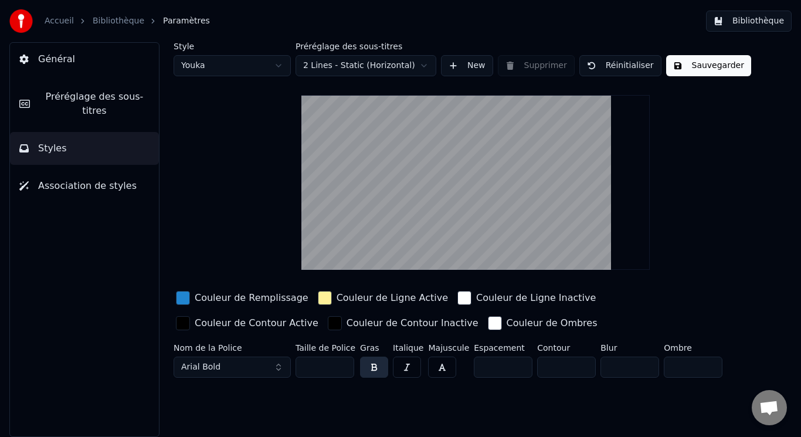
click at [283, 68] on html "Accueil Bibliothèque Paramètres Bibliothèque Général Préréglage des sous-titres…" at bounding box center [400, 218] width 801 height 437
click at [282, 64] on html "Accueil Bibliothèque Paramètres Bibliothèque Général Préréglage des sous-titres…" at bounding box center [400, 218] width 801 height 437
click at [281, 62] on html "Accueil Bibliothèque Paramètres Bibliothèque Général Préréglage des sous-titres…" at bounding box center [400, 218] width 801 height 437
click at [81, 179] on span "Association de styles" at bounding box center [87, 186] width 99 height 14
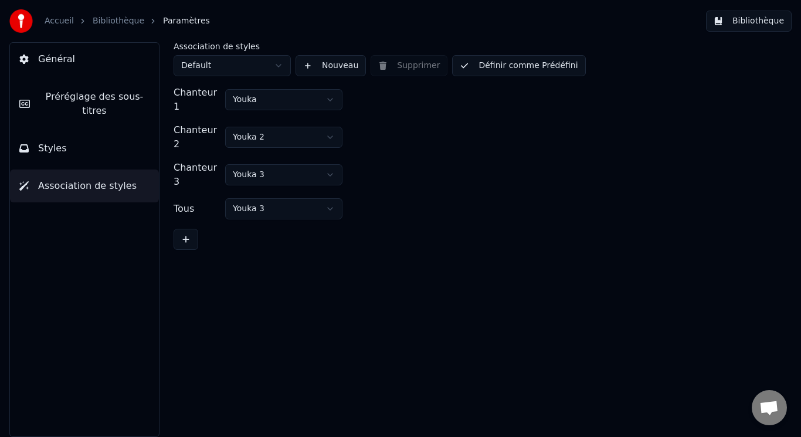
click at [330, 126] on html "Accueil Bibliothèque Paramètres Bibliothèque Général Préréglage des sous-titres…" at bounding box center [400, 218] width 801 height 437
click at [329, 126] on html "Accueil Bibliothèque Paramètres Bibliothèque Général Préréglage des sous-titres…" at bounding box center [400, 218] width 801 height 437
click at [282, 63] on html "Accueil Bibliothèque Paramètres Bibliothèque Général Préréglage des sous-titres…" at bounding box center [400, 218] width 801 height 437
click at [105, 98] on span "Préréglage des sous-titres" at bounding box center [94, 104] width 110 height 28
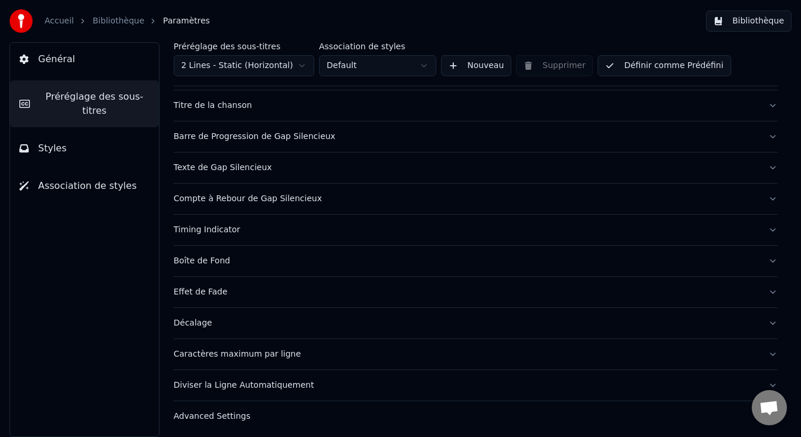
scroll to position [86, 0]
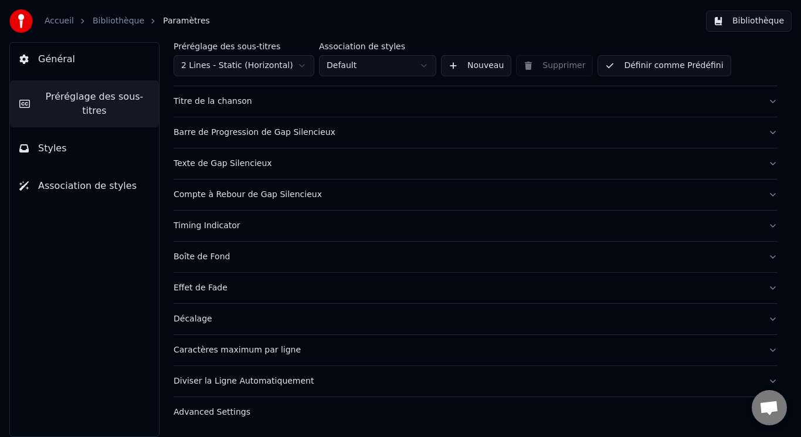
click at [759, 351] on button "Caractères maximum par ligne" at bounding box center [476, 350] width 604 height 31
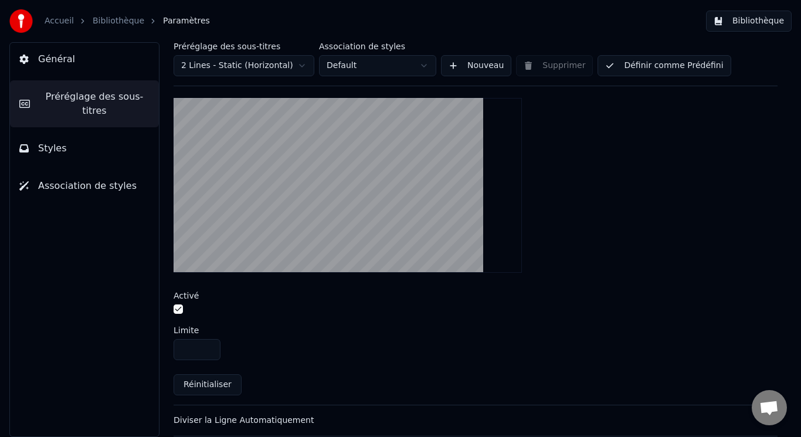
scroll to position [418, 0]
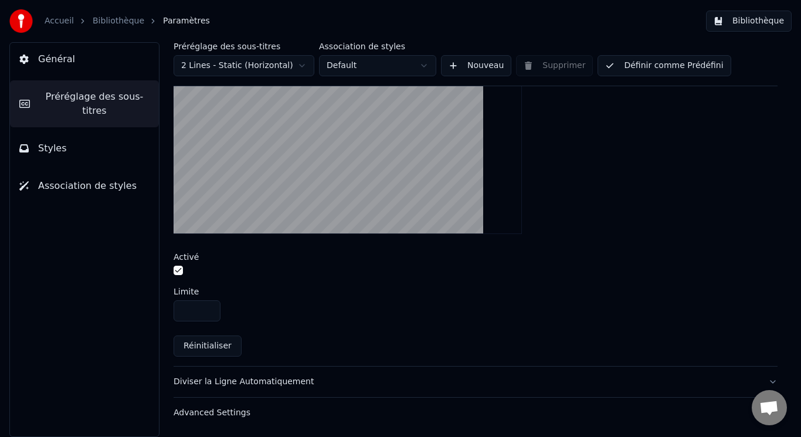
click at [753, 375] on button "Diviser la Ligne Automatiquement" at bounding box center [476, 382] width 604 height 31
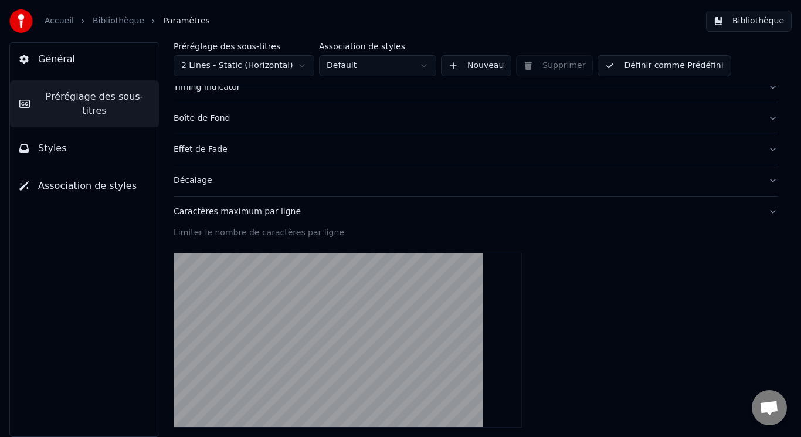
scroll to position [224, 0]
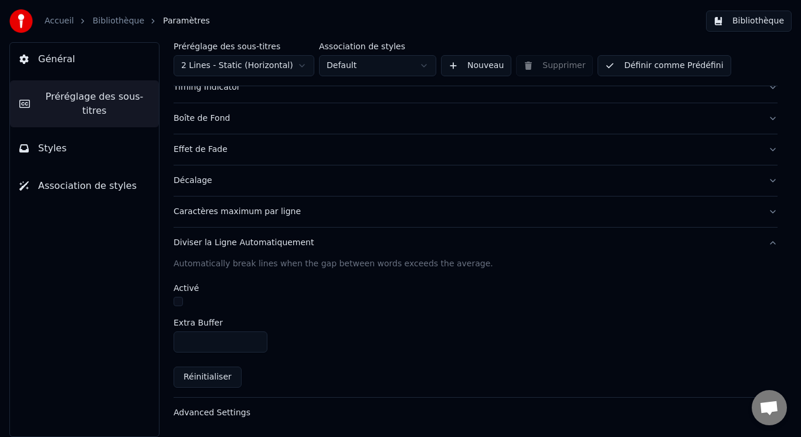
click at [759, 244] on button "Diviser la Ligne Automatiquement" at bounding box center [476, 243] width 604 height 31
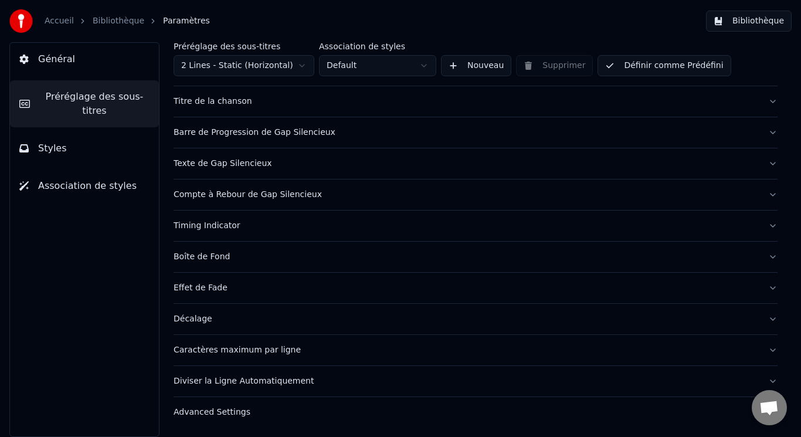
click at [248, 421] on button "Advanced Settings" at bounding box center [476, 412] width 604 height 31
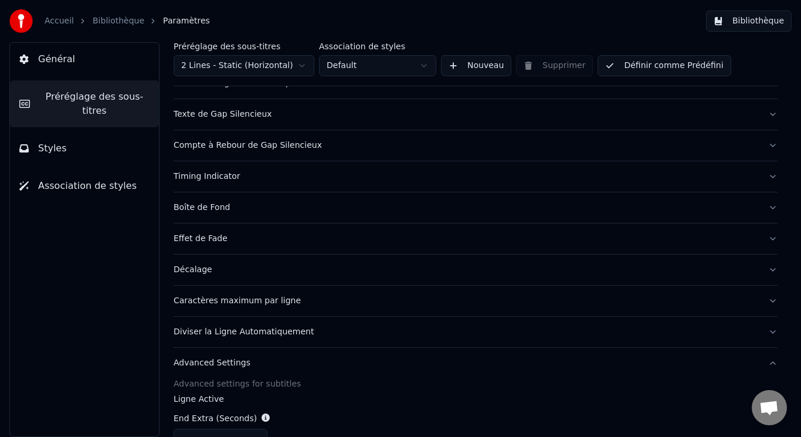
scroll to position [76, 0]
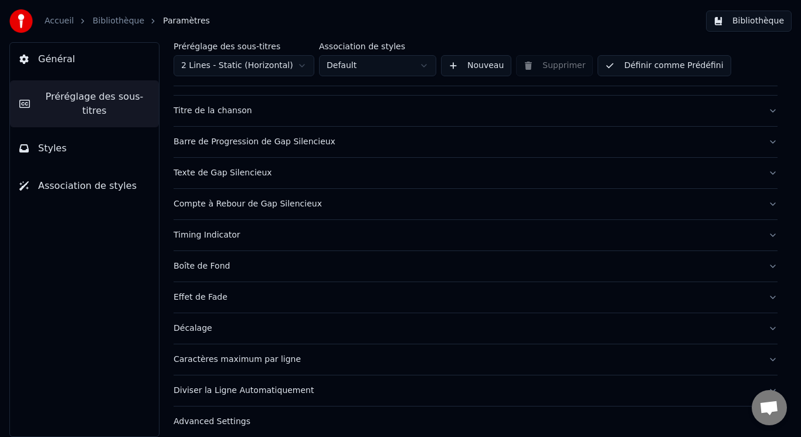
click at [272, 239] on div "Timing Indicator" at bounding box center [467, 235] width 586 height 12
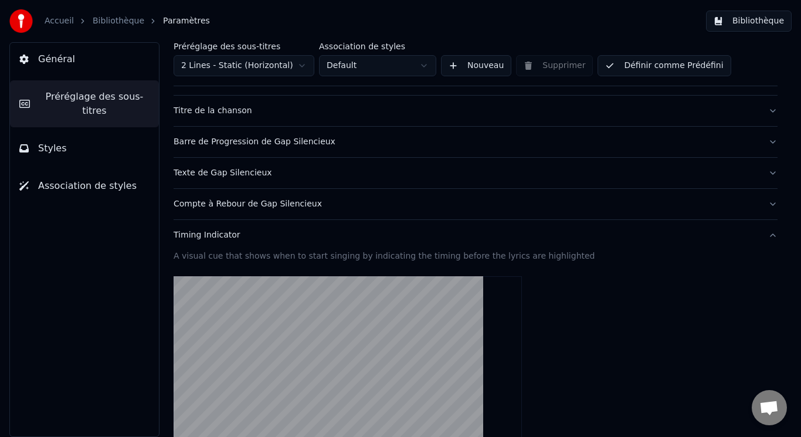
click at [331, 148] on button "Barre de Progression de Gap Silencieux" at bounding box center [476, 142] width 604 height 31
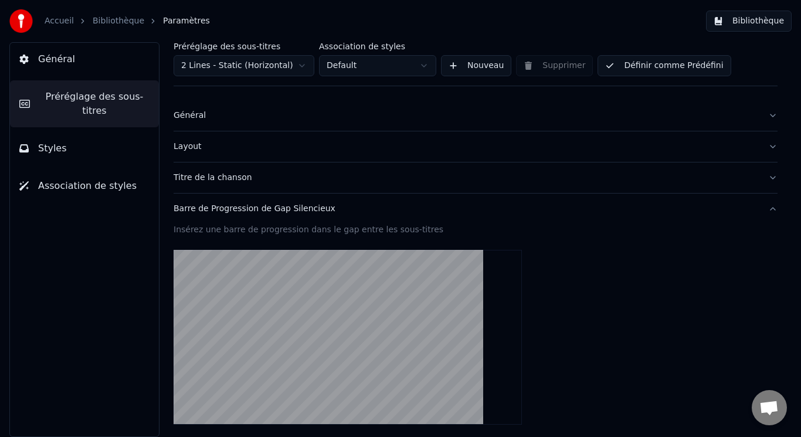
scroll to position [0, 0]
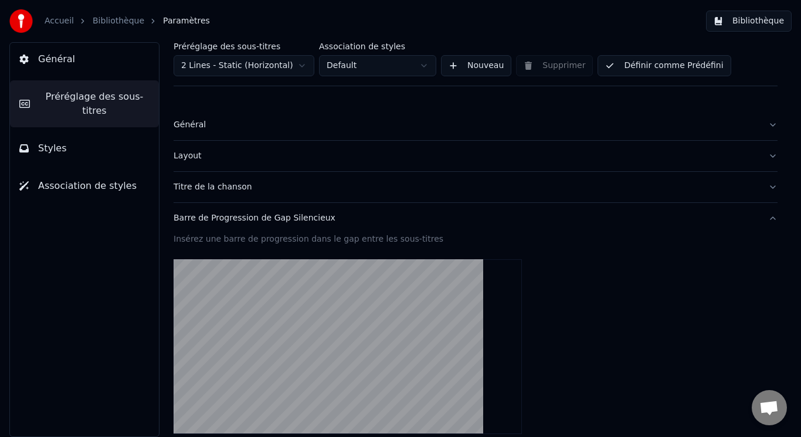
click at [295, 187] on div "Titre de la chanson" at bounding box center [467, 187] width 586 height 12
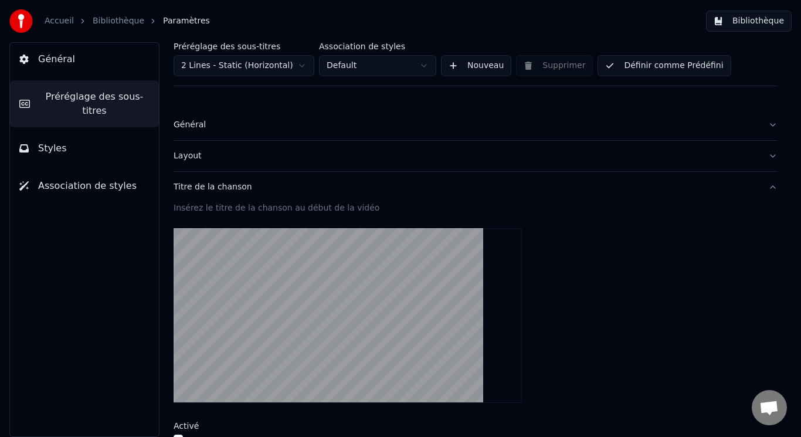
click at [315, 147] on button "Layout" at bounding box center [476, 156] width 604 height 31
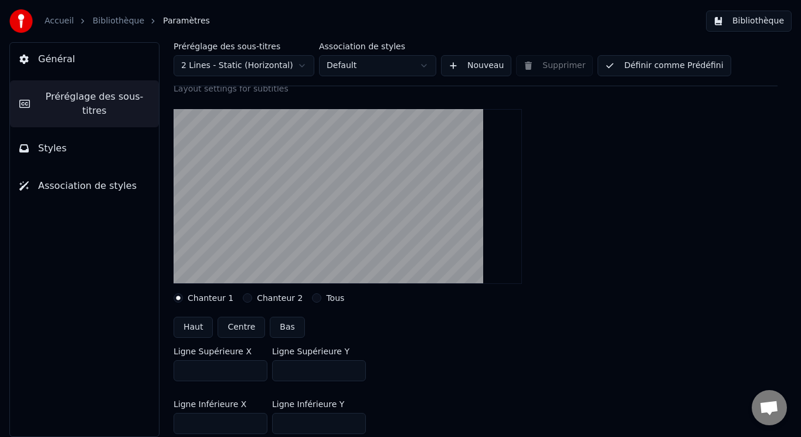
scroll to position [117, 0]
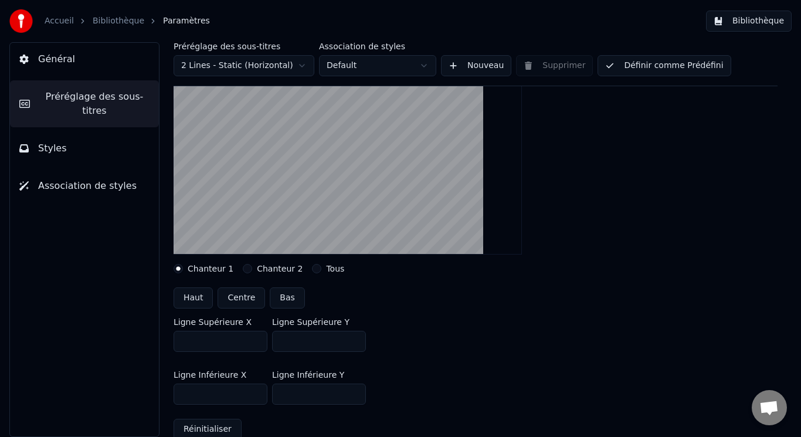
click at [257, 268] on label "Chanteur 2" at bounding box center [280, 269] width 46 height 8
click at [252, 268] on button "Chanteur 2" at bounding box center [247, 268] width 9 height 9
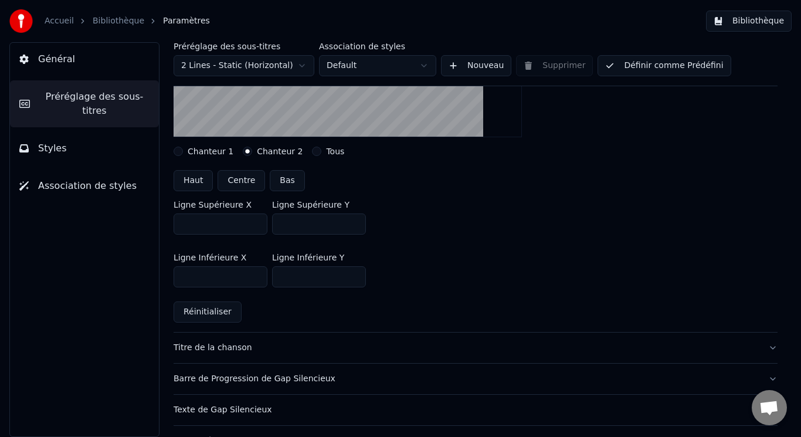
scroll to position [176, 0]
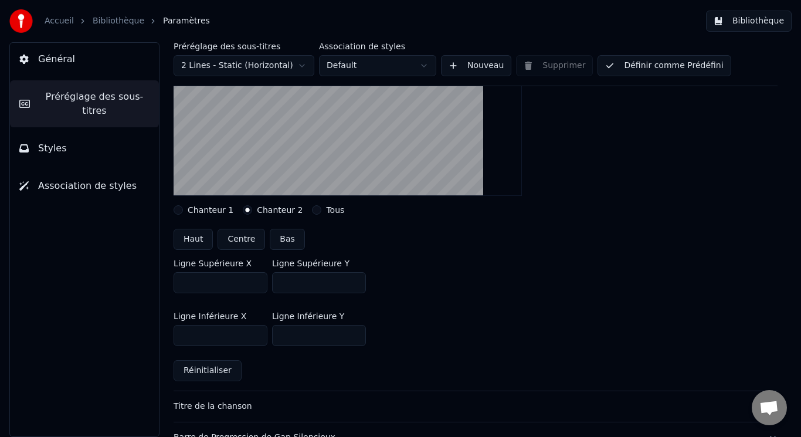
click at [210, 208] on label "Chanteur 1" at bounding box center [211, 210] width 46 height 8
click at [183, 208] on button "Chanteur 1" at bounding box center [178, 209] width 9 height 9
click at [257, 208] on label "Chanteur 2" at bounding box center [280, 210] width 46 height 8
click at [252, 208] on button "Chanteur 2" at bounding box center [247, 209] width 9 height 9
click at [210, 208] on label "Chanteur 1" at bounding box center [211, 210] width 46 height 8
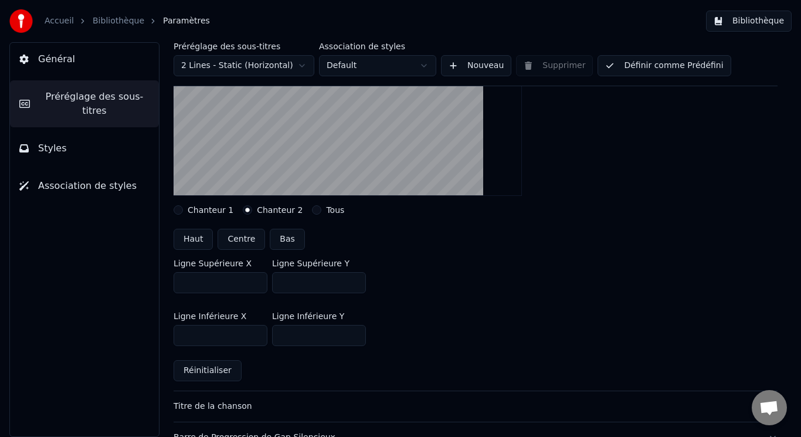
click at [183, 208] on button "Chanteur 1" at bounding box center [178, 209] width 9 height 9
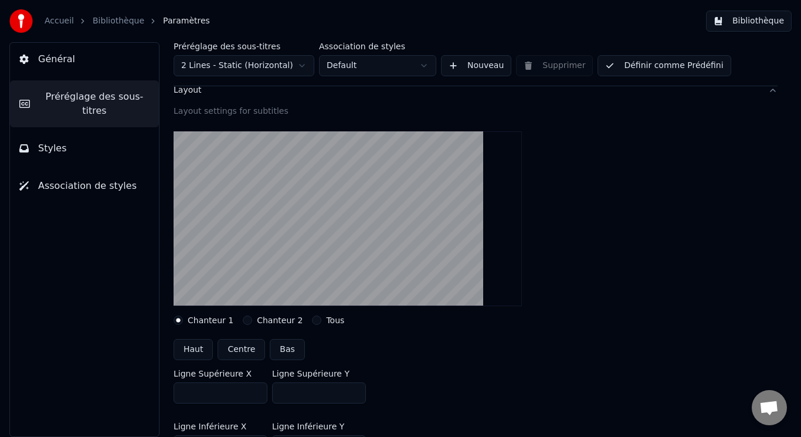
scroll to position [0, 0]
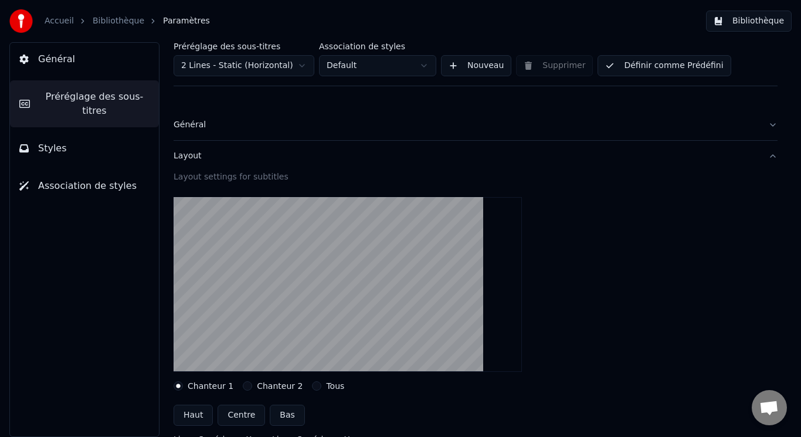
click at [301, 124] on div "Général" at bounding box center [467, 125] width 586 height 12
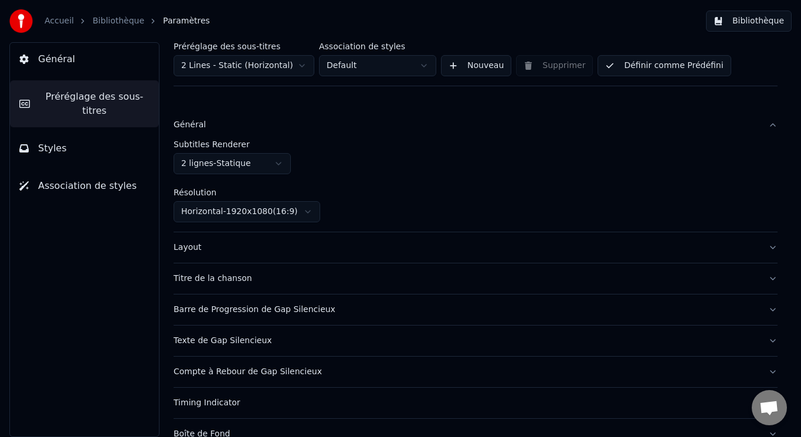
click at [278, 164] on html "Accueil Bibliothèque Paramètres Bibliothèque Général Préréglage des sous-titres…" at bounding box center [400, 218] width 801 height 437
click at [277, 163] on html "Accueil Bibliothèque Paramètres Bibliothèque Général Préréglage des sous-titres…" at bounding box center [400, 218] width 801 height 437
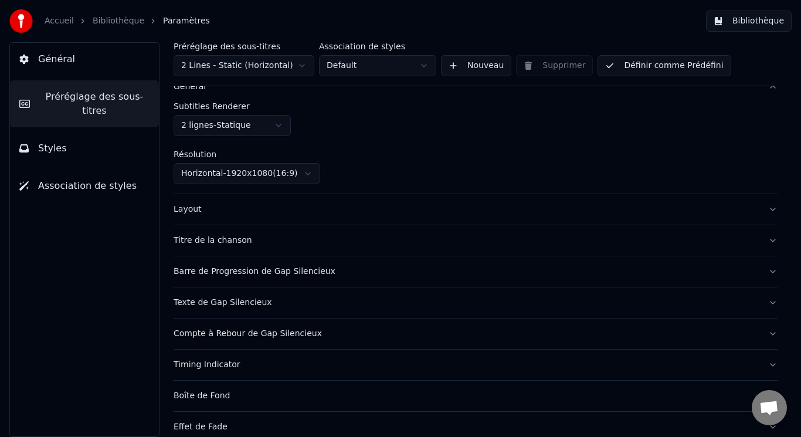
scroll to position [59, 0]
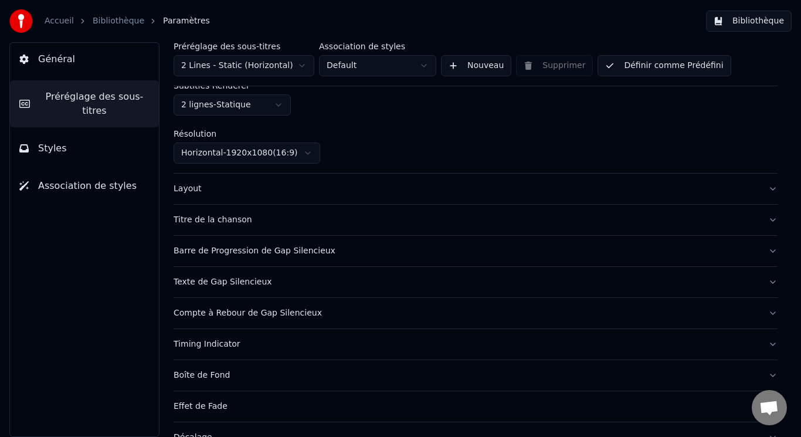
click at [69, 133] on button "Styles" at bounding box center [84, 148] width 149 height 33
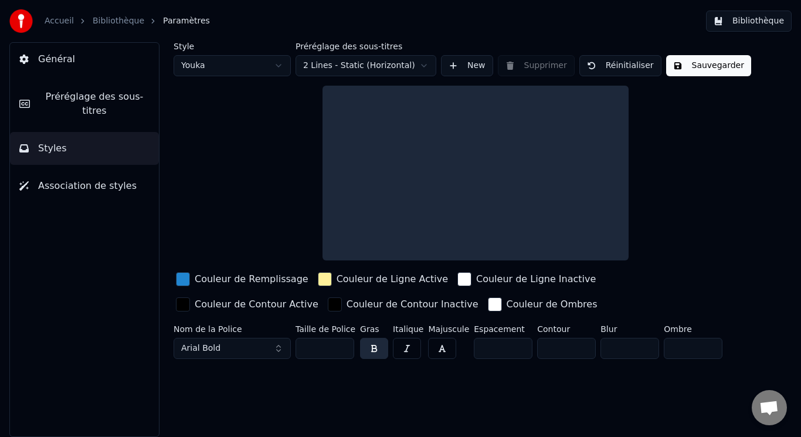
scroll to position [0, 0]
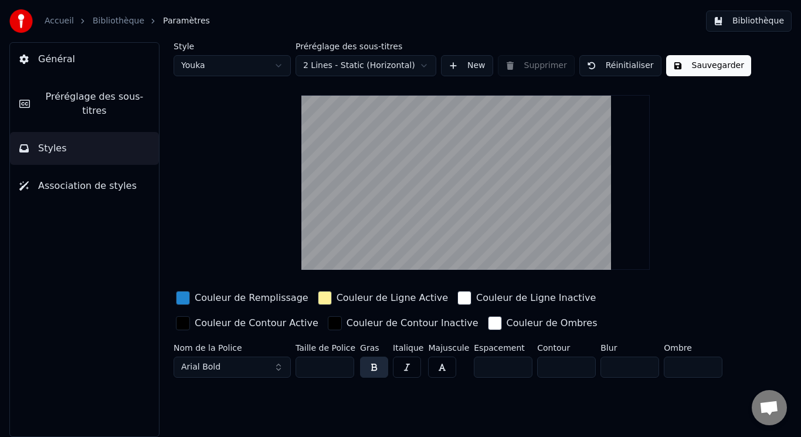
click at [278, 71] on html "Accueil Bibliothèque Paramètres Bibliothèque Général Préréglage des sous-titres…" at bounding box center [400, 218] width 801 height 437
click at [178, 297] on div "button" at bounding box center [183, 298] width 14 height 14
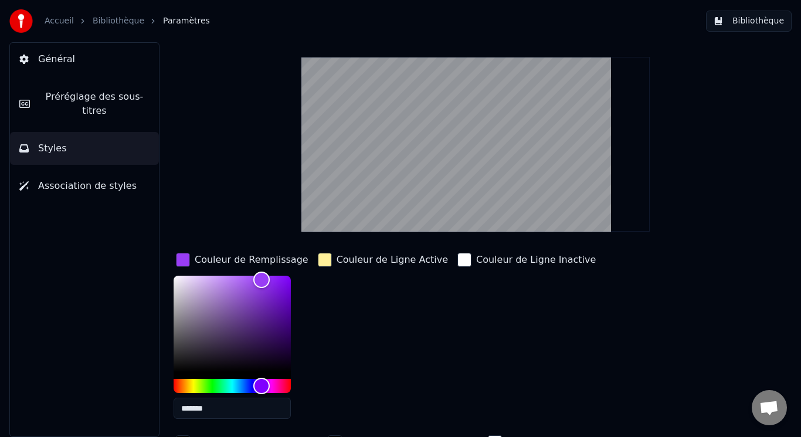
scroll to position [59, 0]
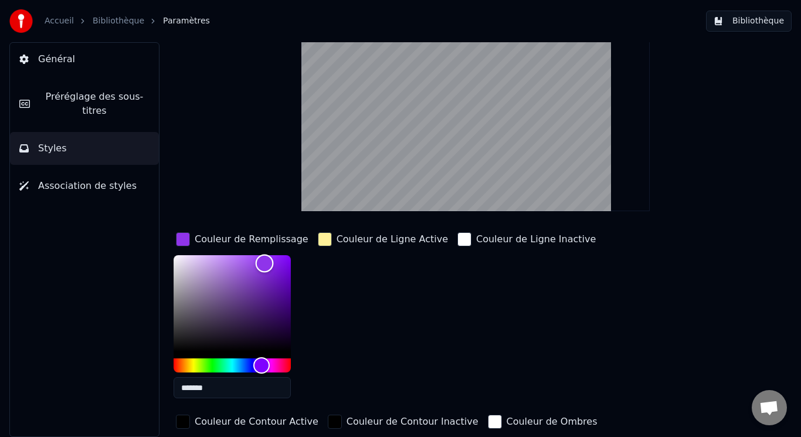
type input "*******"
drag, startPoint x: 263, startPoint y: 259, endPoint x: 268, endPoint y: 262, distance: 6.0
click at [268, 262] on div "Color" at bounding box center [268, 263] width 18 height 18
click at [327, 239] on div "button" at bounding box center [325, 239] width 14 height 14
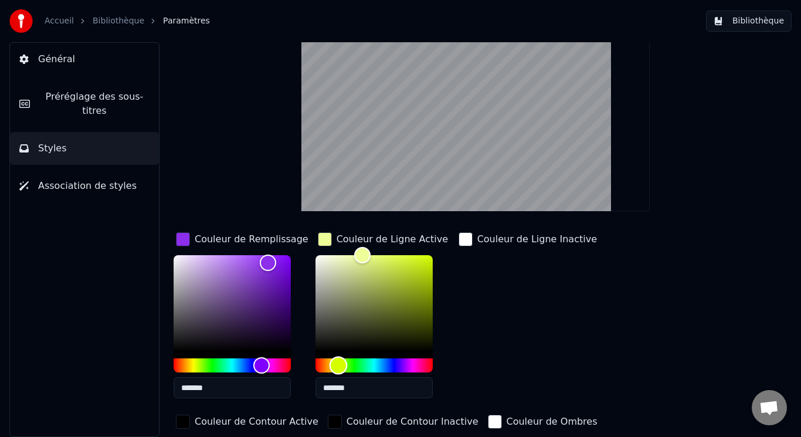
type input "*******"
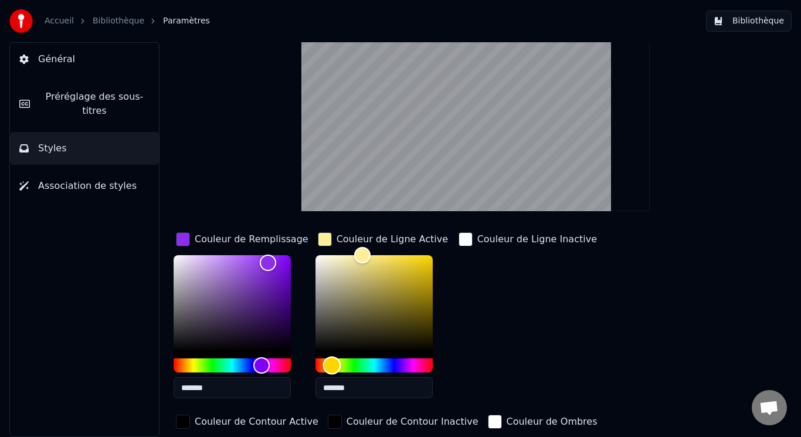
click at [331, 361] on div "Hue" at bounding box center [332, 366] width 18 height 18
click at [465, 242] on div "button" at bounding box center [466, 239] width 14 height 14
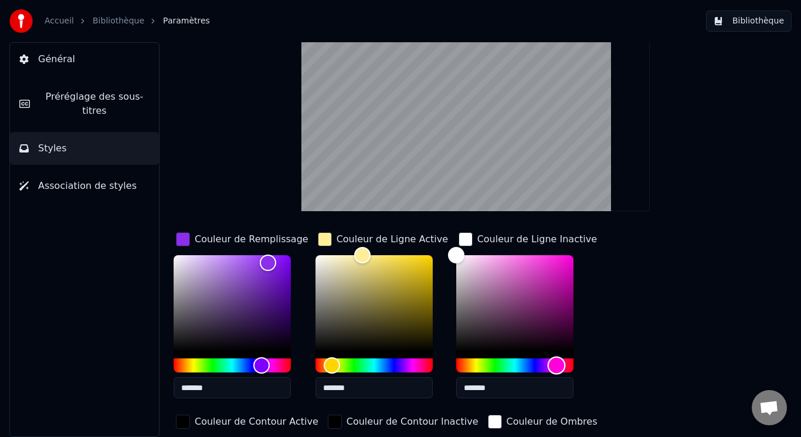
drag, startPoint x: 454, startPoint y: 357, endPoint x: 556, endPoint y: 361, distance: 101.6
click at [556, 361] on div "Hue" at bounding box center [556, 366] width 18 height 18
drag, startPoint x: 455, startPoint y: 257, endPoint x: 502, endPoint y: 268, distance: 47.5
click at [502, 268] on div "Color" at bounding box center [502, 268] width 18 height 18
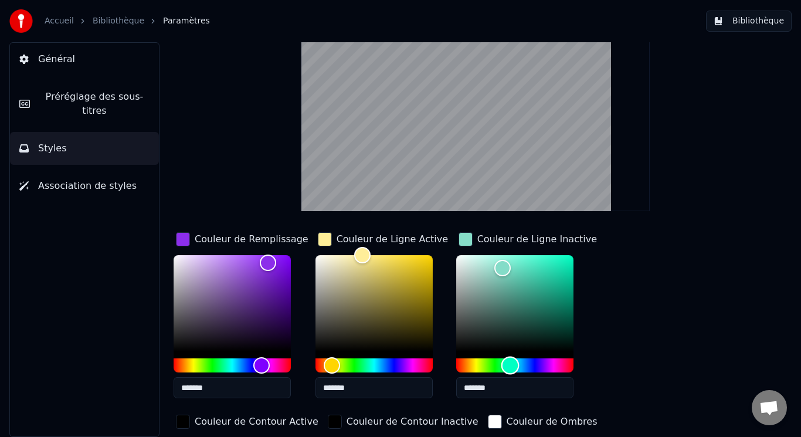
drag, startPoint x: 553, startPoint y: 362, endPoint x: 509, endPoint y: 365, distance: 43.5
click at [509, 365] on div "Hue" at bounding box center [510, 366] width 18 height 18
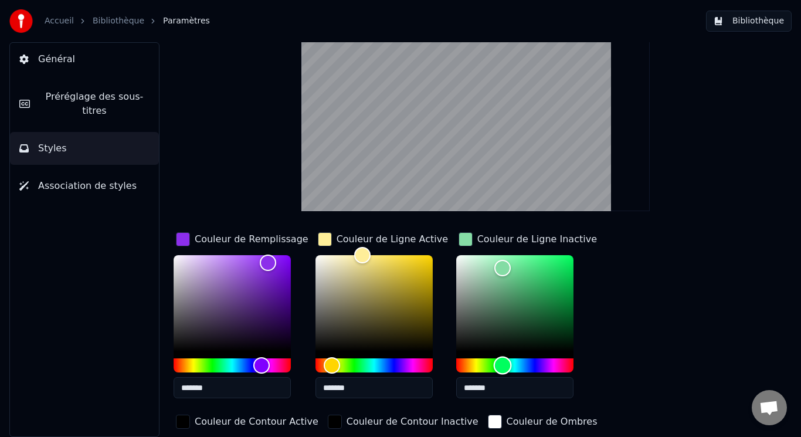
type input "*******"
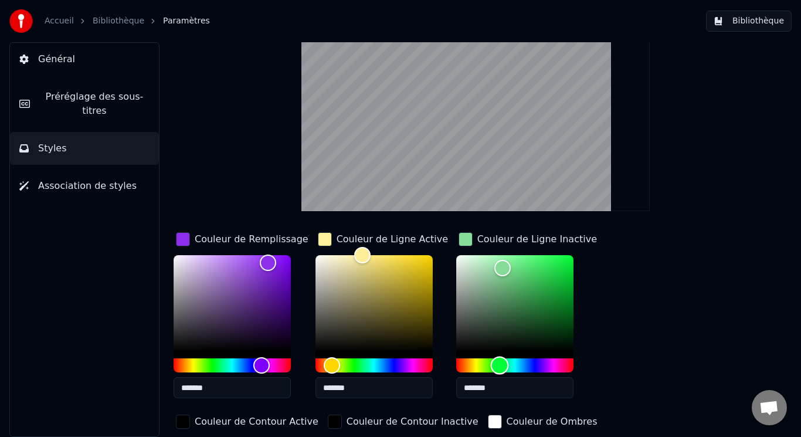
drag, startPoint x: 508, startPoint y: 366, endPoint x: 499, endPoint y: 367, distance: 9.4
click at [499, 367] on div "Hue" at bounding box center [499, 366] width 18 height 18
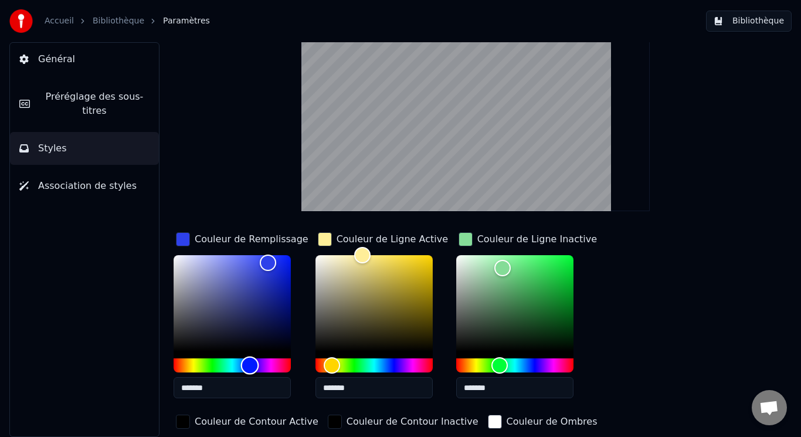
drag, startPoint x: 265, startPoint y: 363, endPoint x: 250, endPoint y: 366, distance: 15.0
click at [250, 366] on div "Hue" at bounding box center [250, 366] width 18 height 18
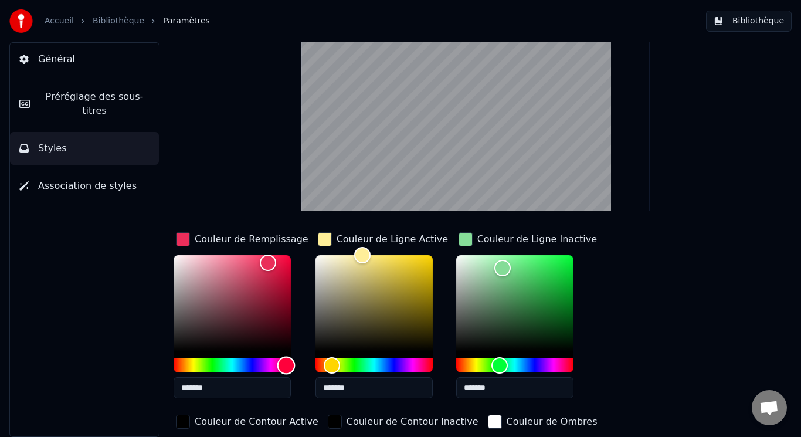
drag, startPoint x: 250, startPoint y: 366, endPoint x: 286, endPoint y: 371, distance: 36.7
click at [286, 371] on div "Hue" at bounding box center [287, 366] width 18 height 18
type input "*******"
drag, startPoint x: 266, startPoint y: 263, endPoint x: 283, endPoint y: 262, distance: 16.5
click at [283, 262] on div "Color" at bounding box center [283, 262] width 18 height 18
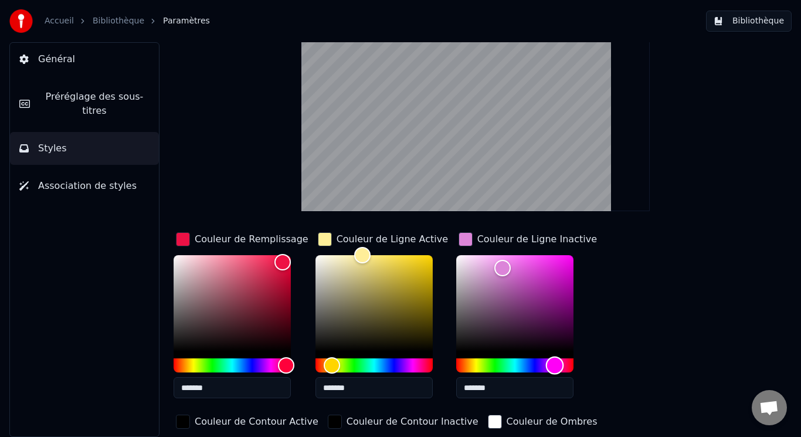
drag, startPoint x: 499, startPoint y: 364, endPoint x: 554, endPoint y: 364, distance: 54.6
click at [554, 364] on div "Hue" at bounding box center [555, 366] width 18 height 18
click at [557, 363] on div "Hue" at bounding box center [556, 366] width 18 height 18
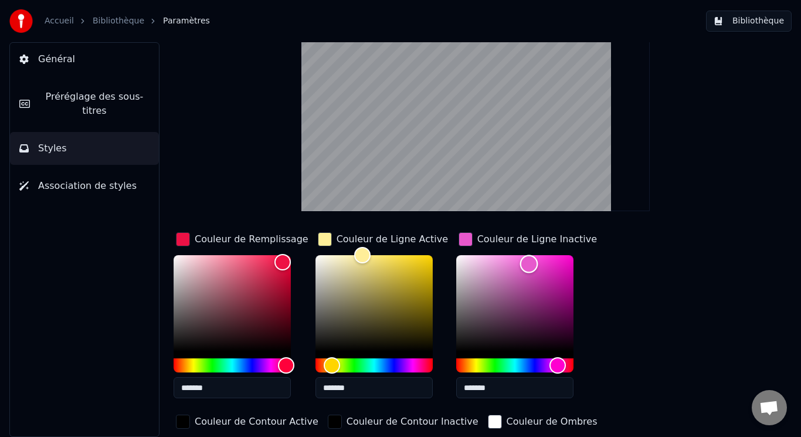
drag, startPoint x: 506, startPoint y: 272, endPoint x: 528, endPoint y: 263, distance: 23.2
click at [528, 263] on div "Color" at bounding box center [529, 264] width 18 height 18
type input "*******"
drag, startPoint x: 528, startPoint y: 263, endPoint x: 520, endPoint y: 261, distance: 8.7
click at [520, 261] on div "Color" at bounding box center [521, 261] width 18 height 18
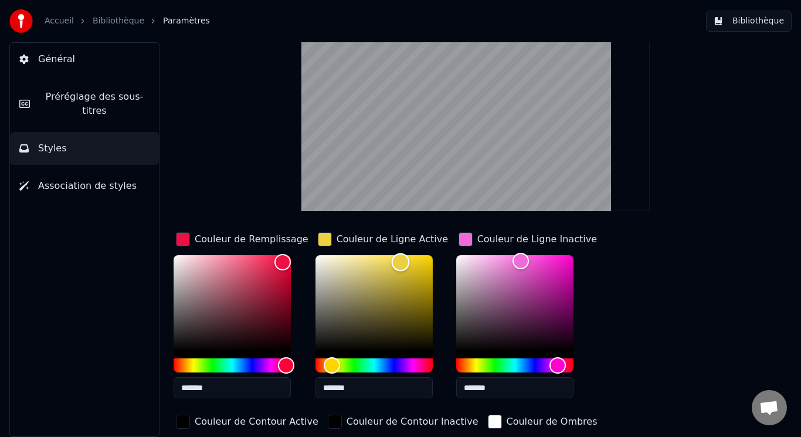
drag, startPoint x: 357, startPoint y: 253, endPoint x: 399, endPoint y: 261, distance: 42.8
click at [399, 262] on div "Color" at bounding box center [400, 262] width 18 height 18
drag, startPoint x: 399, startPoint y: 261, endPoint x: 365, endPoint y: 320, distance: 68.3
click at [365, 320] on div "Color" at bounding box center [366, 321] width 18 height 18
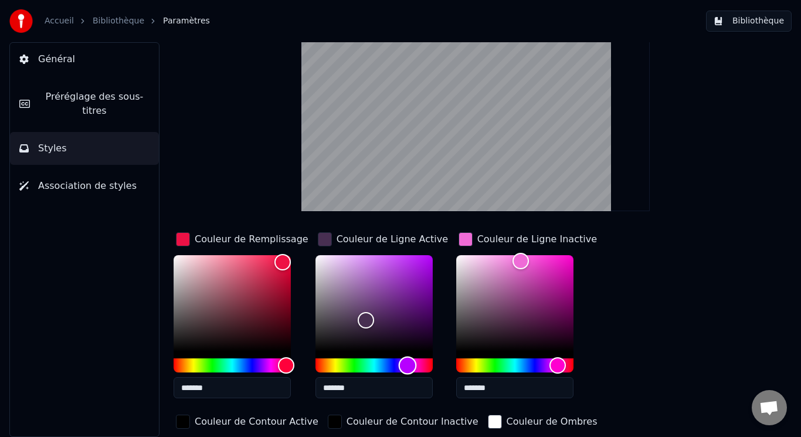
drag, startPoint x: 331, startPoint y: 367, endPoint x: 407, endPoint y: 363, distance: 75.2
click at [407, 363] on div "Hue" at bounding box center [407, 366] width 18 height 18
type input "*******"
drag, startPoint x: 366, startPoint y: 315, endPoint x: 364, endPoint y: 261, distance: 54.6
click at [364, 261] on div "Color" at bounding box center [365, 261] width 18 height 18
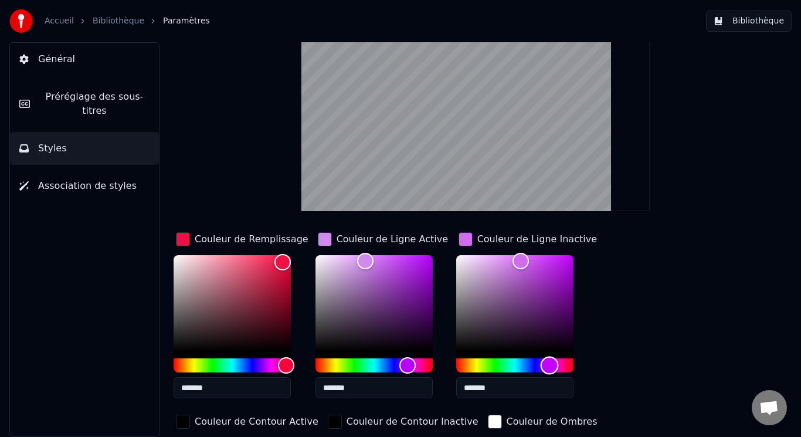
click at [549, 361] on div "Hue" at bounding box center [549, 366] width 18 height 18
type input "*******"
drag, startPoint x: 519, startPoint y: 265, endPoint x: 508, endPoint y: 263, distance: 11.2
click at [508, 263] on div "Color" at bounding box center [509, 264] width 18 height 18
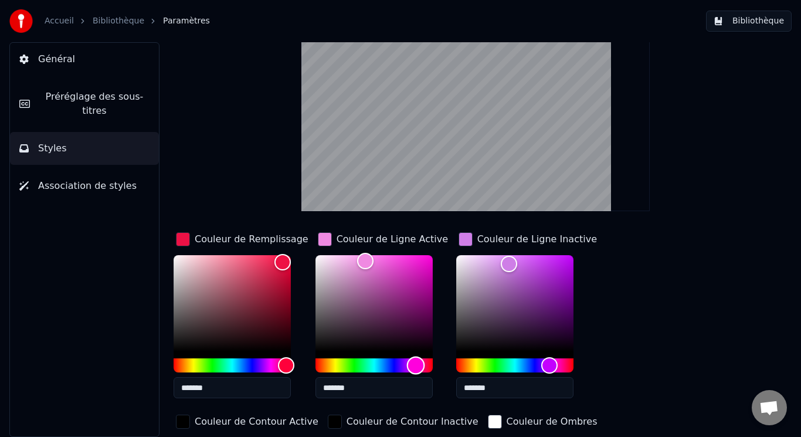
drag, startPoint x: 408, startPoint y: 360, endPoint x: 415, endPoint y: 361, distance: 7.1
click at [415, 361] on div "Hue" at bounding box center [416, 366] width 18 height 18
type input "*******"
drag, startPoint x: 369, startPoint y: 262, endPoint x: 387, endPoint y: 259, distance: 17.8
click at [387, 259] on div "Color" at bounding box center [387, 260] width 18 height 18
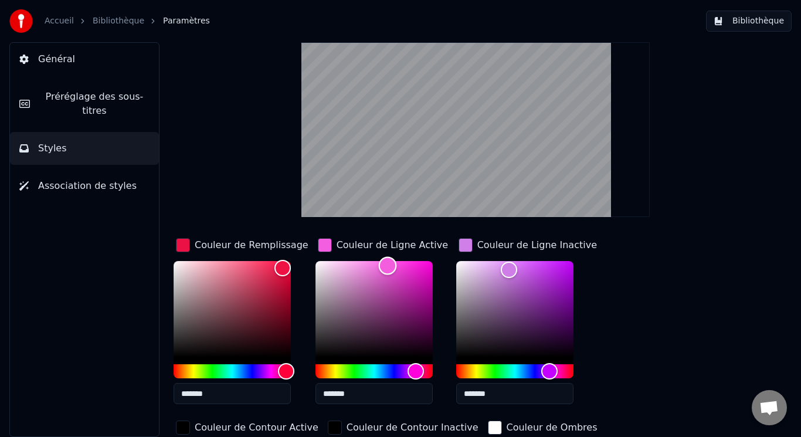
scroll to position [0, 0]
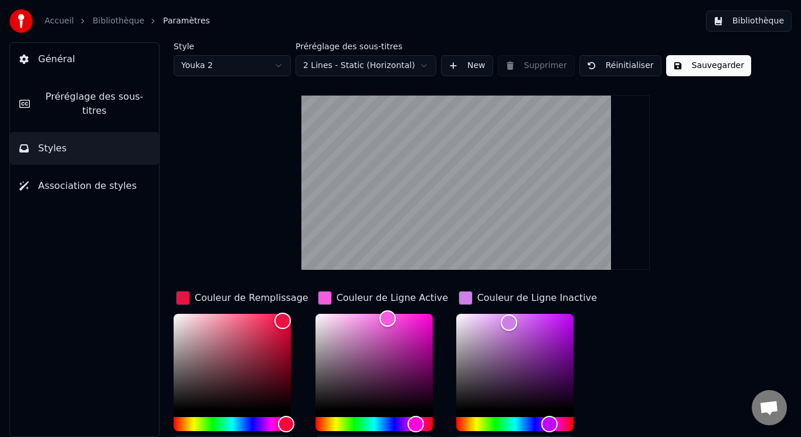
click at [108, 26] on link "Bibliothèque" at bounding box center [119, 21] width 52 height 12
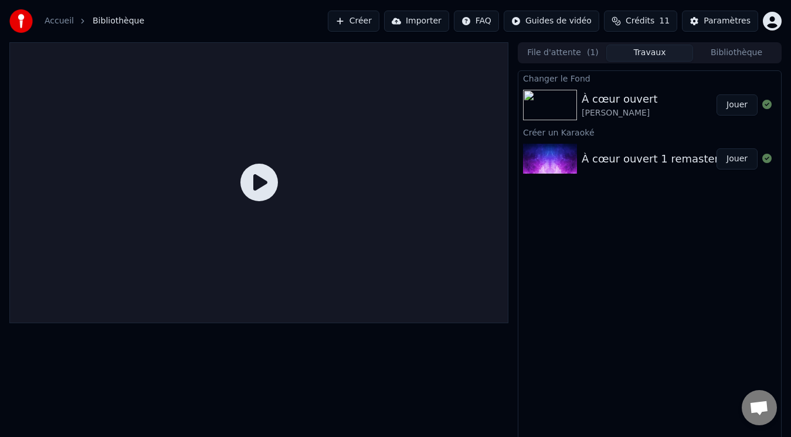
click at [258, 185] on icon at bounding box center [260, 183] width 38 height 38
click at [736, 109] on button "Jouer" at bounding box center [737, 104] width 41 height 21
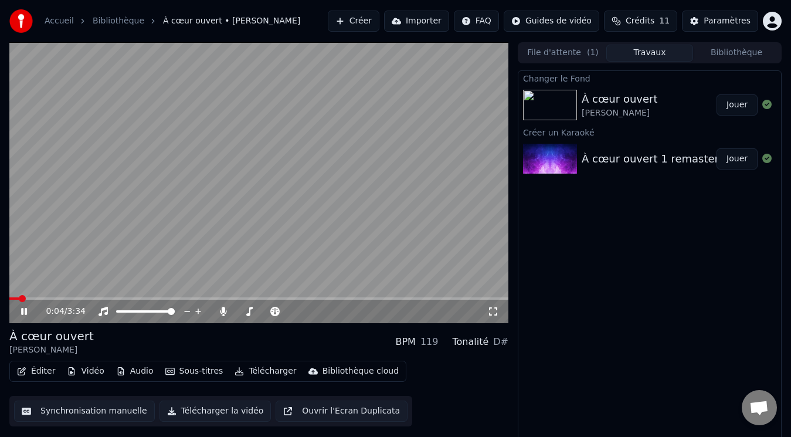
click at [19, 300] on span at bounding box center [22, 298] width 7 height 7
click at [128, 299] on span at bounding box center [258, 298] width 499 height 2
click at [146, 298] on span at bounding box center [258, 298] width 499 height 2
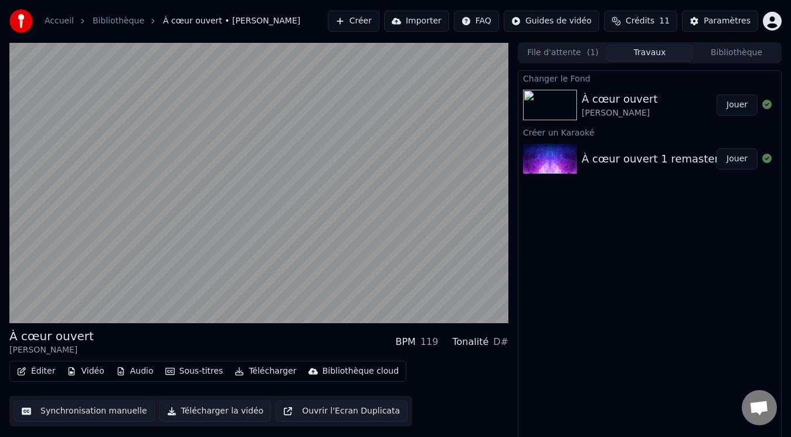
click at [94, 371] on button "Vidéo" at bounding box center [85, 371] width 46 height 16
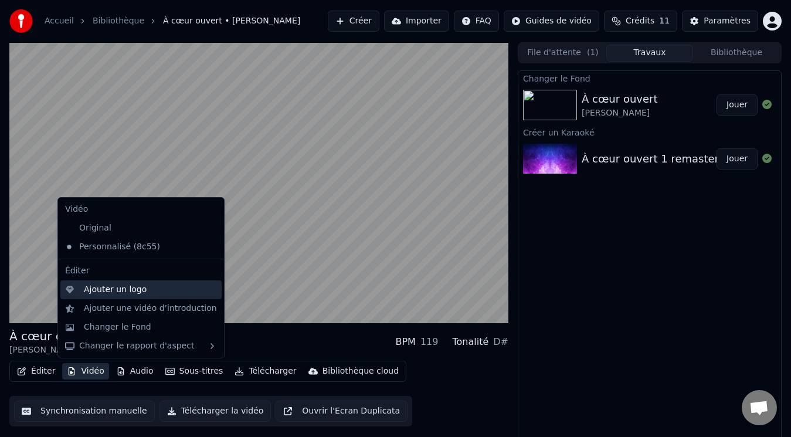
click at [103, 292] on div "Ajouter un logo" at bounding box center [115, 290] width 63 height 12
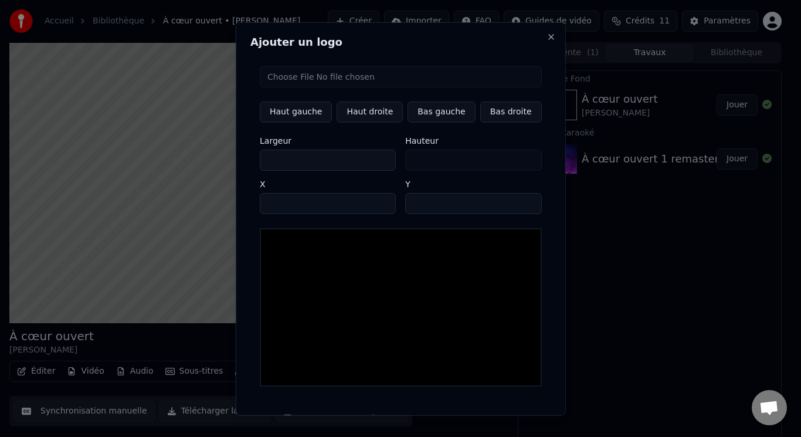
click at [316, 73] on input "file" at bounding box center [401, 76] width 282 height 21
type input "**********"
click at [378, 109] on button "Haut droite" at bounding box center [370, 111] width 66 height 21
type input "****"
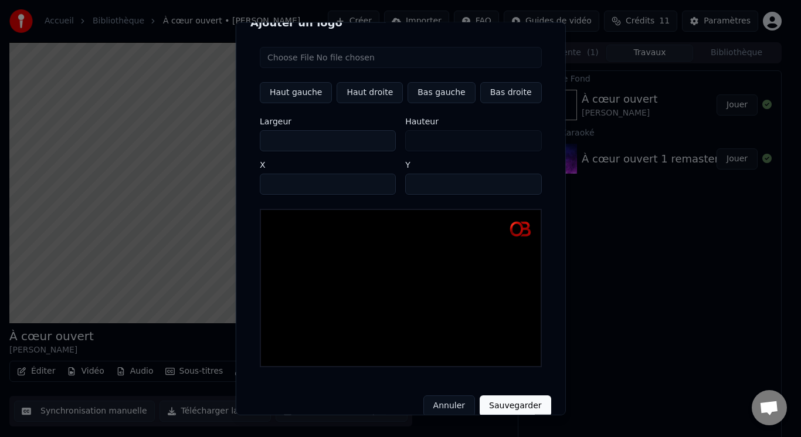
scroll to position [24, 0]
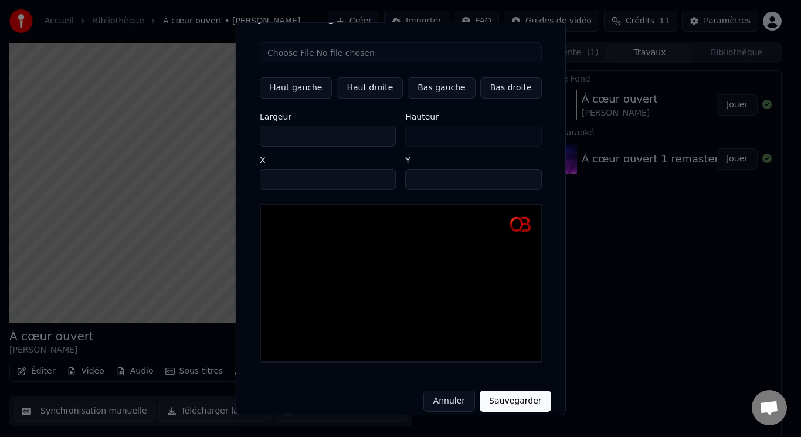
click at [508, 391] on button "Sauvegarder" at bounding box center [515, 401] width 71 height 21
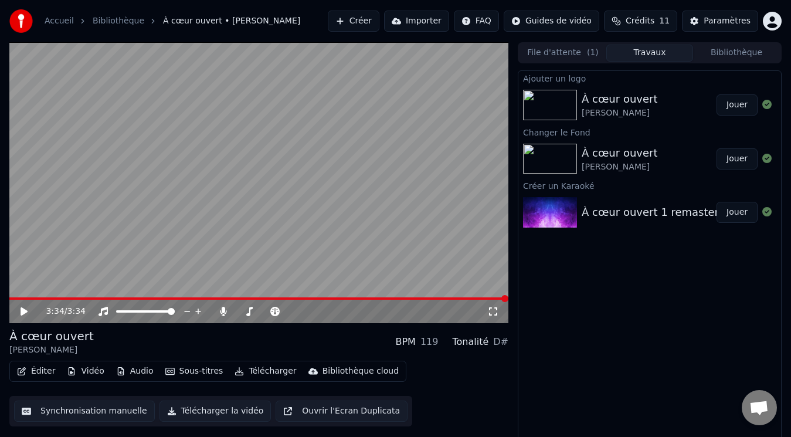
click at [742, 102] on button "Jouer" at bounding box center [737, 104] width 41 height 21
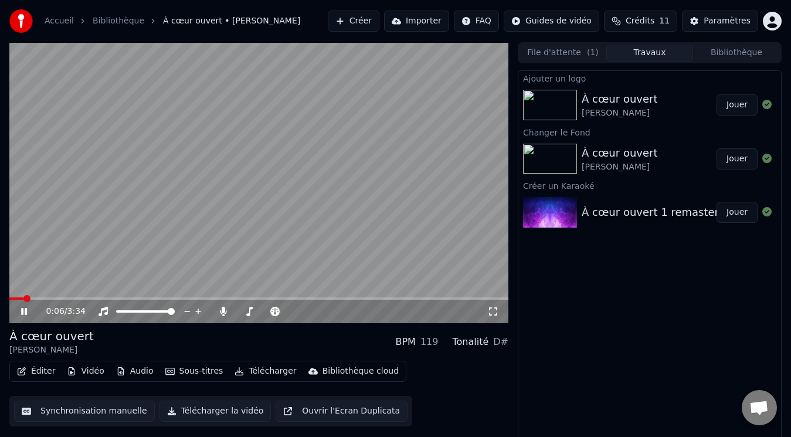
click at [45, 374] on button "Éditer" at bounding box center [36, 371] width 48 height 16
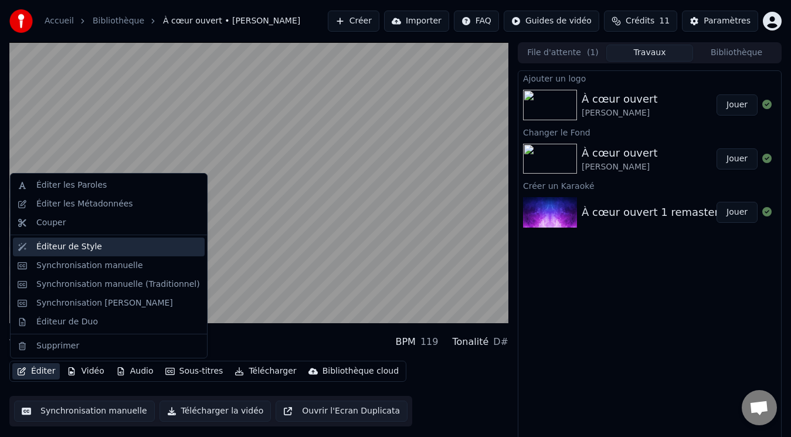
click at [72, 243] on div "Éditeur de Style" at bounding box center [69, 247] width 66 height 12
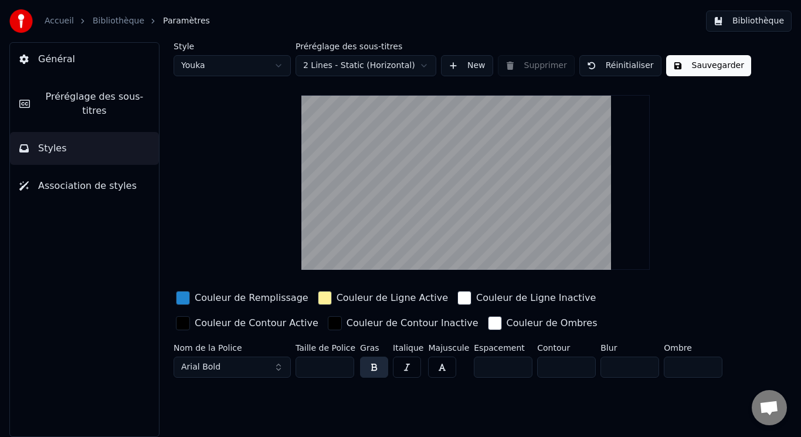
click at [69, 94] on span "Préréglage des sous-titres" at bounding box center [94, 104] width 110 height 28
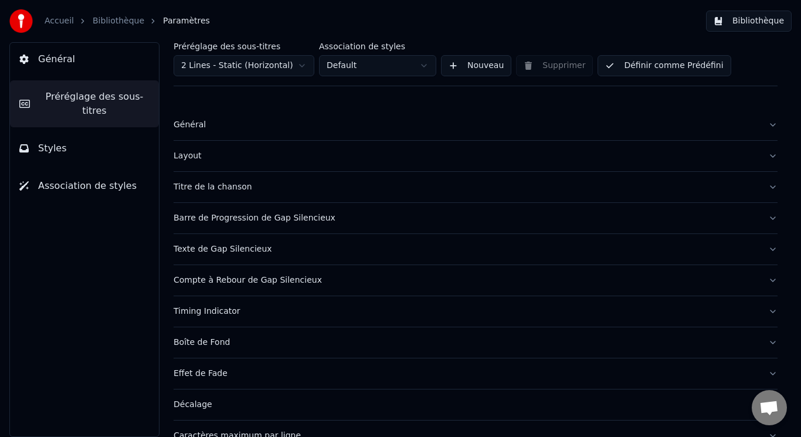
scroll to position [59, 0]
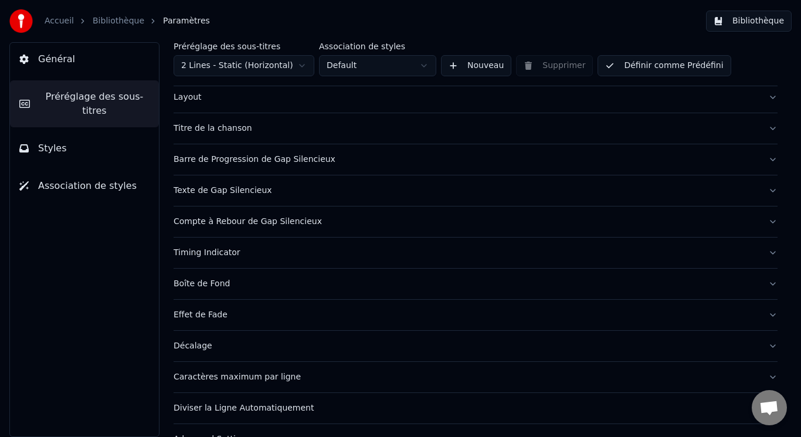
click at [211, 286] on div "Boîte de Fond" at bounding box center [467, 284] width 586 height 12
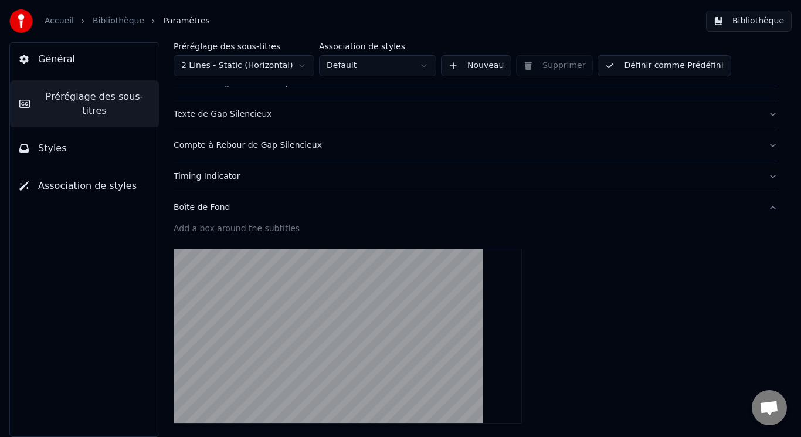
scroll to position [117, 0]
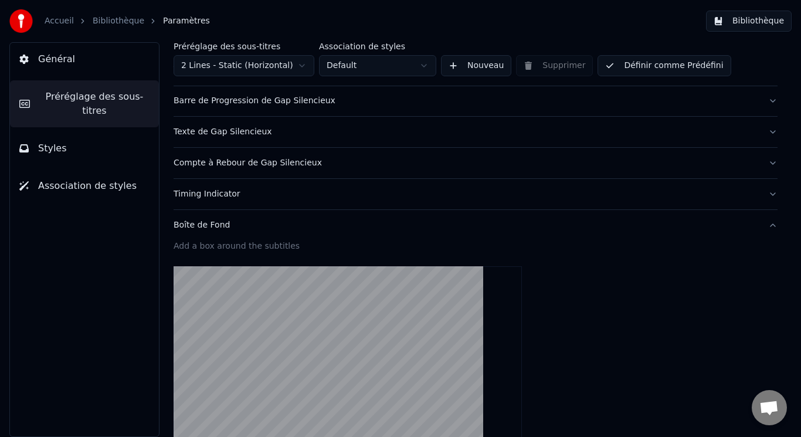
click at [201, 226] on div "Boîte de Fond" at bounding box center [467, 225] width 586 height 12
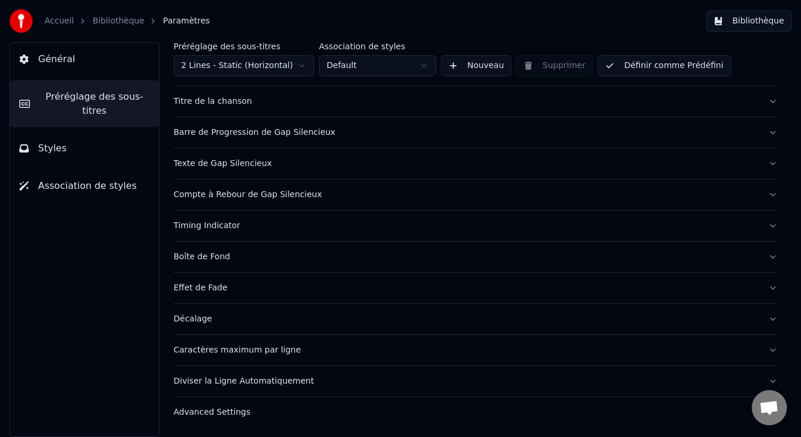
click at [211, 288] on div "Effet de Fade" at bounding box center [467, 288] width 586 height 12
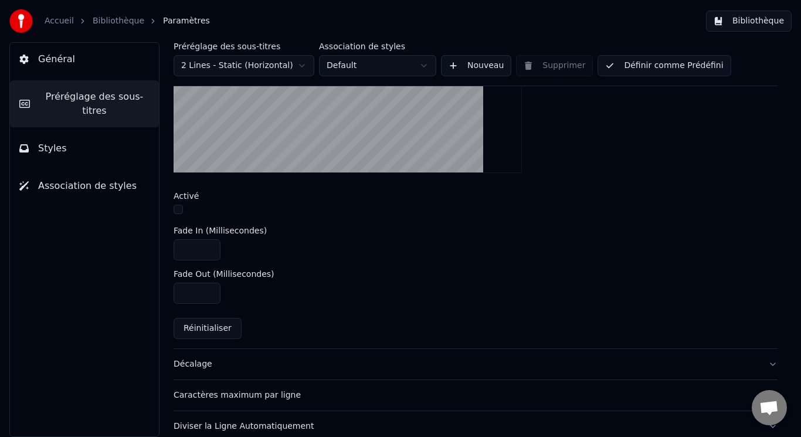
scroll to position [461, 0]
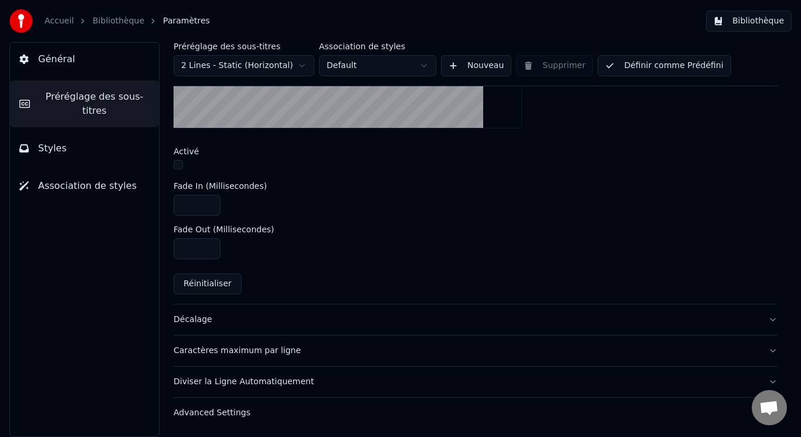
click at [281, 413] on div "Advanced Settings" at bounding box center [467, 413] width 586 height 12
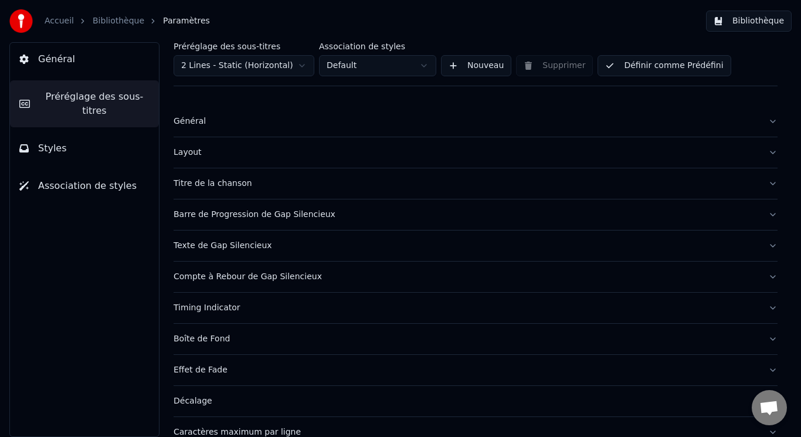
scroll to position [0, 0]
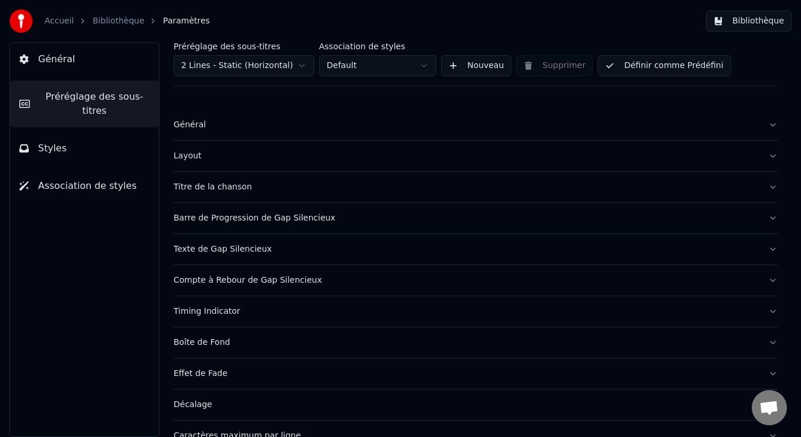
click at [232, 129] on div "Général" at bounding box center [467, 125] width 586 height 12
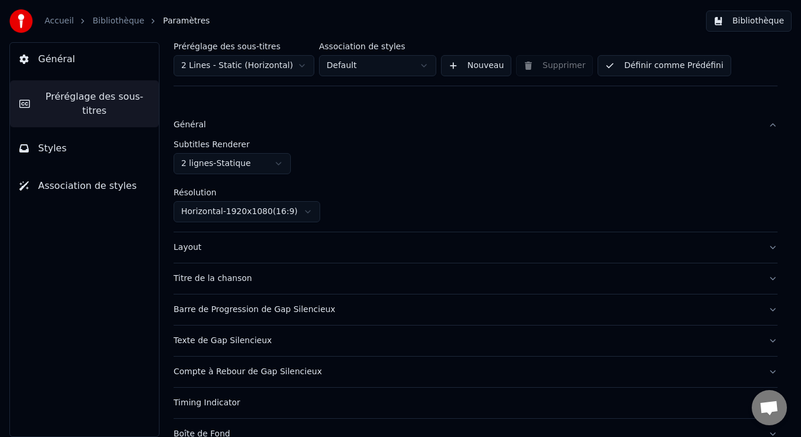
click at [279, 166] on html "Accueil Bibliothèque Paramètres Bibliothèque Général Préréglage des sous-titres…" at bounding box center [400, 218] width 801 height 437
click at [279, 160] on html "Accueil Bibliothèque Paramètres Bibliothèque Général Préréglage des sous-titres…" at bounding box center [400, 218] width 801 height 437
click at [290, 242] on div "Layout" at bounding box center [467, 248] width 586 height 12
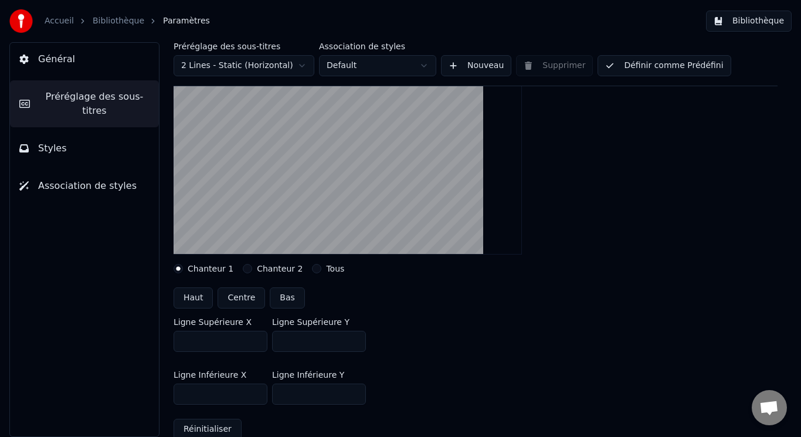
scroll to position [176, 0]
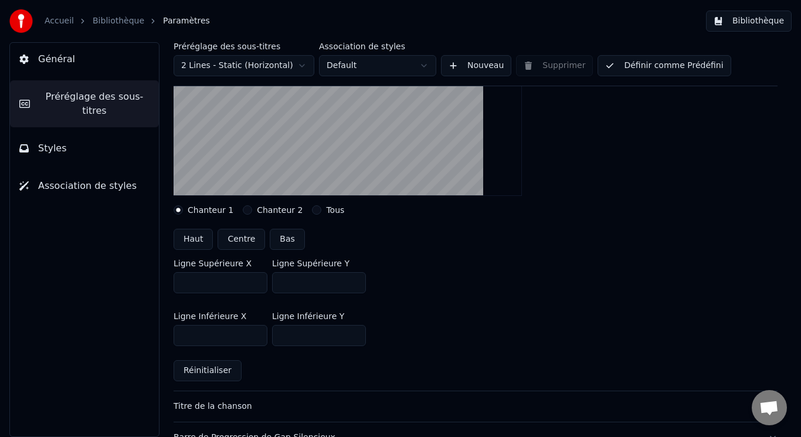
click at [261, 208] on label "Chanteur 2" at bounding box center [280, 210] width 46 height 8
click at [252, 208] on button "Chanteur 2" at bounding box center [247, 209] width 9 height 9
click at [207, 208] on label "Chanteur 1" at bounding box center [211, 210] width 46 height 8
click at [183, 208] on button "Chanteur 1" at bounding box center [178, 209] width 9 height 9
click at [284, 239] on button "Bas" at bounding box center [287, 239] width 35 height 21
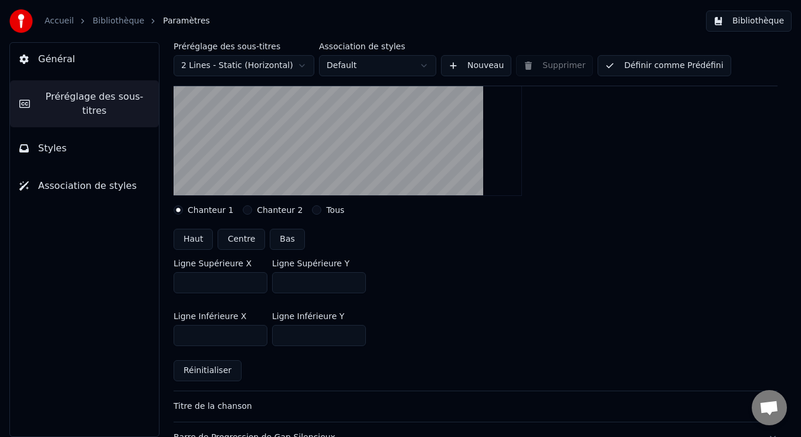
click at [272, 212] on label "Chanteur 2" at bounding box center [280, 210] width 46 height 8
click at [252, 212] on button "Chanteur 2" at bounding box center [247, 209] width 9 height 9
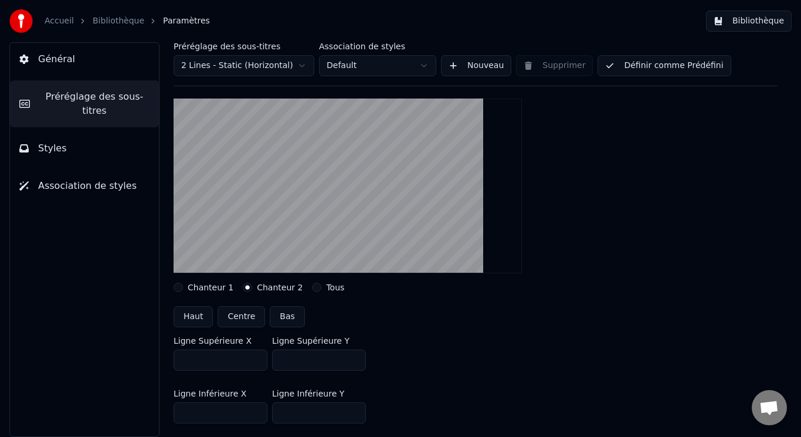
scroll to position [117, 0]
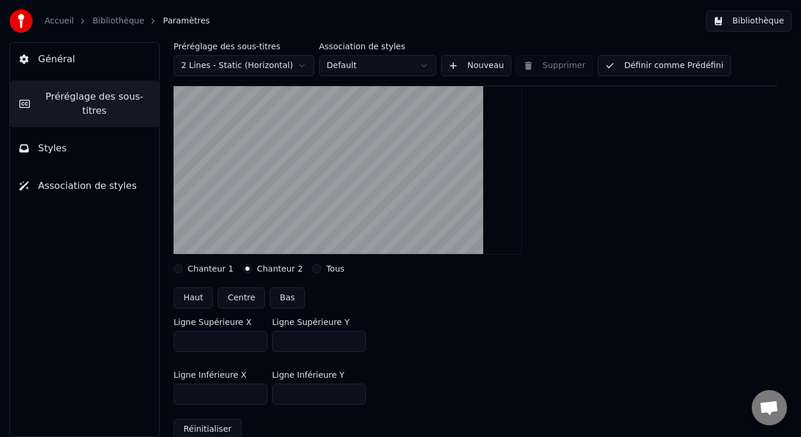
click at [245, 298] on button "Centre" at bounding box center [242, 297] width 48 height 21
type input "***"
click at [284, 296] on button "Bas" at bounding box center [287, 297] width 35 height 21
type input "***"
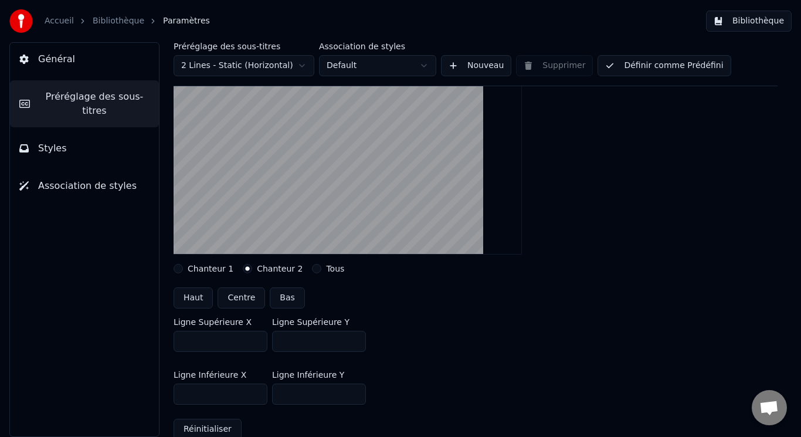
type input "***"
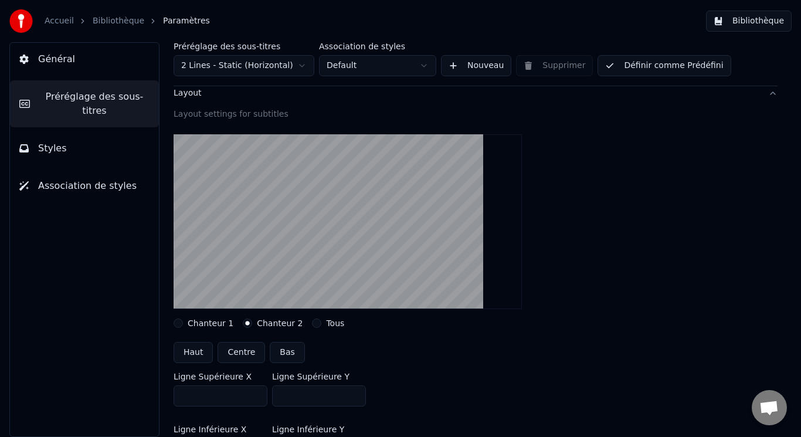
scroll to position [0, 0]
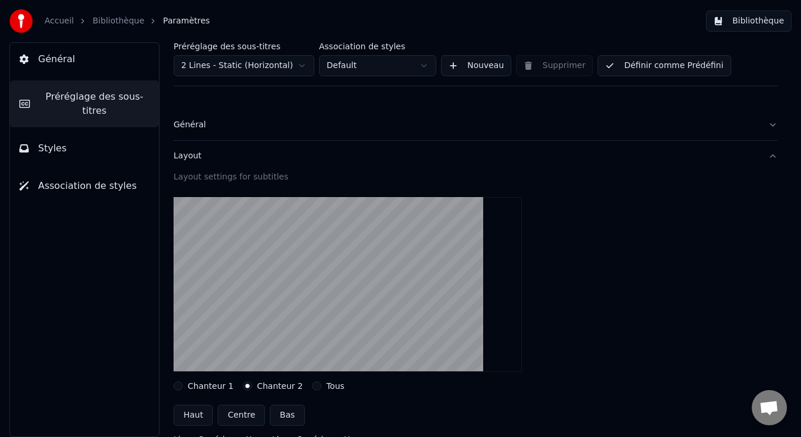
click at [100, 26] on link "Bibliothèque" at bounding box center [119, 21] width 52 height 12
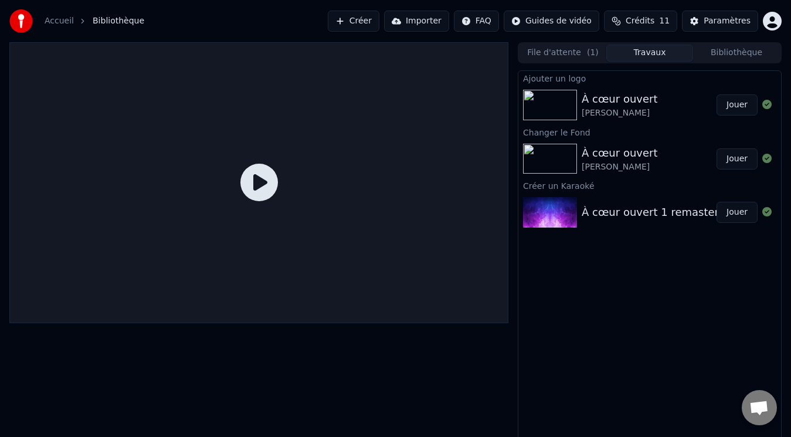
click at [545, 105] on img at bounding box center [550, 105] width 54 height 31
click at [728, 107] on button "Jouer" at bounding box center [737, 104] width 41 height 21
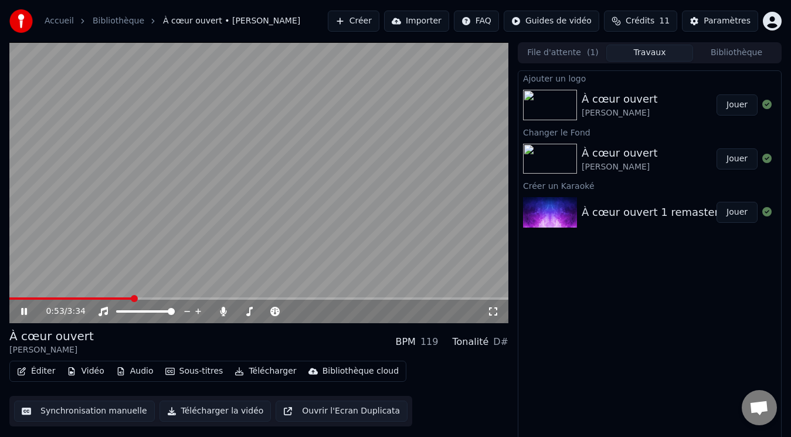
click at [133, 297] on span at bounding box center [258, 298] width 499 height 2
click at [175, 299] on span at bounding box center [258, 298] width 499 height 2
click at [170, 300] on div "1:16 / 3:34" at bounding box center [258, 311] width 499 height 23
click at [170, 297] on span at bounding box center [98, 298] width 178 height 2
click at [177, 300] on div "1:16 / 3:34" at bounding box center [258, 311] width 499 height 23
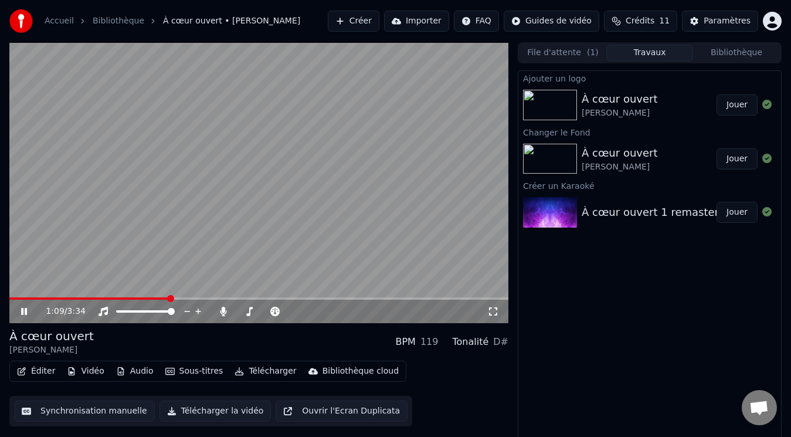
click at [170, 299] on span at bounding box center [89, 298] width 160 height 2
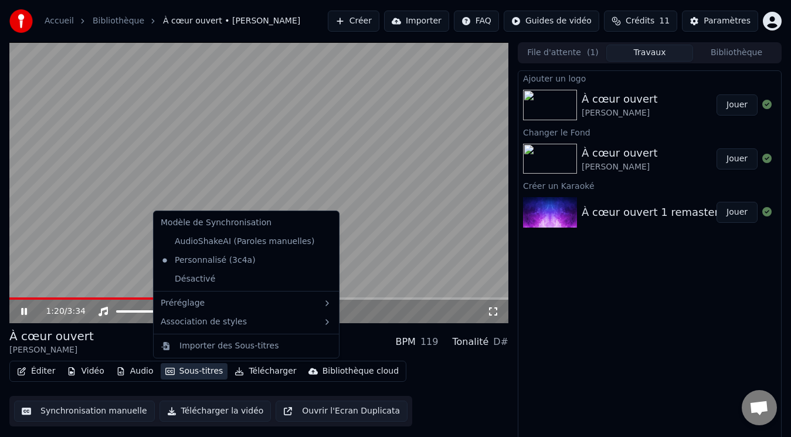
click at [181, 367] on button "Sous-titres" at bounding box center [194, 371] width 67 height 16
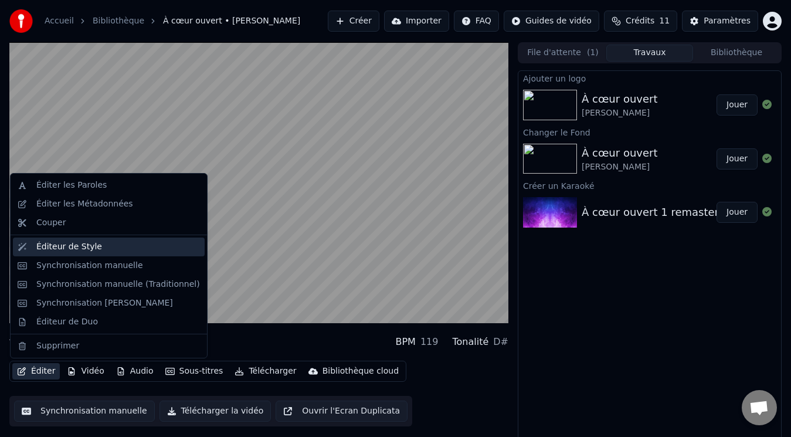
click at [84, 242] on div "Éditeur de Style" at bounding box center [69, 247] width 66 height 12
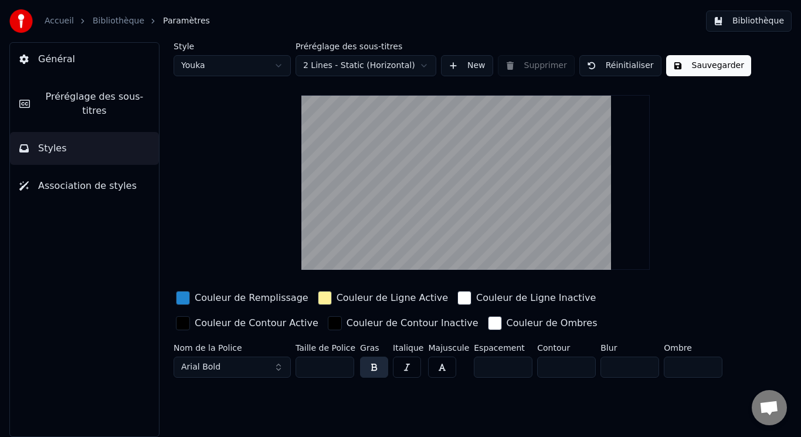
click at [84, 94] on span "Préréglage des sous-titres" at bounding box center [94, 104] width 110 height 28
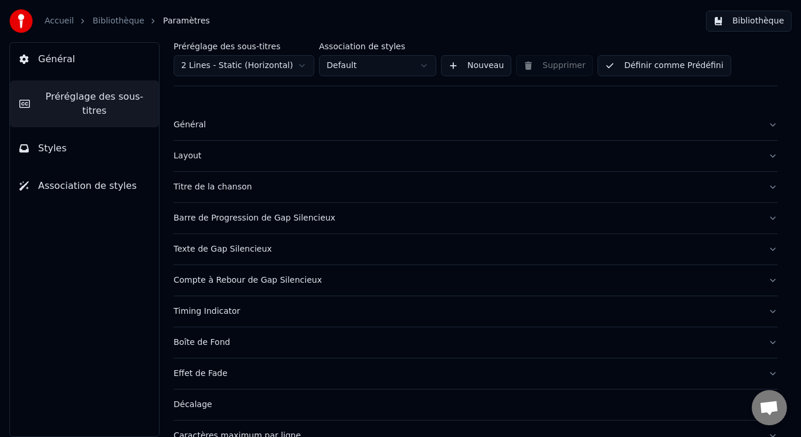
click at [222, 377] on div "Effet de Fade" at bounding box center [467, 374] width 586 height 12
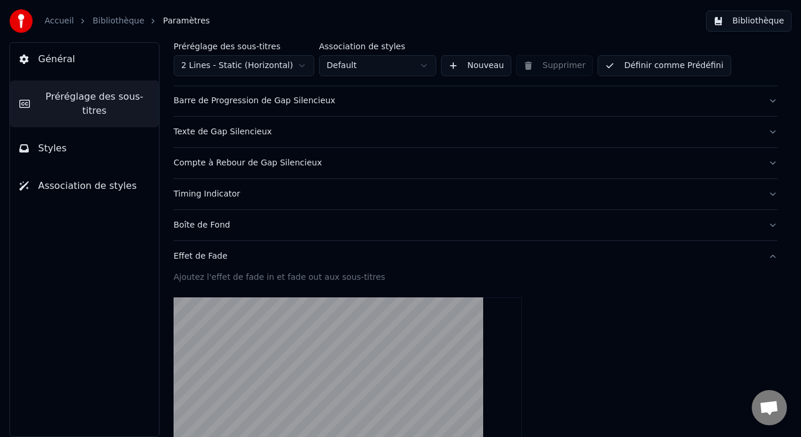
click at [243, 245] on button "Effet de Fade" at bounding box center [476, 256] width 604 height 31
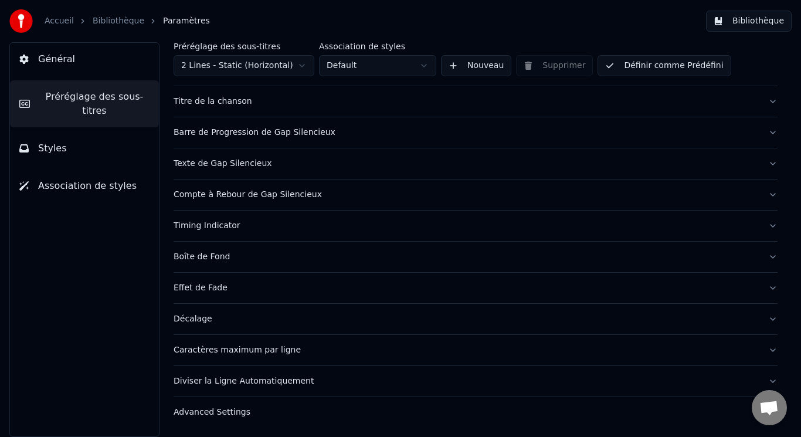
click at [237, 319] on div "Décalage" at bounding box center [467, 319] width 586 height 12
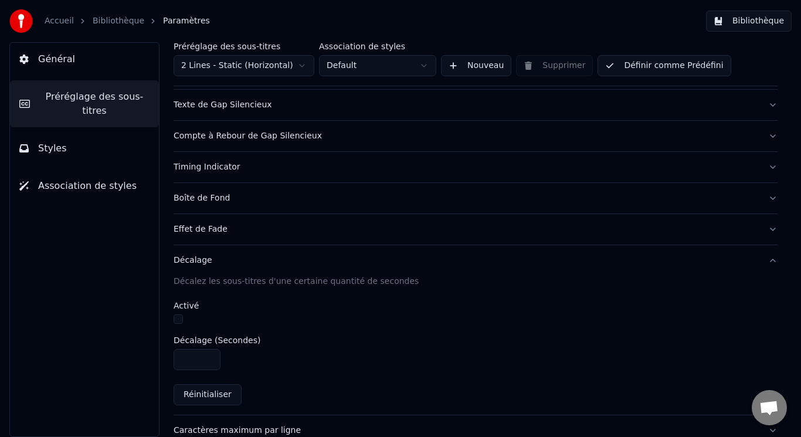
click at [243, 257] on div "Décalage" at bounding box center [467, 261] width 586 height 12
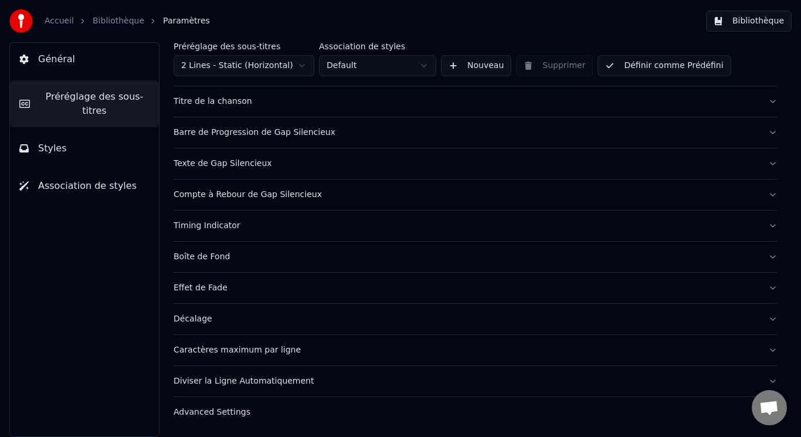
click at [268, 358] on button "Caractères maximum par ligne" at bounding box center [476, 350] width 604 height 31
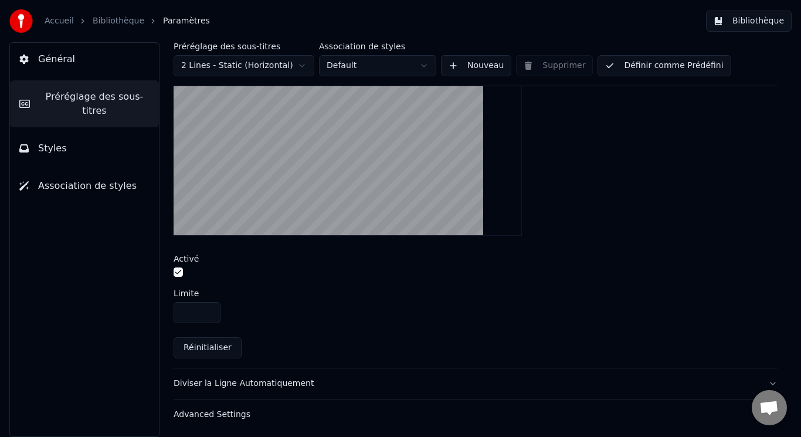
scroll to position [418, 0]
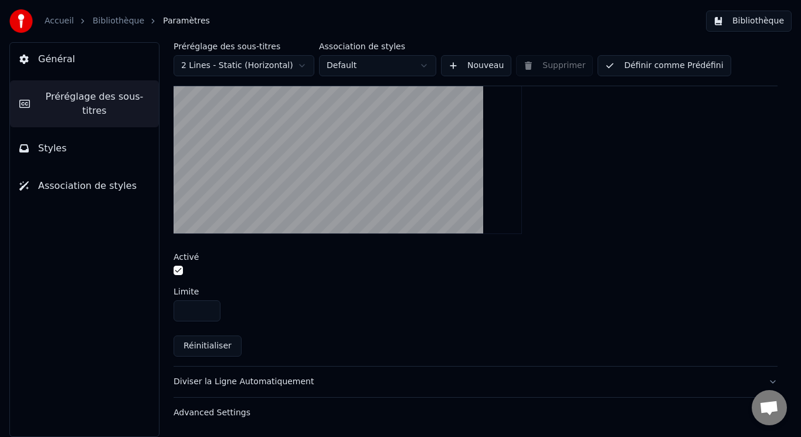
click at [233, 378] on div "Diviser la Ligne Automatiquement" at bounding box center [467, 382] width 586 height 12
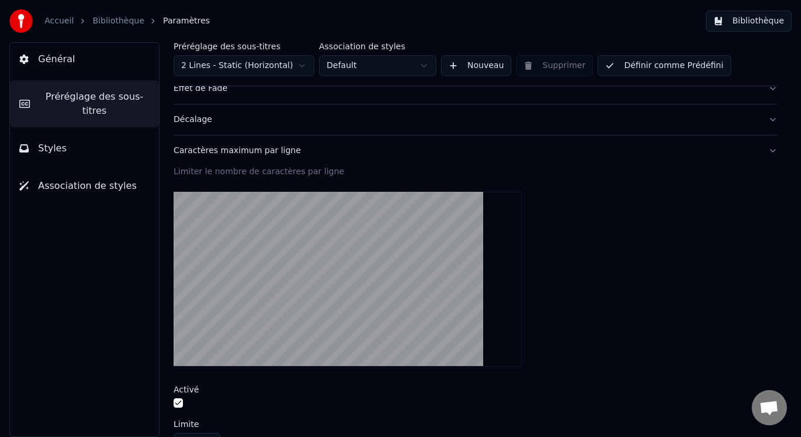
scroll to position [224, 0]
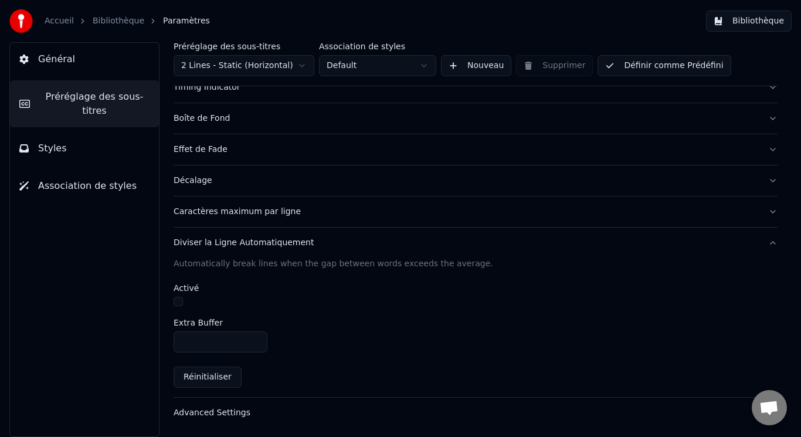
click at [249, 410] on div "Advanced Settings" at bounding box center [467, 413] width 586 height 12
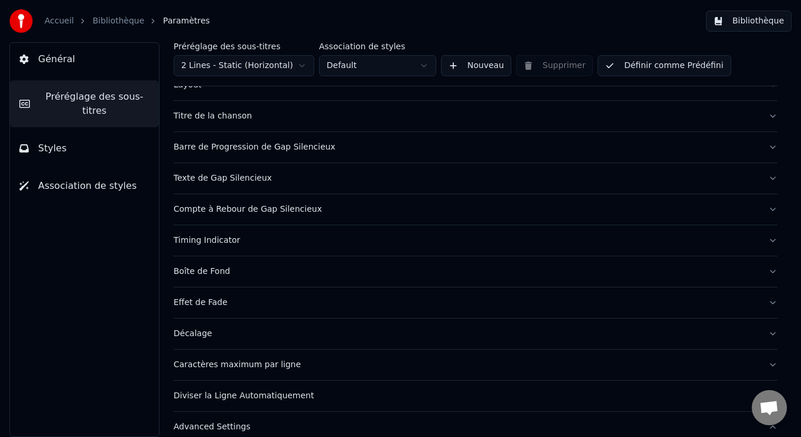
scroll to position [0, 0]
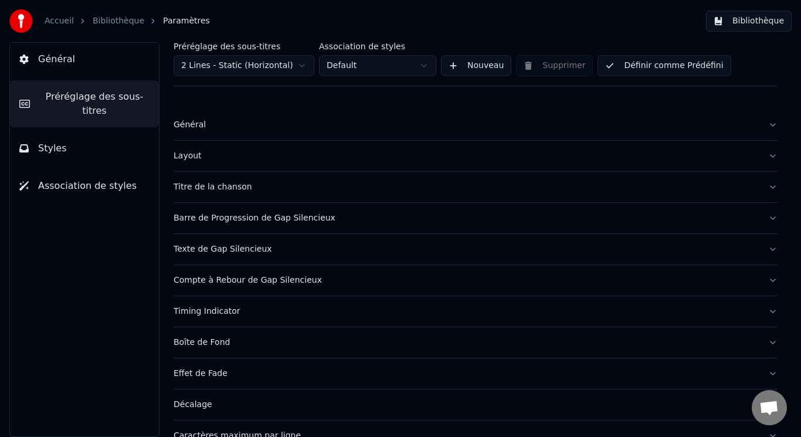
click at [60, 56] on span "Général" at bounding box center [56, 59] width 37 height 14
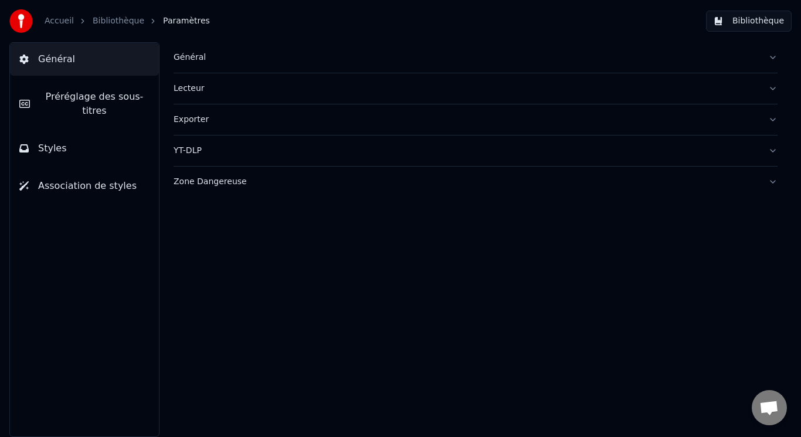
click at [199, 62] on div "Général" at bounding box center [467, 58] width 586 height 12
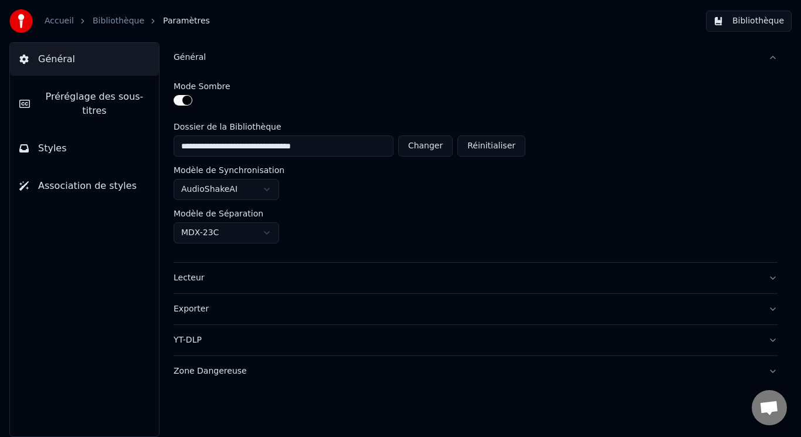
click at [74, 99] on span "Préréglage des sous-titres" at bounding box center [94, 104] width 110 height 28
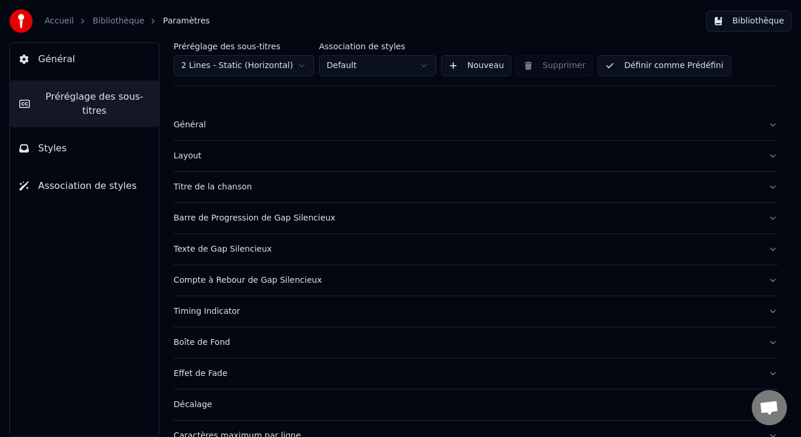
click at [231, 154] on div "Layout" at bounding box center [467, 156] width 586 height 12
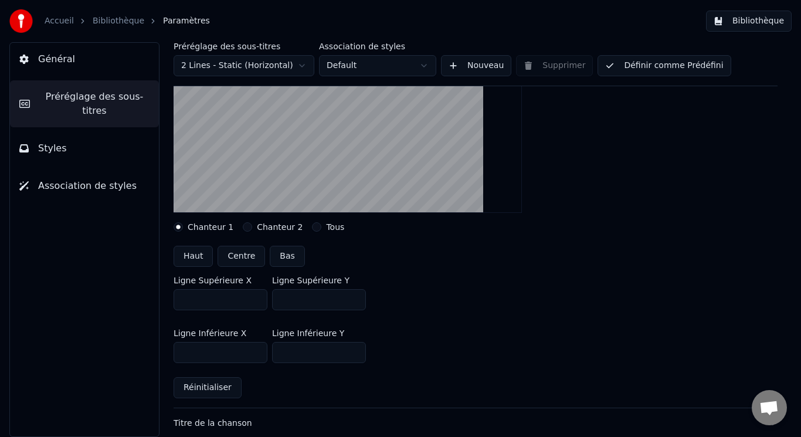
scroll to position [176, 0]
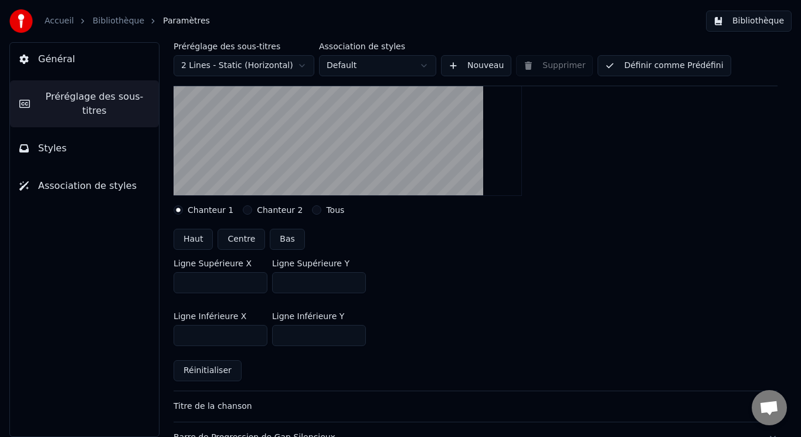
click at [257, 214] on label "Chanteur 2" at bounding box center [280, 210] width 46 height 8
click at [252, 214] on button "Chanteur 2" at bounding box center [247, 209] width 9 height 9
click at [243, 242] on button "Centre" at bounding box center [242, 239] width 48 height 21
type input "***"
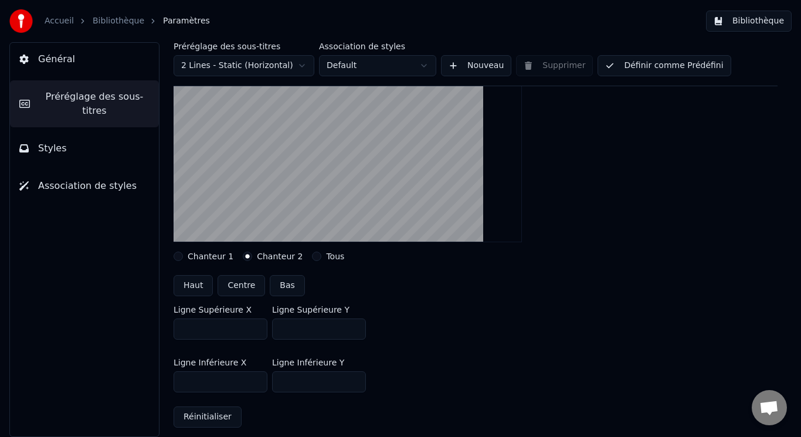
scroll to position [117, 0]
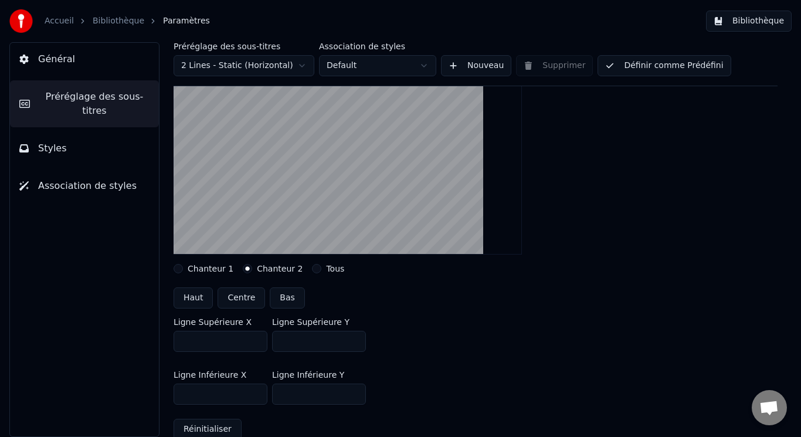
click at [99, 25] on link "Bibliothèque" at bounding box center [119, 21] width 52 height 12
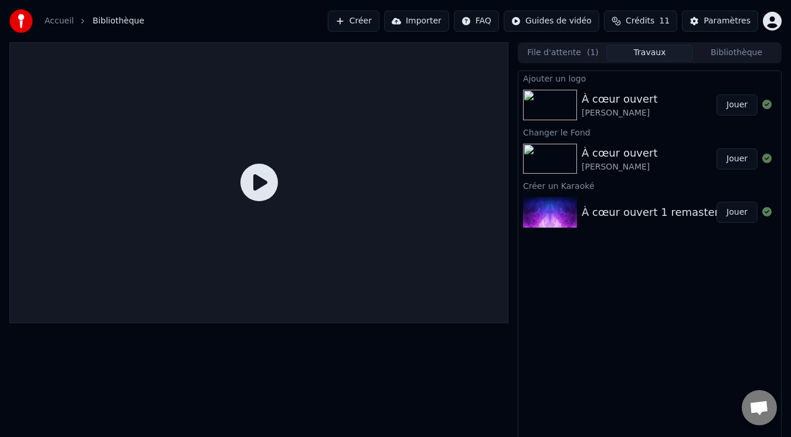
click at [731, 101] on button "Jouer" at bounding box center [737, 104] width 41 height 21
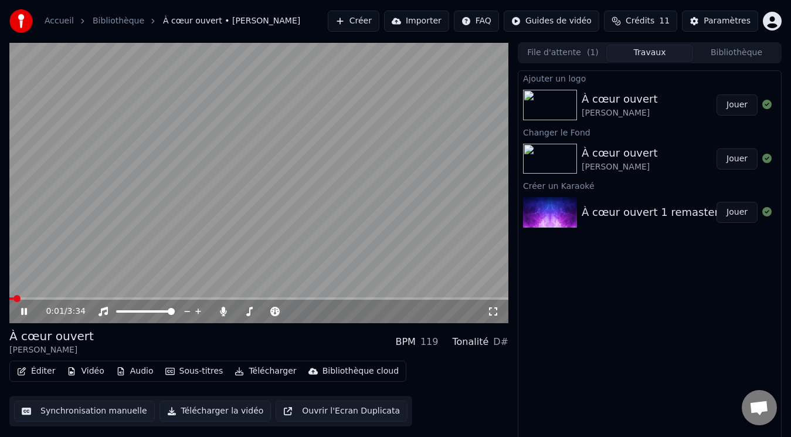
click at [99, 296] on video at bounding box center [258, 182] width 499 height 281
click at [22, 309] on icon at bounding box center [24, 311] width 7 height 8
click at [138, 300] on div "0:02 / 3:34" at bounding box center [258, 311] width 499 height 23
click at [133, 298] on span at bounding box center [258, 298] width 499 height 2
click at [184, 297] on span at bounding box center [258, 298] width 499 height 2
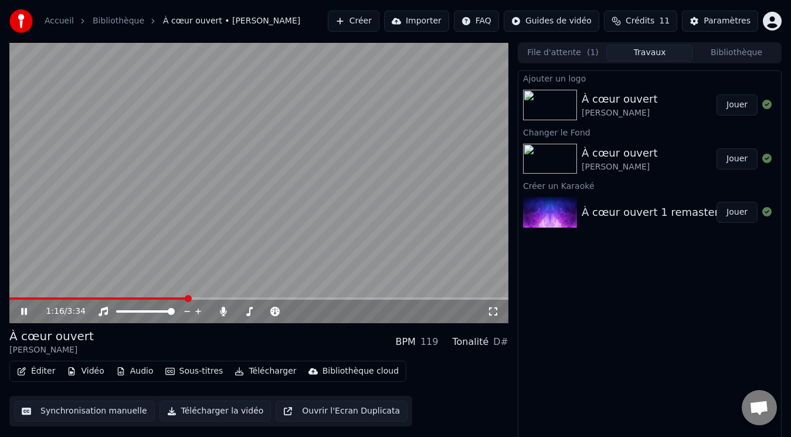
click at [164, 296] on video at bounding box center [258, 182] width 499 height 281
click at [162, 300] on div "1:16 / 3:34" at bounding box center [258, 311] width 499 height 23
click at [161, 297] on span at bounding box center [98, 298] width 178 height 2
click at [24, 311] on icon at bounding box center [24, 311] width 7 height 8
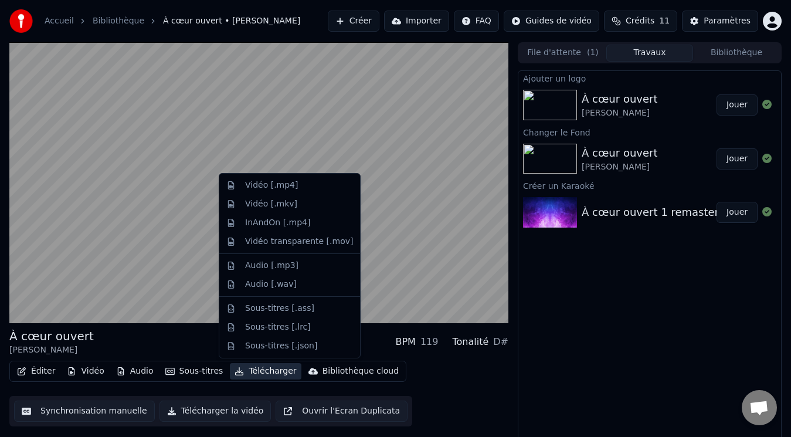
click at [263, 371] on button "Télécharger" at bounding box center [265, 371] width 71 height 16
click at [267, 222] on div "InAndOn [.mp4]" at bounding box center [278, 223] width 66 height 12
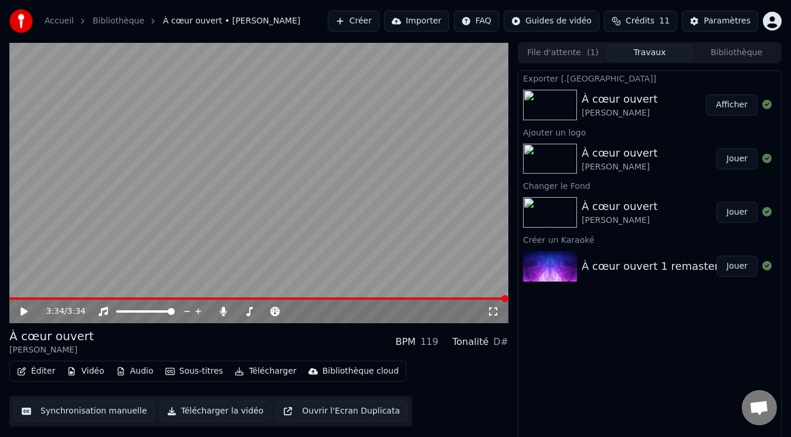
click at [208, 410] on button "Télécharger la vidéo" at bounding box center [216, 411] width 112 height 21
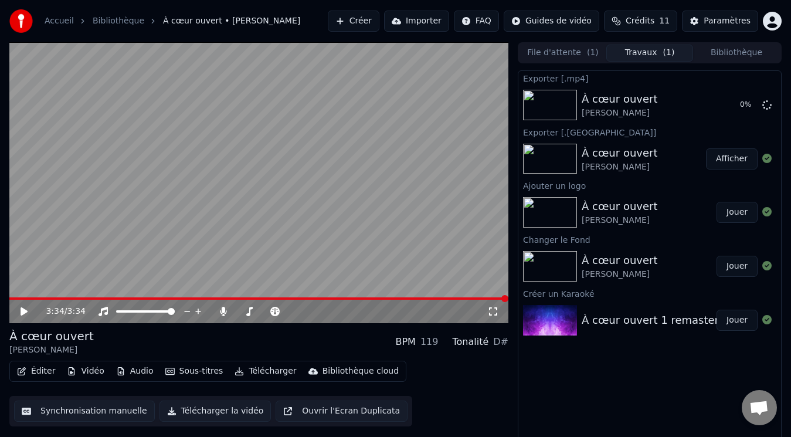
click at [733, 160] on button "Afficher" at bounding box center [732, 158] width 52 height 21
click at [766, 108] on icon at bounding box center [767, 104] width 9 height 9
click at [741, 161] on button "Afficher" at bounding box center [732, 158] width 52 height 21
click at [370, 20] on button "Créer" at bounding box center [354, 21] width 52 height 21
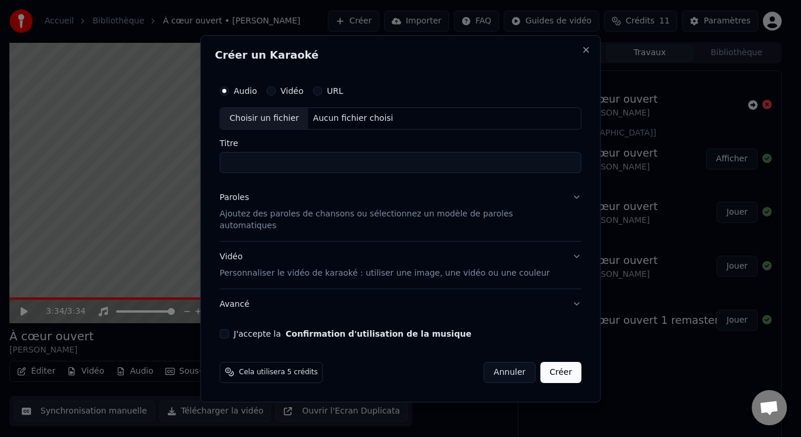
click at [279, 123] on div "Choisir un fichier" at bounding box center [265, 118] width 88 height 21
click at [278, 127] on div "Choisir un fichier" at bounding box center [265, 118] width 88 height 21
type input "**********"
click at [323, 224] on p "Ajoutez des paroles de chansons ou sélectionnez un modèle de paroles automatiqu…" at bounding box center [391, 219] width 343 height 23
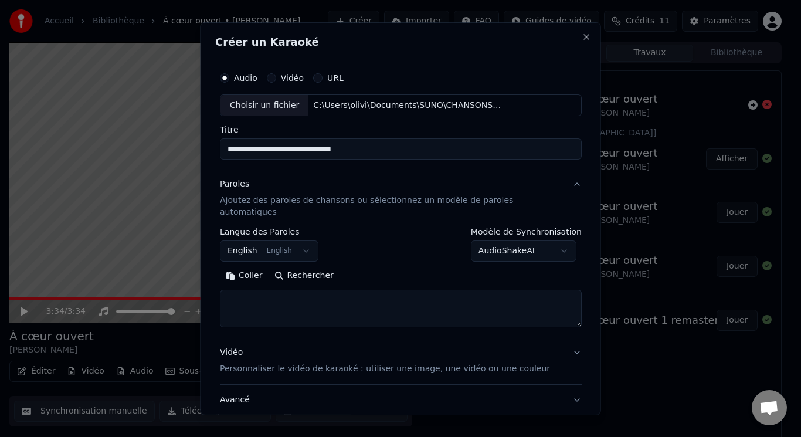
click at [304, 241] on button "English English" at bounding box center [269, 251] width 99 height 21
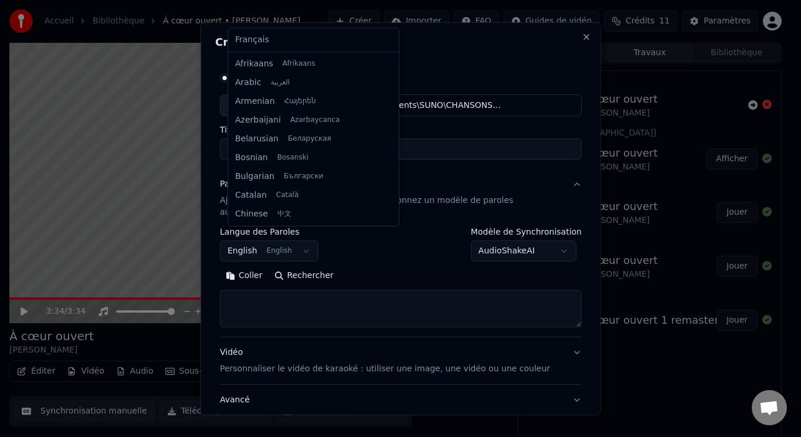
scroll to position [94, 0]
select select "**"
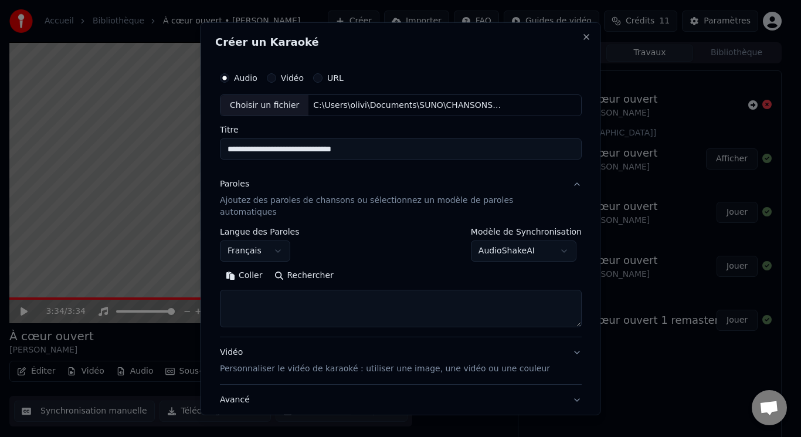
click at [307, 268] on button "Rechercher" at bounding box center [303, 275] width 71 height 19
click at [299, 267] on button "Rechercher" at bounding box center [303, 275] width 71 height 19
click at [251, 266] on button "Coller" at bounding box center [244, 275] width 49 height 19
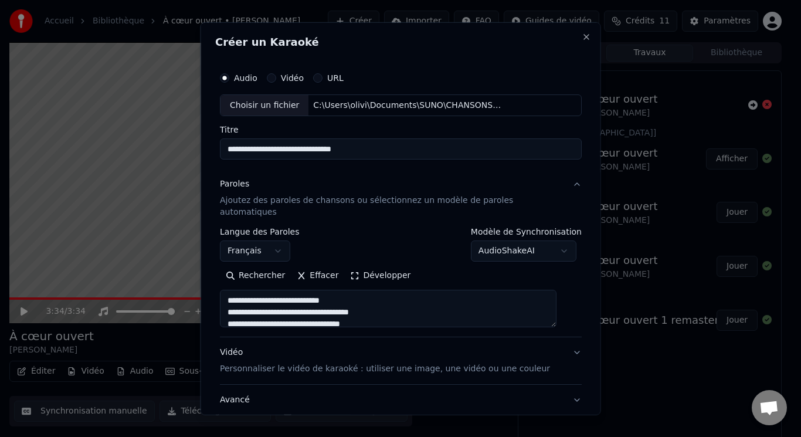
type textarea "**********"
click at [385, 151] on input "**********" at bounding box center [401, 148] width 362 height 21
type input "**********"
type textarea "**********"
type input "**********"
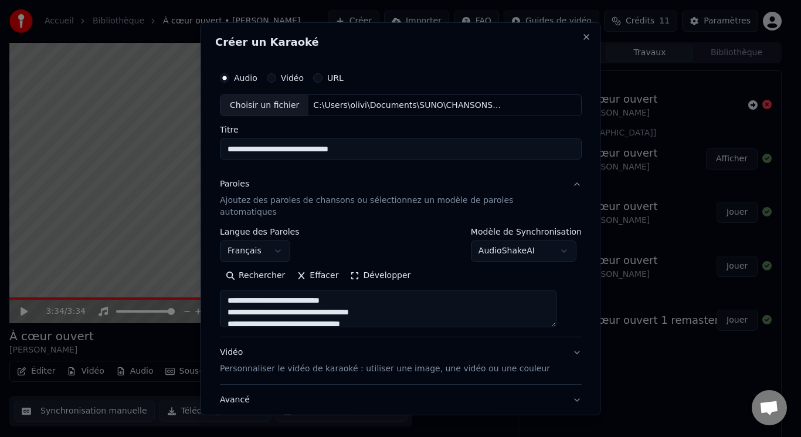
type textarea "**********"
type input "**********"
type textarea "**********"
type input "**********"
type textarea "**********"
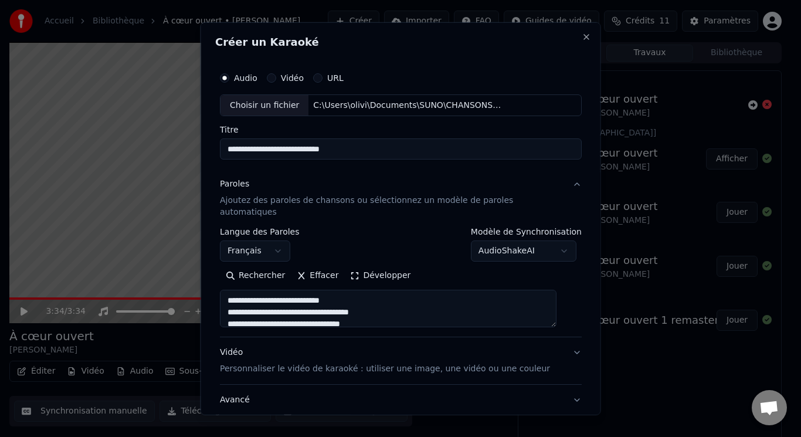
type input "**********"
type textarea "**********"
type input "**********"
type textarea "**********"
type input "**********"
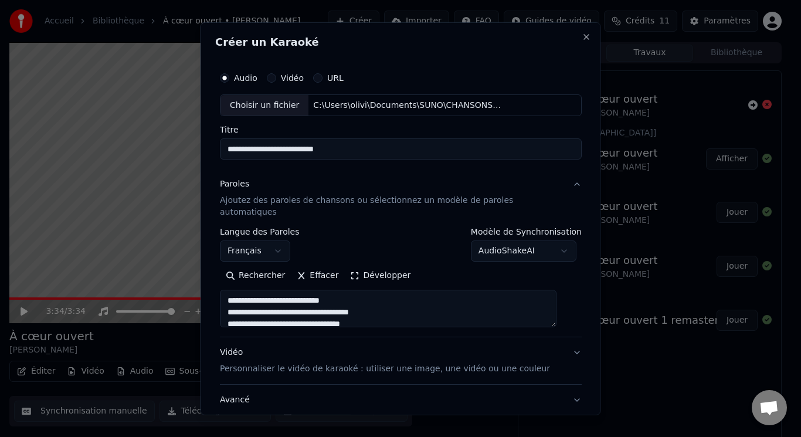
type textarea "**********"
type input "**********"
type textarea "**********"
type input "**********"
type textarea "**********"
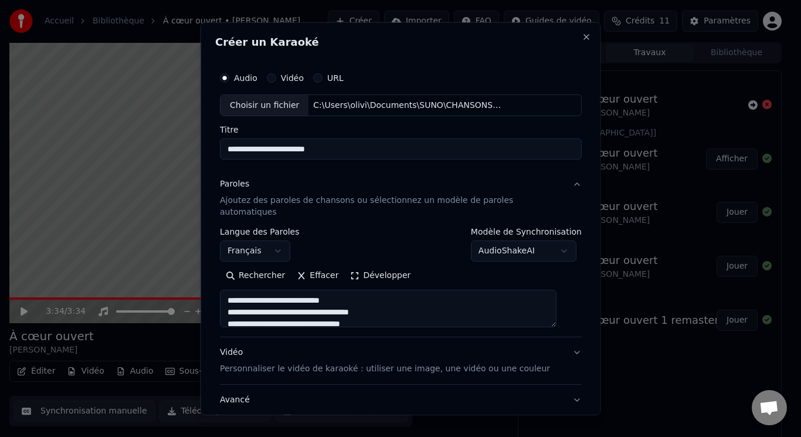
type input "**********"
type textarea "**********"
type input "**********"
type textarea "**********"
type input "**********"
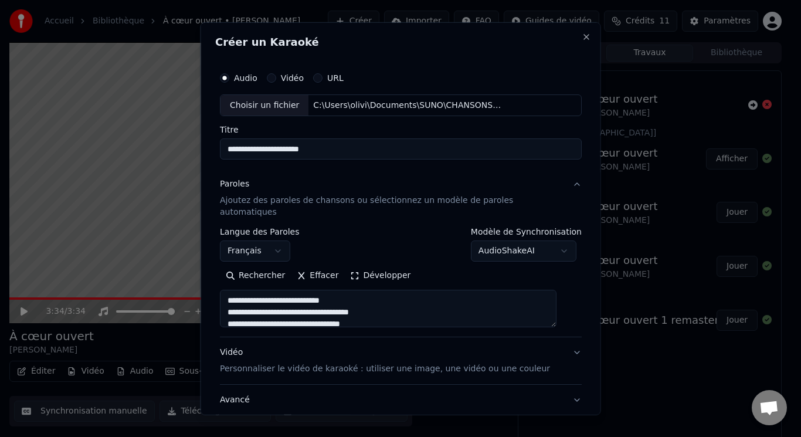
type textarea "**********"
type input "**********"
type textarea "**********"
type input "**********"
type textarea "**********"
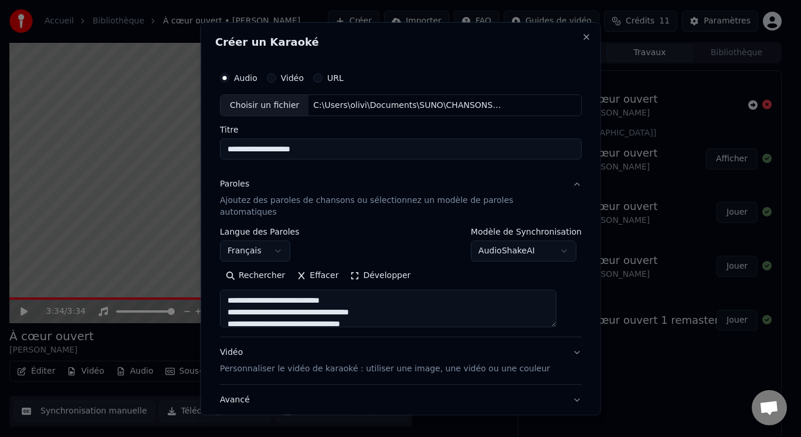
type input "**********"
type textarea "**********"
type input "**********"
type textarea "**********"
type input "**********"
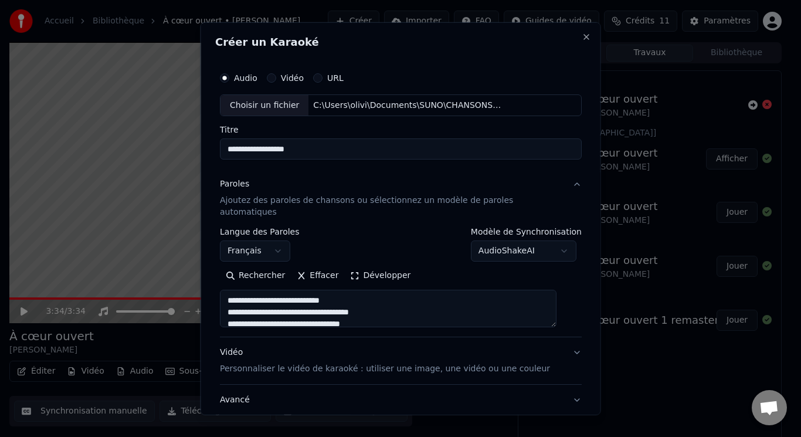
type textarea "**********"
type input "**********"
type textarea "**********"
type input "**********"
type textarea "**********"
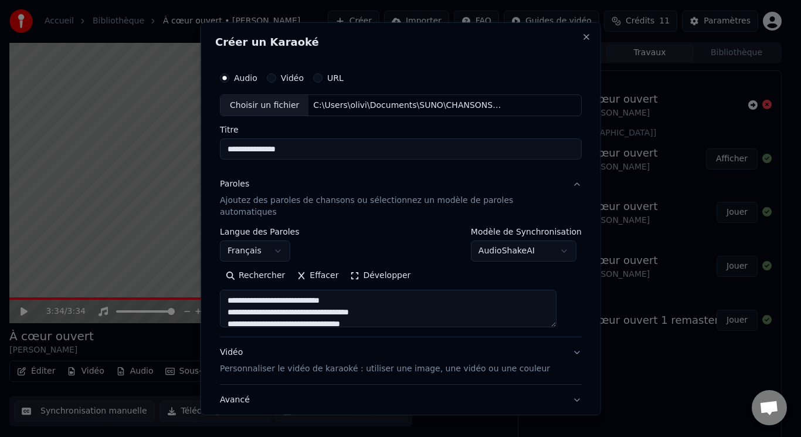
type input "**********"
type textarea "**********"
type input "**********"
type textarea "**********"
type input "**********"
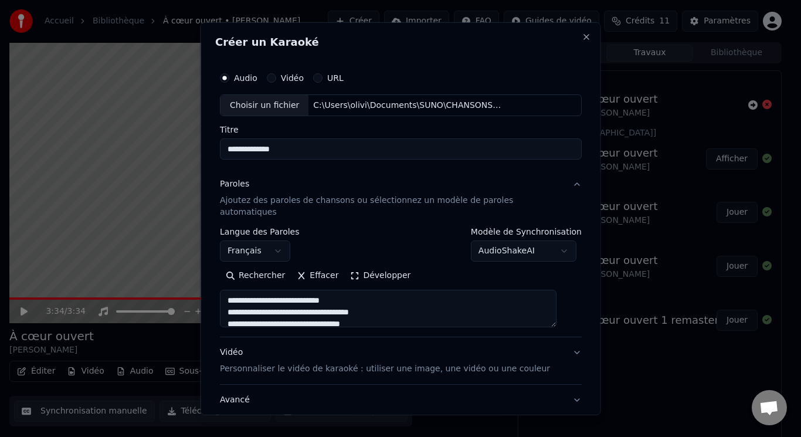
type textarea "**********"
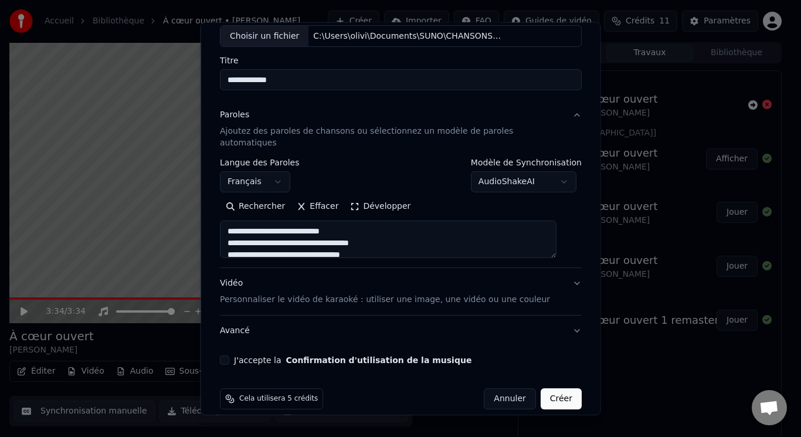
scroll to position [71, 0]
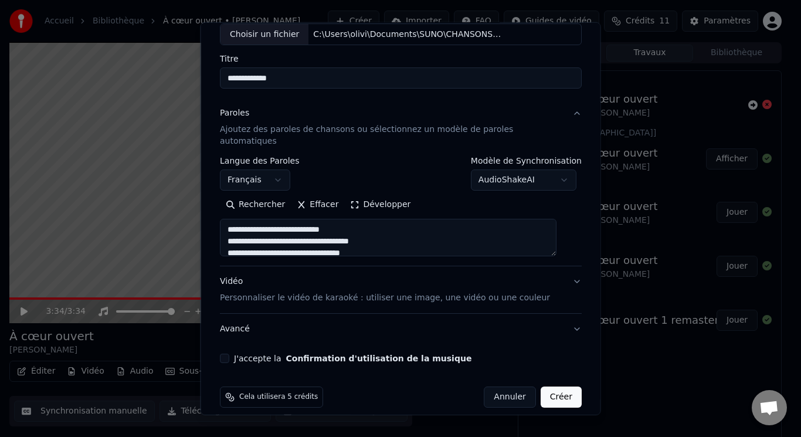
type input "**********"
click at [337, 292] on p "Personnaliser le vidéo de karaoké : utiliser une image, une vidéo ou une couleur" at bounding box center [385, 298] width 330 height 12
type textarea "**********"
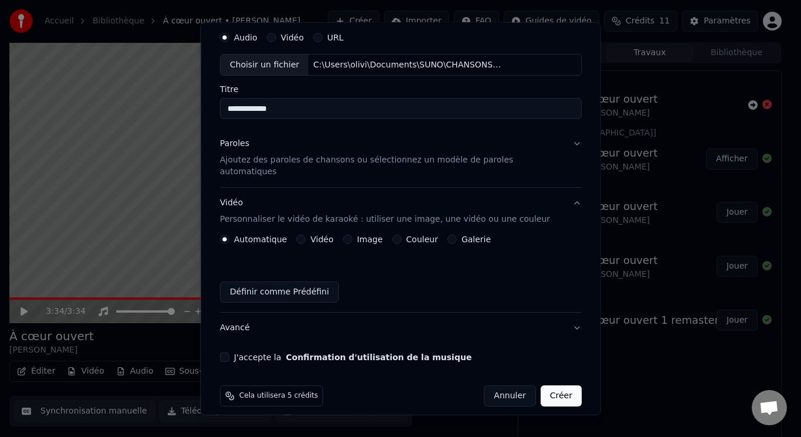
scroll to position [39, 0]
click at [475, 236] on label "Galerie" at bounding box center [475, 240] width 29 height 8
click at [456, 236] on button "Galerie" at bounding box center [451, 240] width 9 height 9
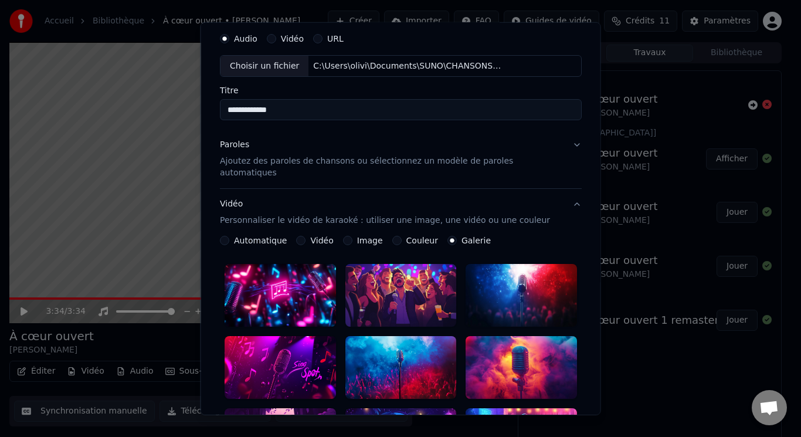
click at [361, 236] on label "Image" at bounding box center [370, 240] width 26 height 8
click at [352, 236] on button "Image" at bounding box center [347, 240] width 9 height 9
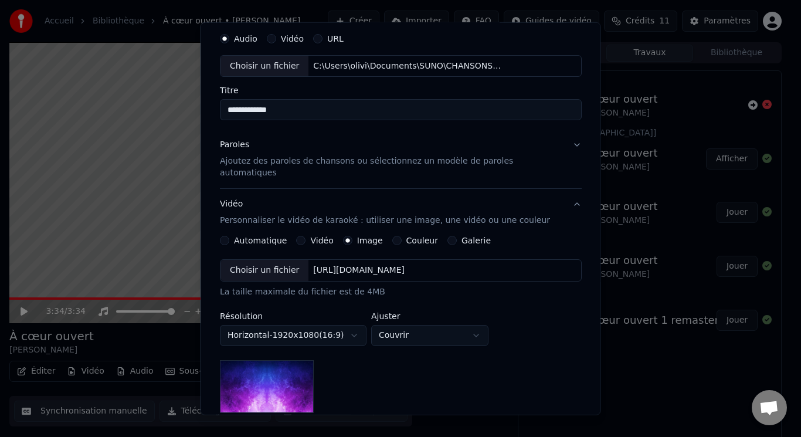
click at [287, 261] on div "Choisir un fichier" at bounding box center [265, 270] width 88 height 21
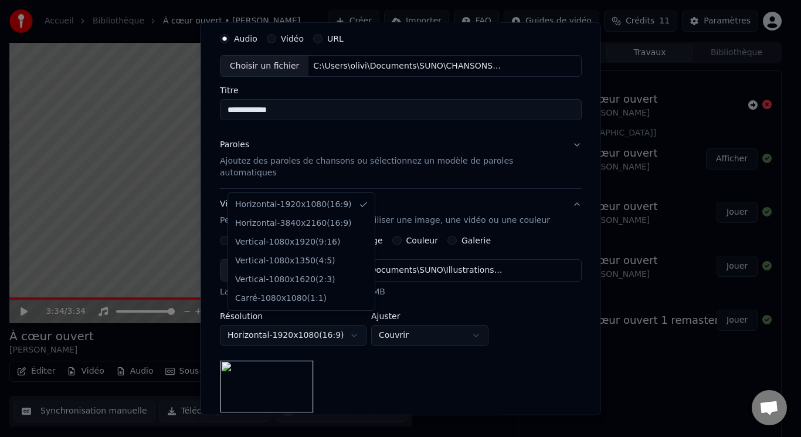
click at [363, 323] on body "**********" at bounding box center [395, 218] width 791 height 437
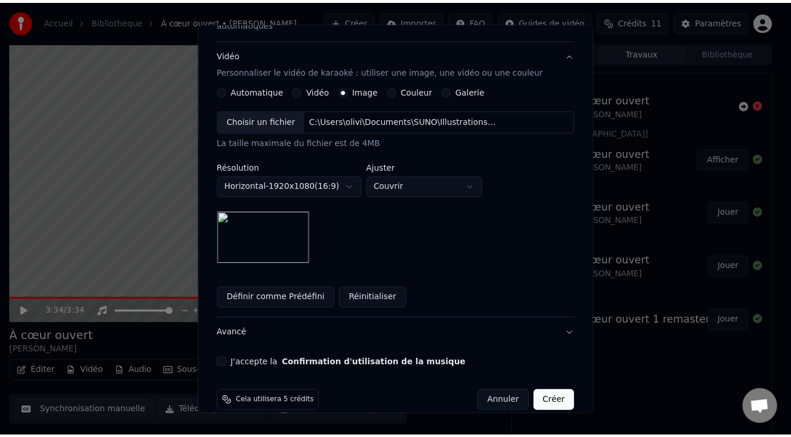
scroll to position [193, 0]
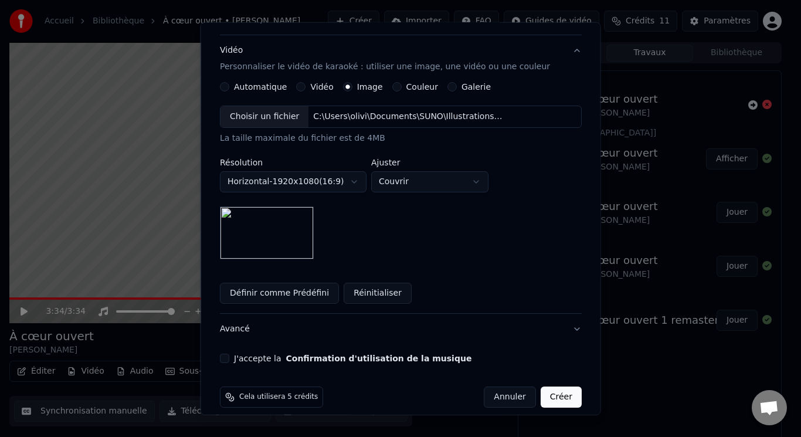
click at [227, 354] on button "J'accepte la Confirmation d'utilisation de la musique" at bounding box center [224, 358] width 9 height 9
click at [544, 387] on button "Créer" at bounding box center [560, 397] width 41 height 21
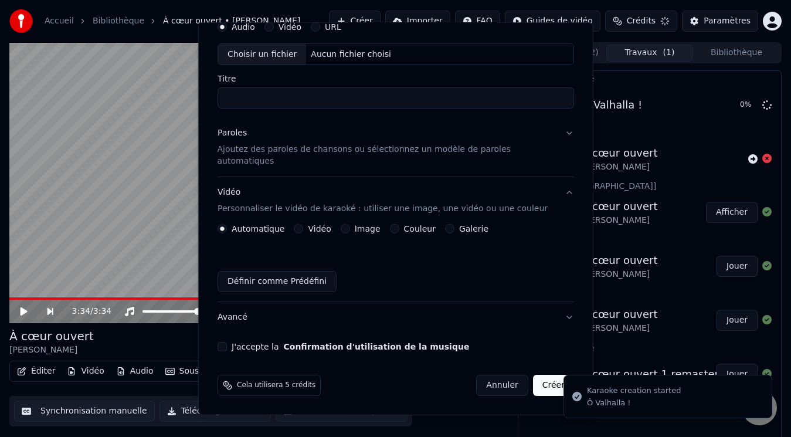
scroll to position [39, 0]
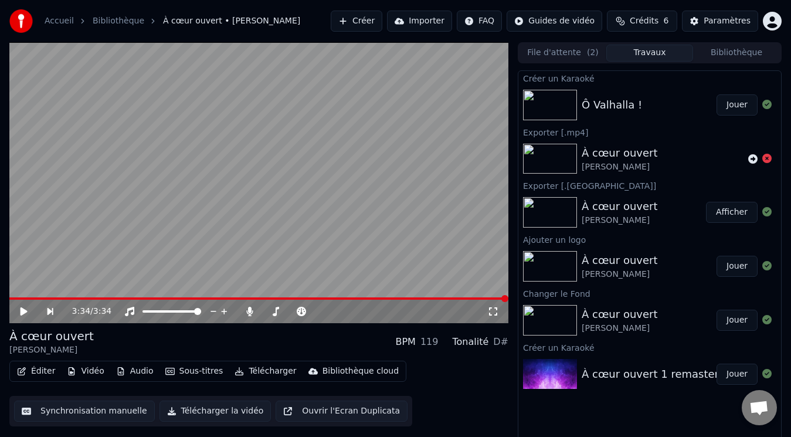
click at [733, 103] on button "Jouer" at bounding box center [737, 104] width 41 height 21
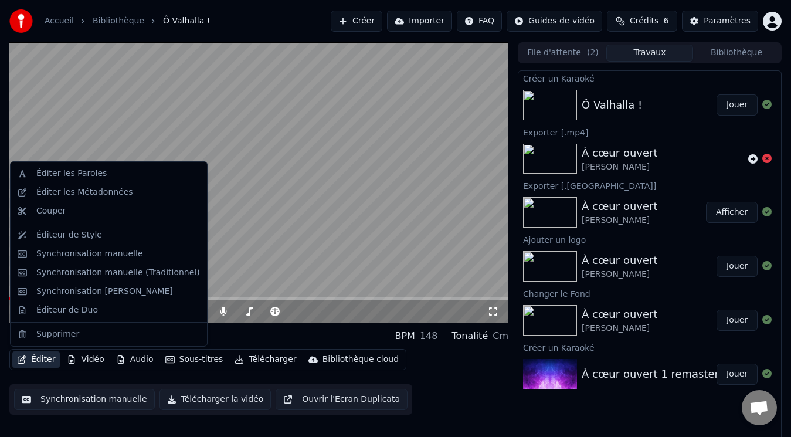
click at [41, 359] on button "Éditer" at bounding box center [36, 359] width 48 height 16
click at [82, 239] on div "Éditeur de Style" at bounding box center [69, 235] width 66 height 12
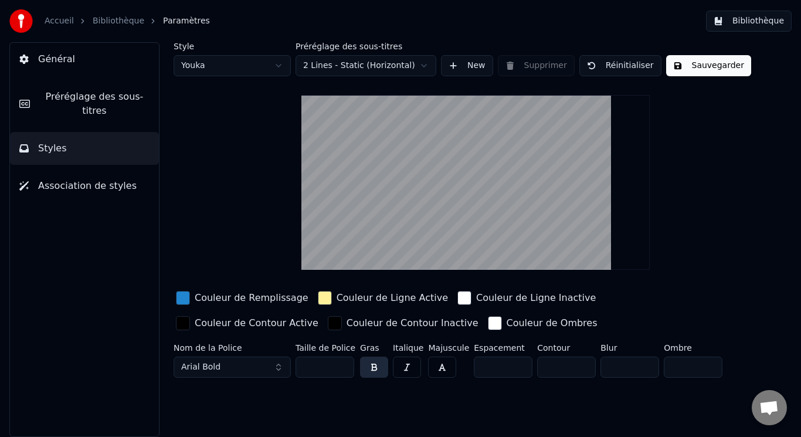
click at [100, 21] on link "Bibliothèque" at bounding box center [119, 21] width 52 height 12
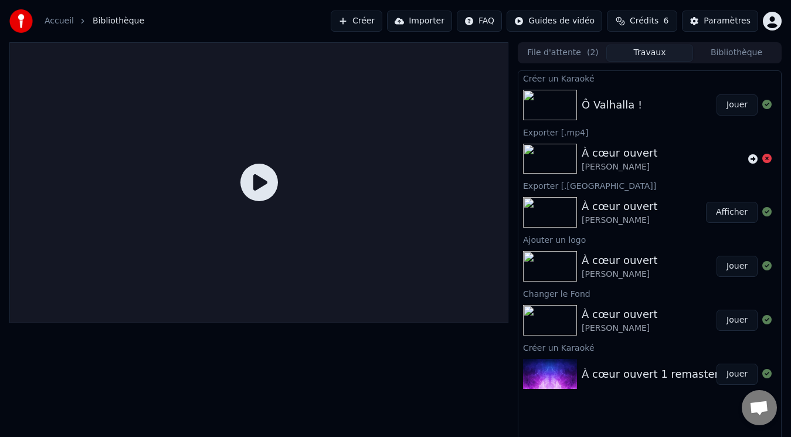
click at [558, 101] on img at bounding box center [550, 105] width 54 height 31
click at [743, 104] on button "Jouer" at bounding box center [737, 104] width 41 height 21
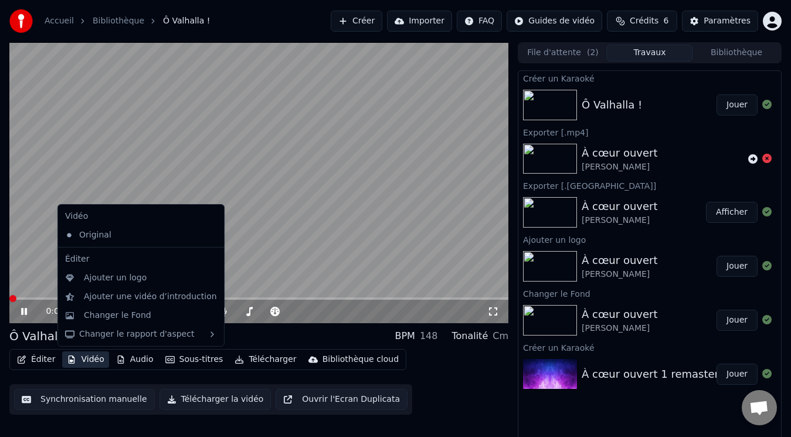
click at [85, 358] on button "Vidéo" at bounding box center [85, 359] width 46 height 16
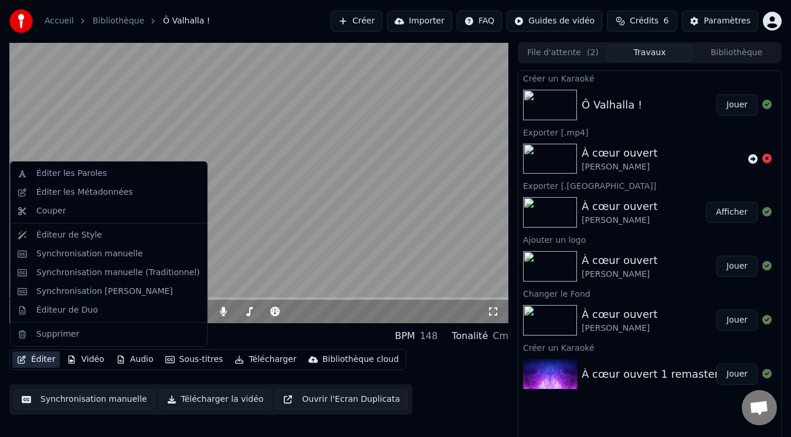
click at [446, 209] on video at bounding box center [258, 182] width 499 height 281
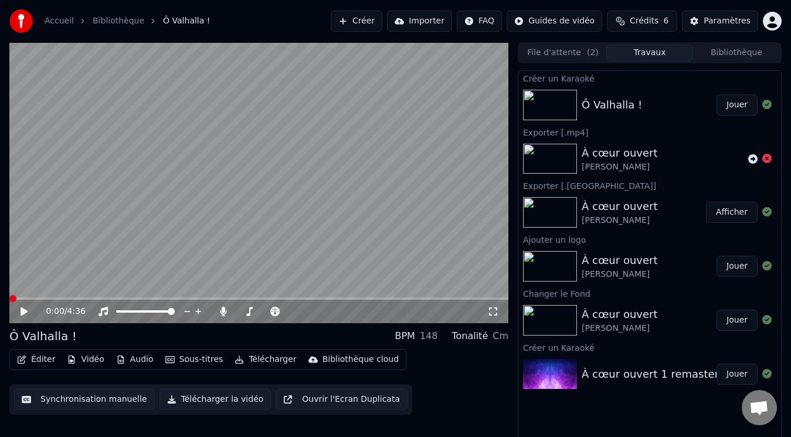
click at [9, 299] on span at bounding box center [12, 298] width 7 height 7
click at [22, 312] on icon at bounding box center [24, 311] width 7 height 8
click at [24, 308] on icon at bounding box center [32, 311] width 27 height 9
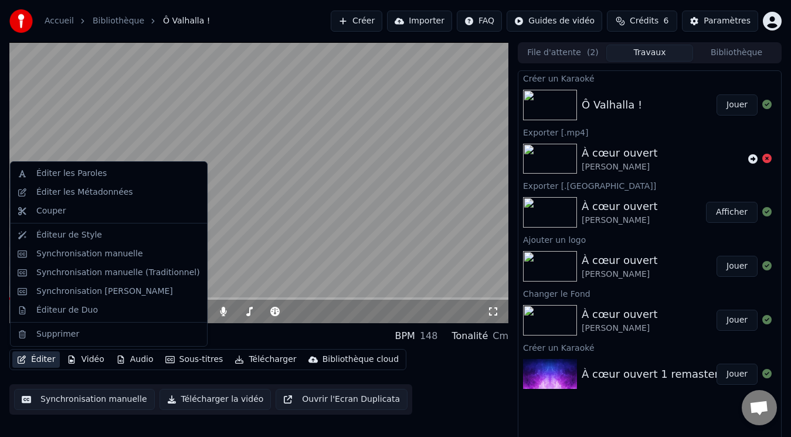
click at [35, 357] on button "Éditer" at bounding box center [36, 359] width 48 height 16
click at [65, 194] on div "Éditer les Métadonnées" at bounding box center [84, 193] width 97 height 12
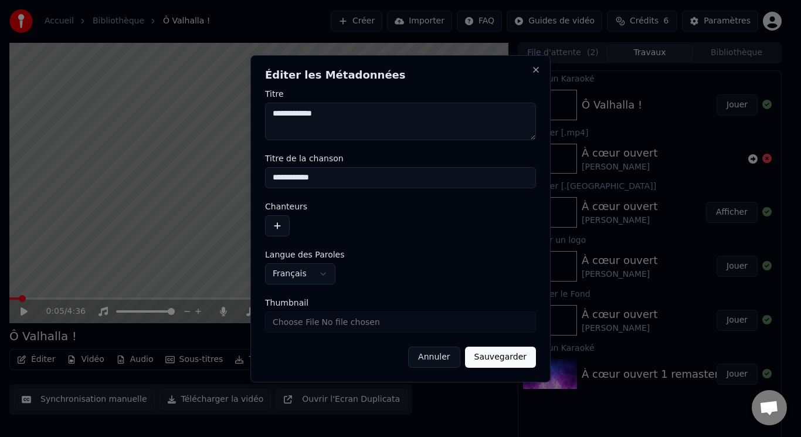
click at [282, 219] on button "button" at bounding box center [277, 225] width 25 height 21
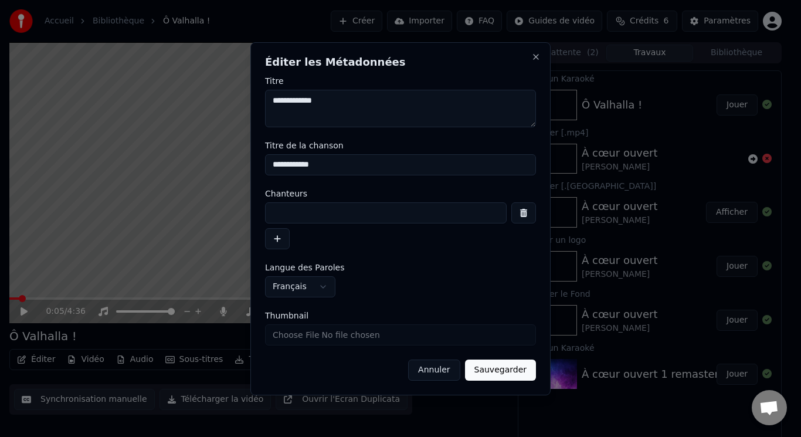
click at [286, 215] on input at bounding box center [386, 212] width 242 height 21
type input "**********"
click at [495, 371] on button "Sauvegarder" at bounding box center [500, 370] width 71 height 21
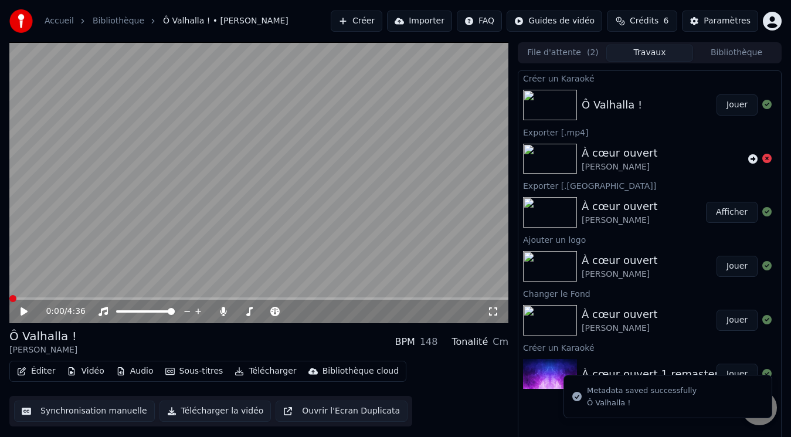
click at [26, 313] on icon at bounding box center [32, 311] width 27 height 9
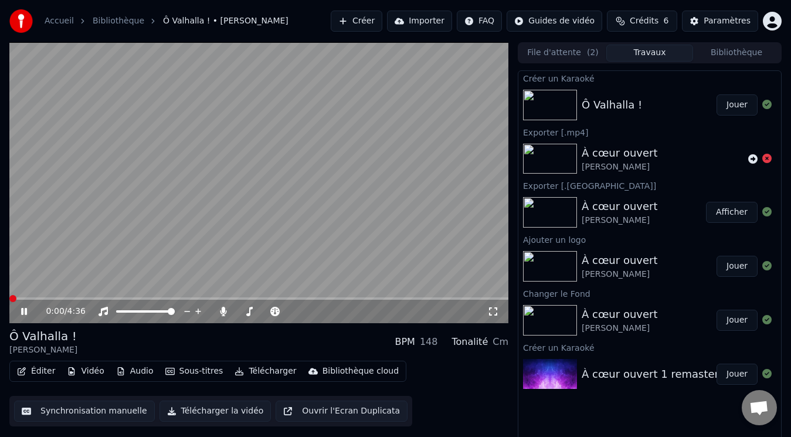
click at [9, 296] on span at bounding box center [12, 298] width 7 height 7
click at [71, 297] on span at bounding box center [64, 298] width 111 height 2
click at [65, 298] on span at bounding box center [37, 298] width 56 height 2
click at [183, 237] on video at bounding box center [258, 182] width 499 height 281
click at [93, 300] on div "0:59 / 4:36" at bounding box center [258, 311] width 499 height 23
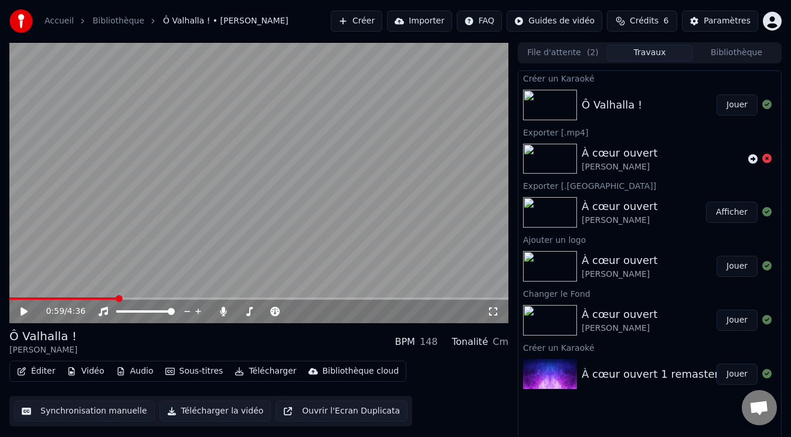
click at [79, 298] on span at bounding box center [62, 298] width 107 height 2
click at [20, 310] on icon at bounding box center [32, 311] width 27 height 9
click at [67, 299] on span at bounding box center [48, 298] width 79 height 2
